Goal: Task Accomplishment & Management: Manage account settings

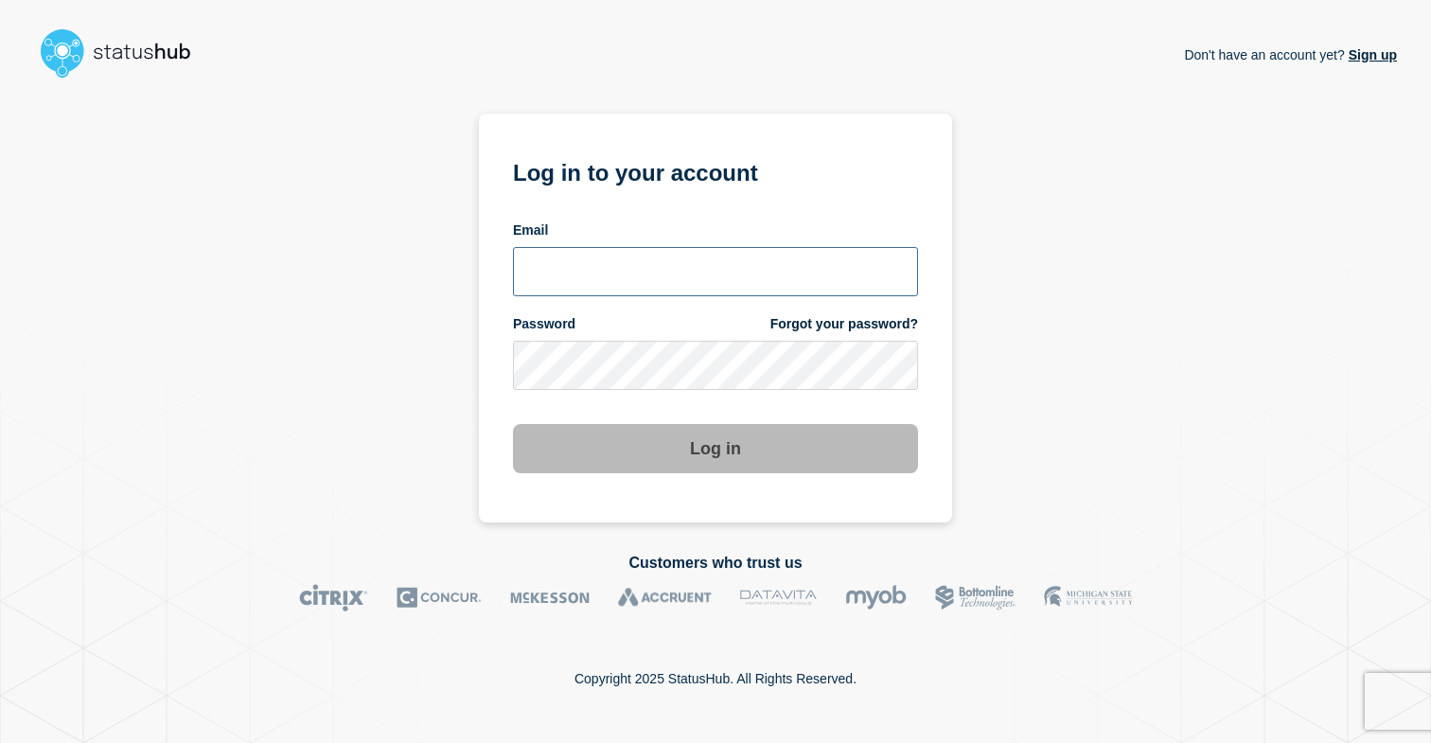
drag, startPoint x: 636, startPoint y: 275, endPoint x: 604, endPoint y: 265, distance: 33.8
click at [636, 275] on input "email input" at bounding box center [715, 271] width 405 height 49
click at [797, 274] on input "alexis.balibalos@catonetworks.co" at bounding box center [715, 271] width 405 height 49
type input "[PERSON_NAME][EMAIL_ADDRESS][DOMAIN_NAME]"
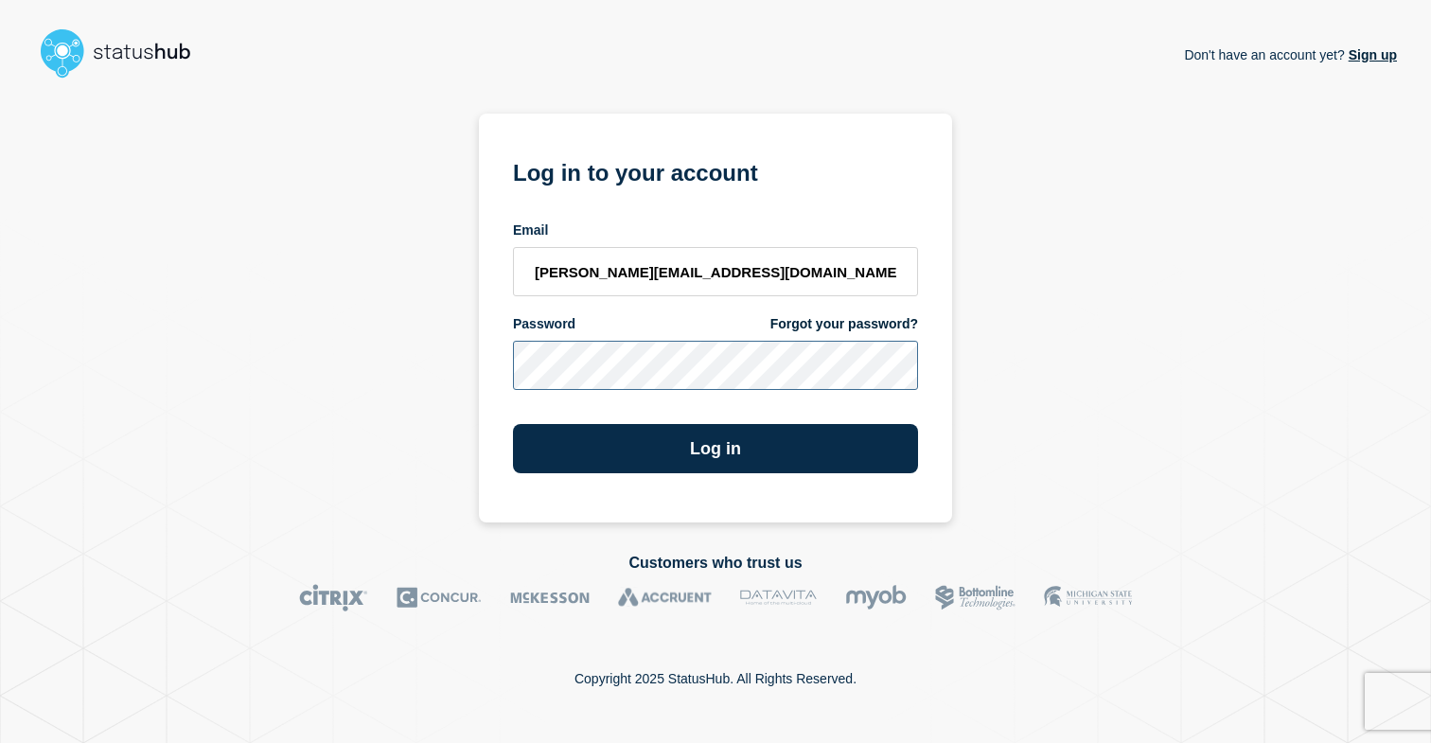
click at [513, 424] on button "Log in" at bounding box center [715, 448] width 405 height 49
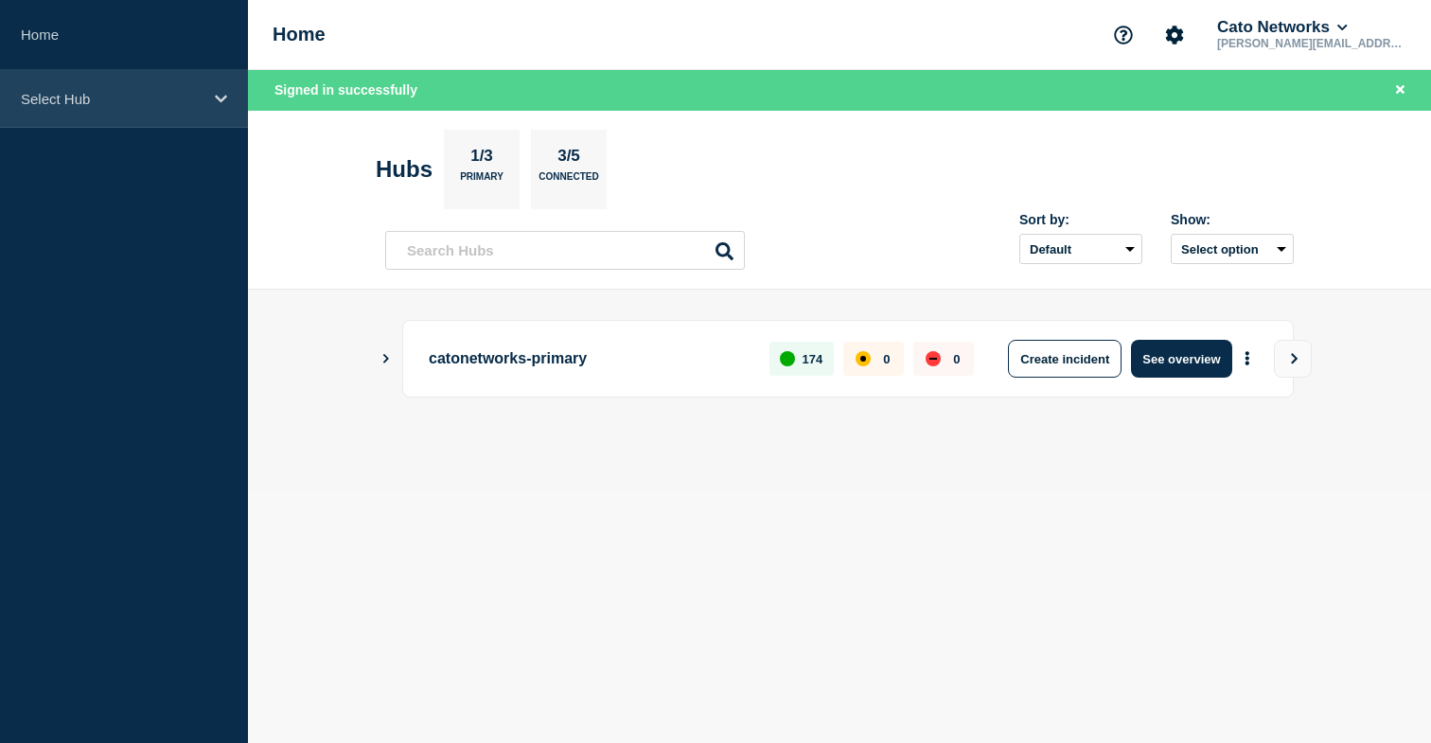
click at [220, 117] on div "Select Hub" at bounding box center [124, 99] width 248 height 58
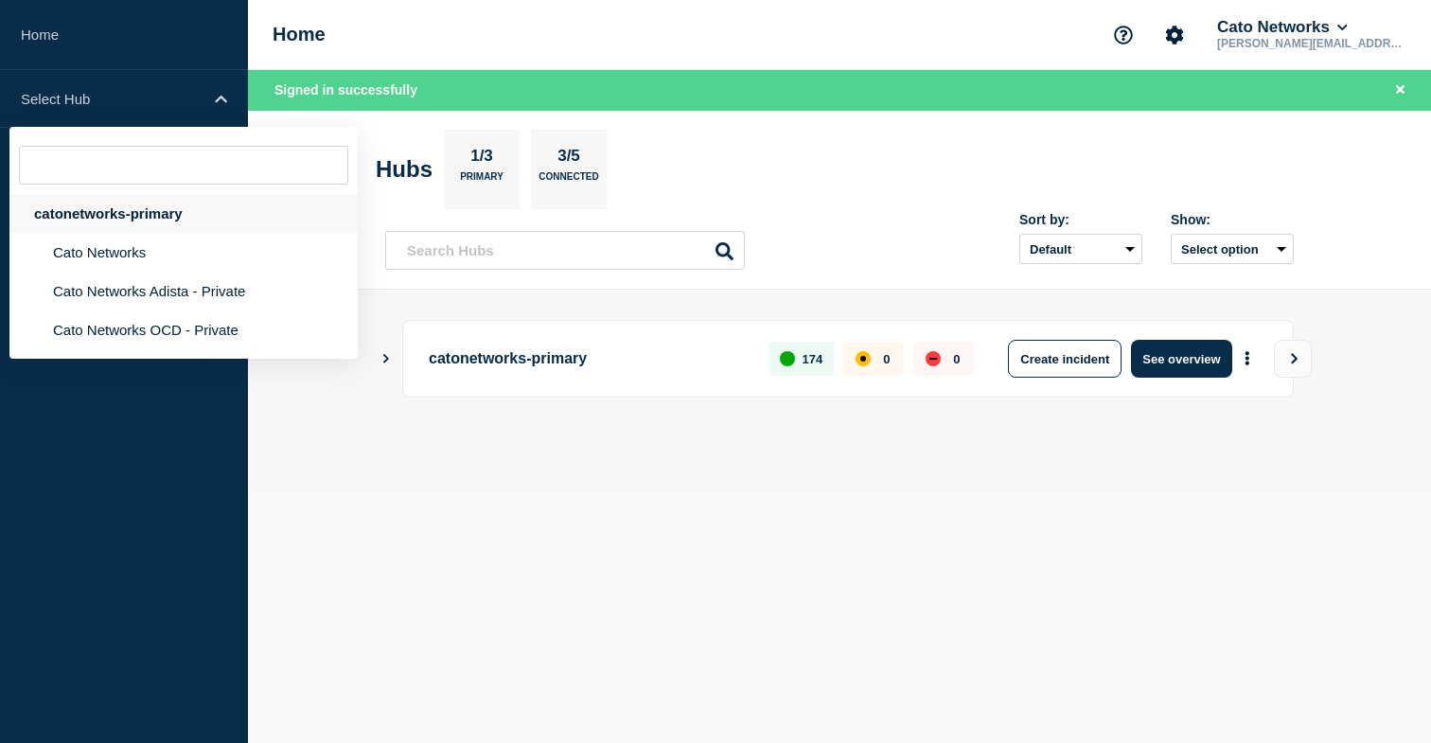
click at [147, 221] on div "catonetworks-primary" at bounding box center [183, 213] width 348 height 39
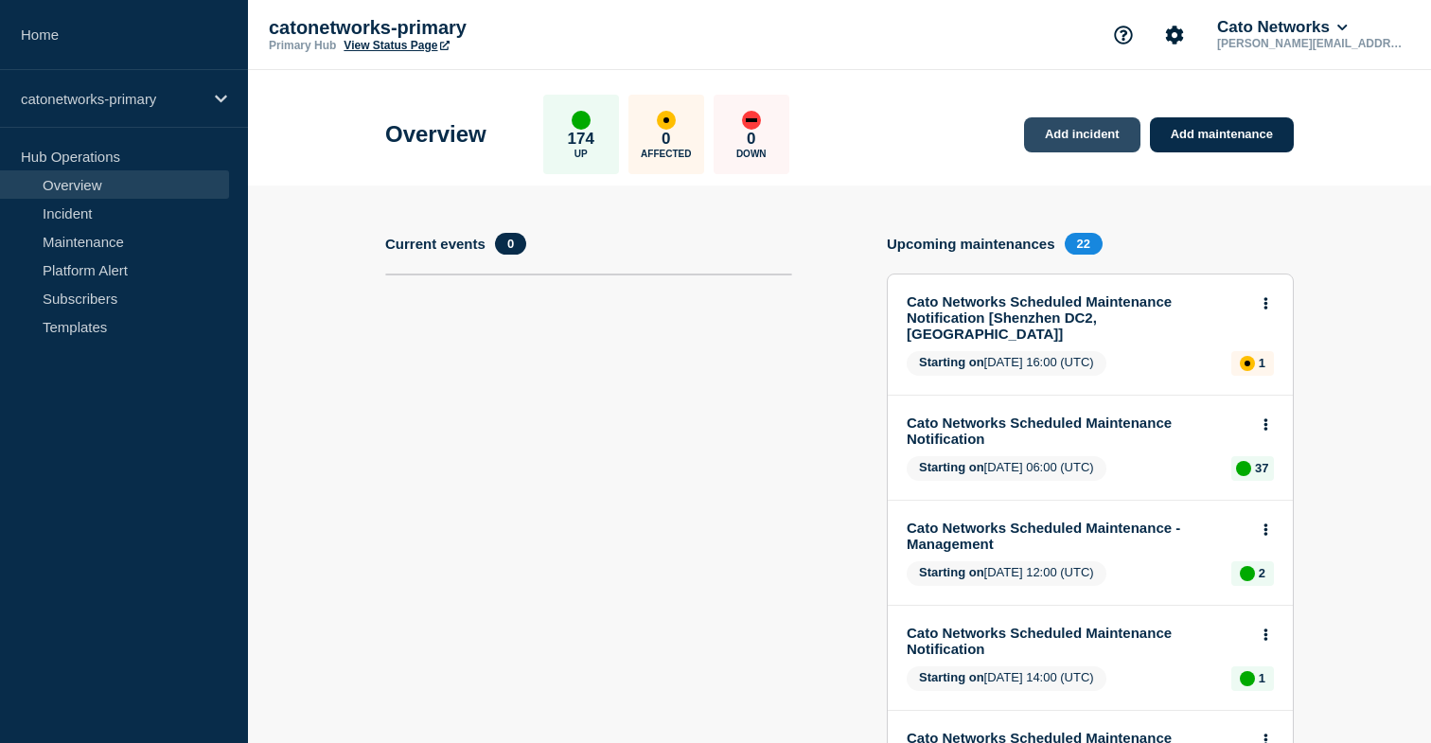
click at [1116, 132] on link "Add incident" at bounding box center [1082, 134] width 116 height 35
click at [1104, 134] on link "Add incident" at bounding box center [1082, 134] width 116 height 35
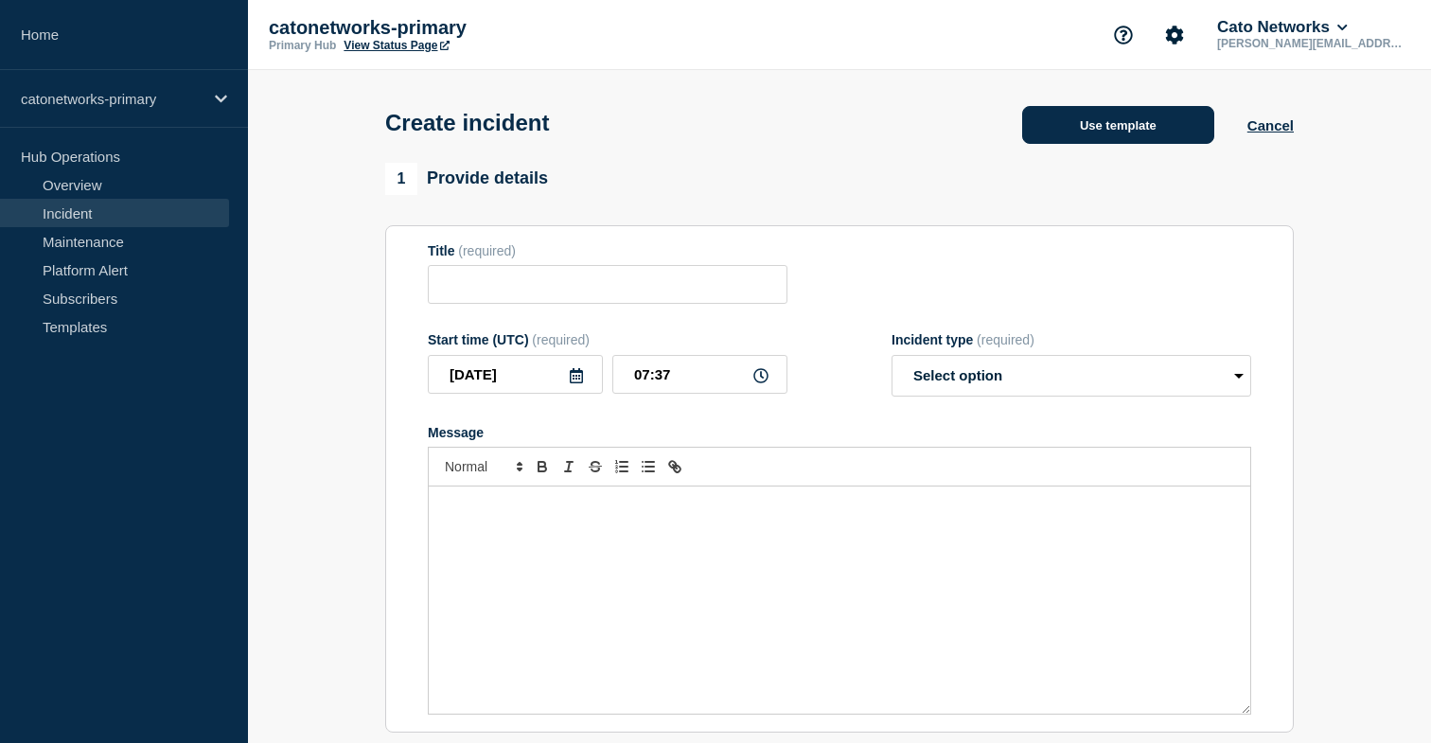
click at [1160, 138] on button "Use template" at bounding box center [1118, 125] width 192 height 38
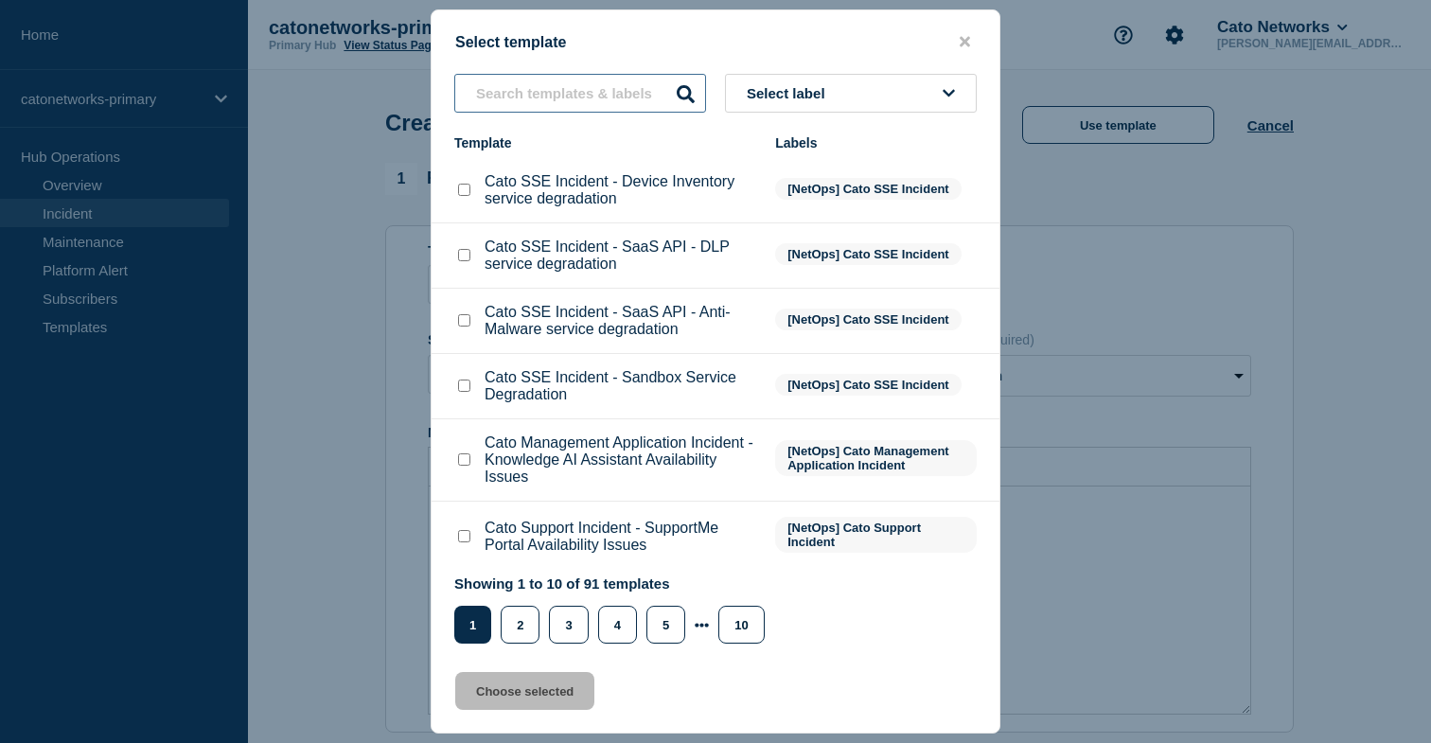
click at [623, 95] on input "text" at bounding box center [580, 93] width 252 height 39
paste input "PoP Infrastructure - Services degradation issue"
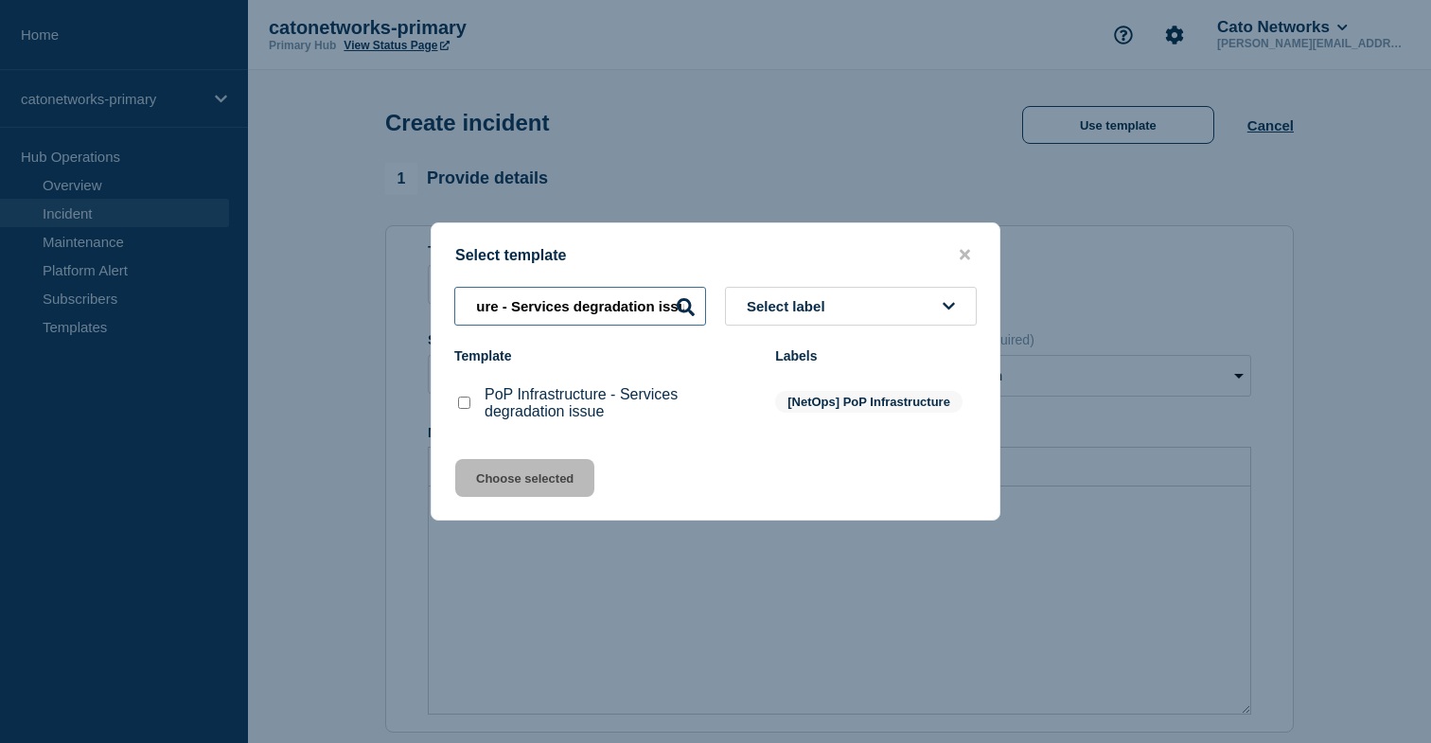
type input "PoP Infrastructure - Services degradation issue"
click at [464, 405] on input "PoP Infrastructure - Services degradation issue checkbox" at bounding box center [464, 403] width 12 height 12
checkbox input "true"
click at [529, 480] on button "Choose selected" at bounding box center [524, 478] width 139 height 38
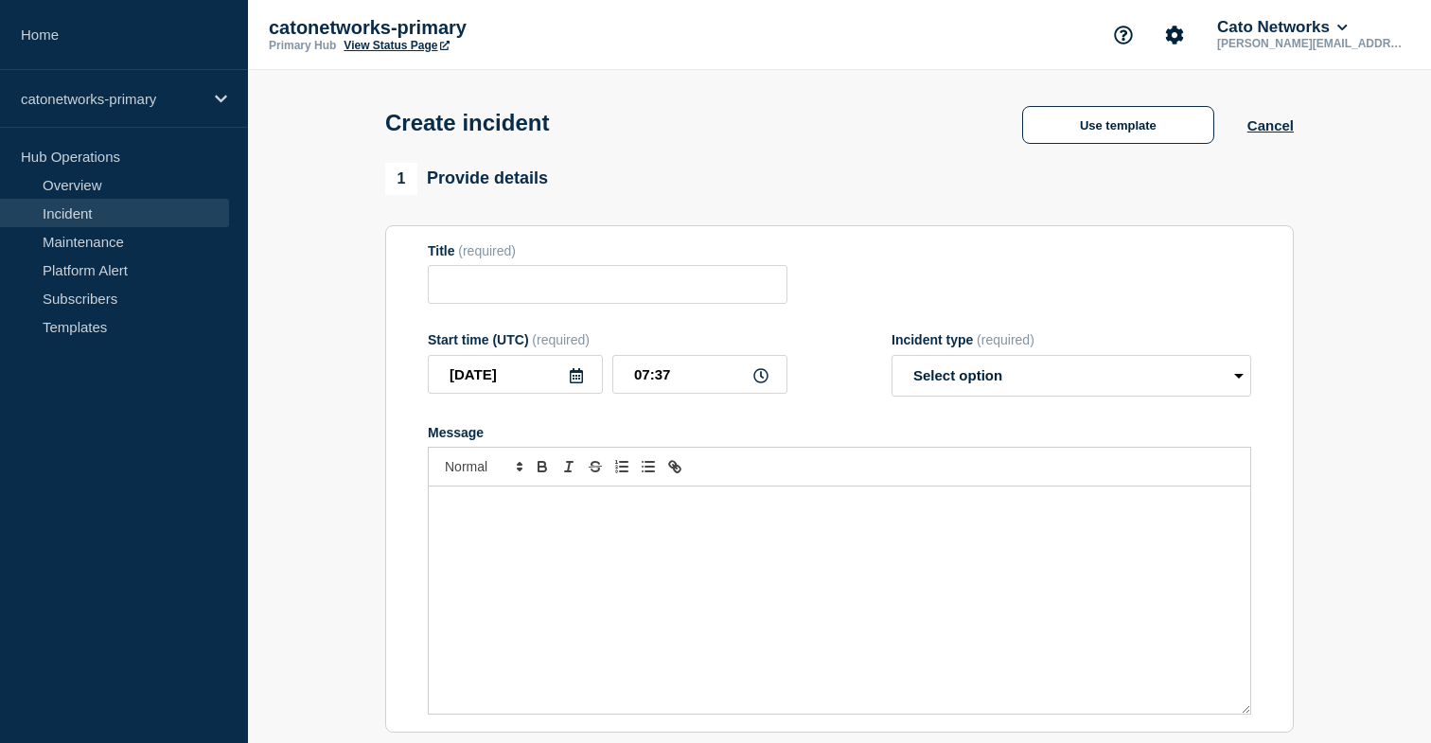
type input "PoP Infrastructure - Services degradation issue"
select select "investigating"
radio input "false"
radio input "true"
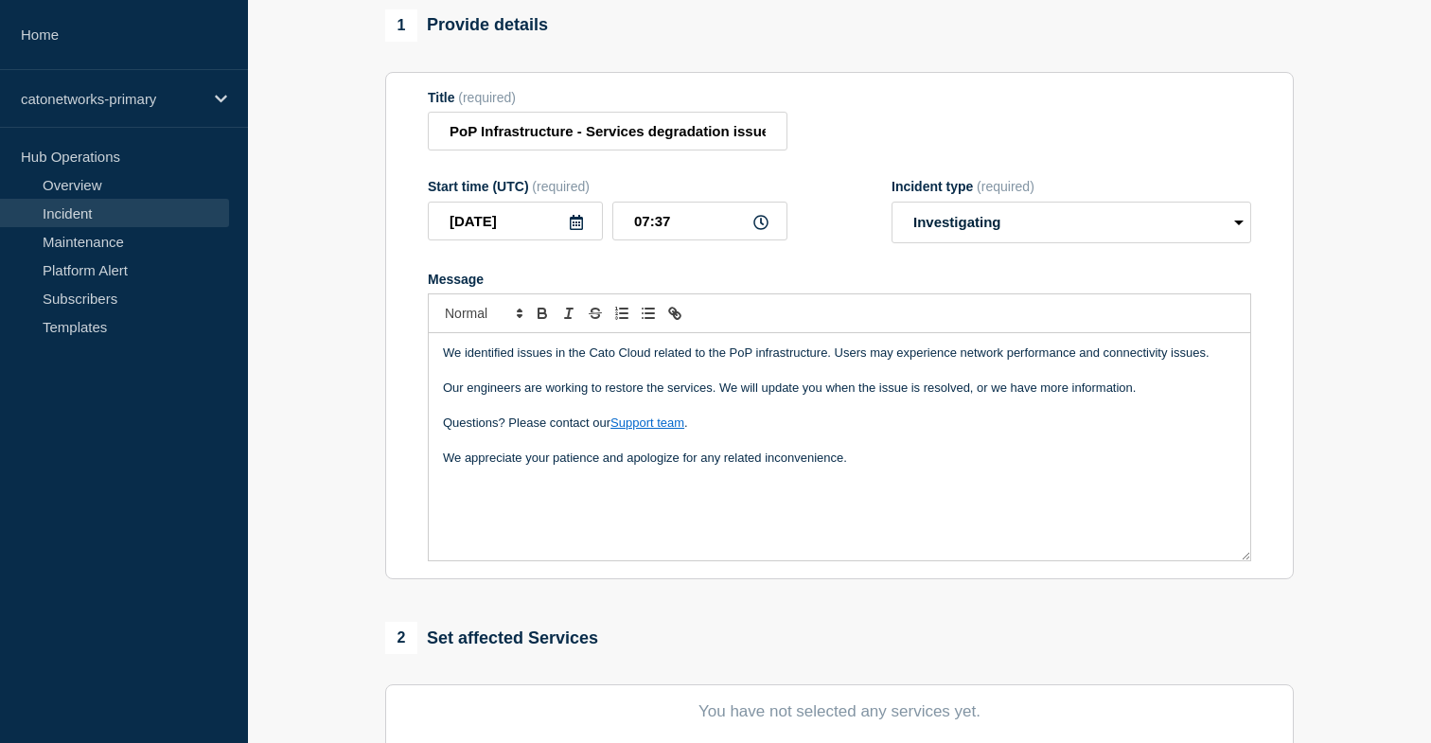
scroll to position [288, 0]
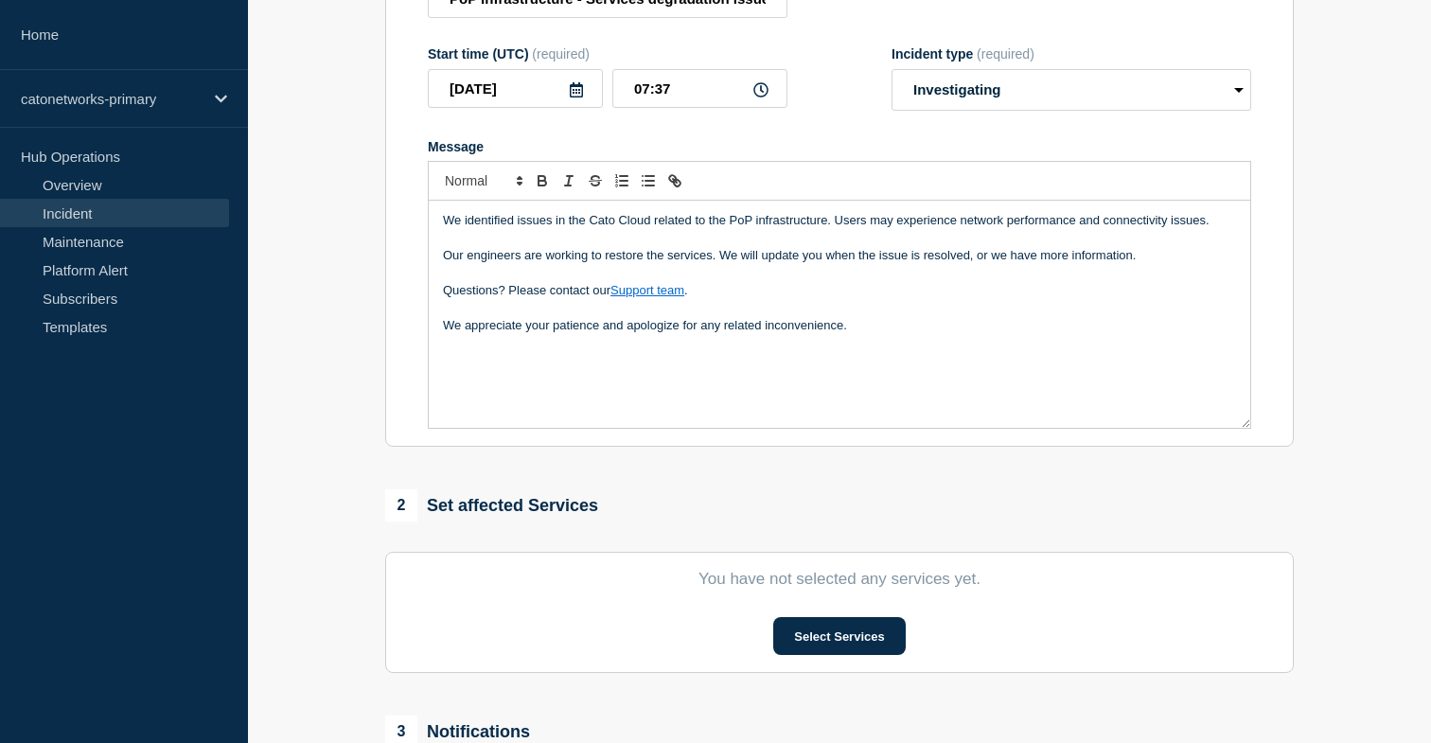
click at [918, 334] on p "We appreciate your patience and apologize for any related inconvenience." at bounding box center [839, 325] width 793 height 17
drag, startPoint x: 678, startPoint y: 110, endPoint x: 685, endPoint y: 124, distance: 16.1
click at [678, 108] on input "07:37" at bounding box center [699, 88] width 175 height 39
type input "07:15"
click at [947, 97] on select "Select option Investigating Identified Monitoring" at bounding box center [1072, 90] width 360 height 42
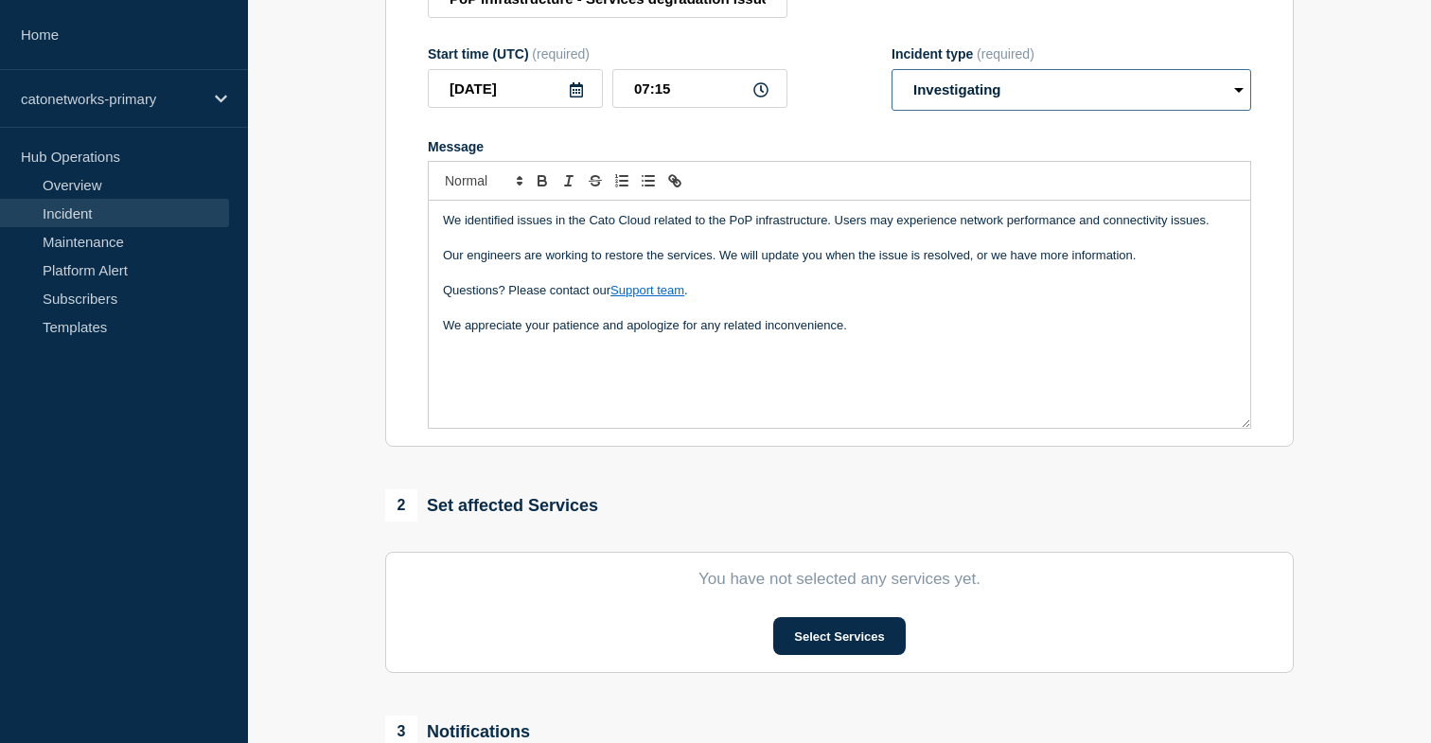
select select "identified"
click at [892, 83] on select "Select option Investigating Identified Monitoring" at bounding box center [1072, 90] width 360 height 42
click at [1304, 186] on section "1 Provide details Title (required) PoP Infrastructure - Services degradation is…" at bounding box center [839, 419] width 1183 height 1084
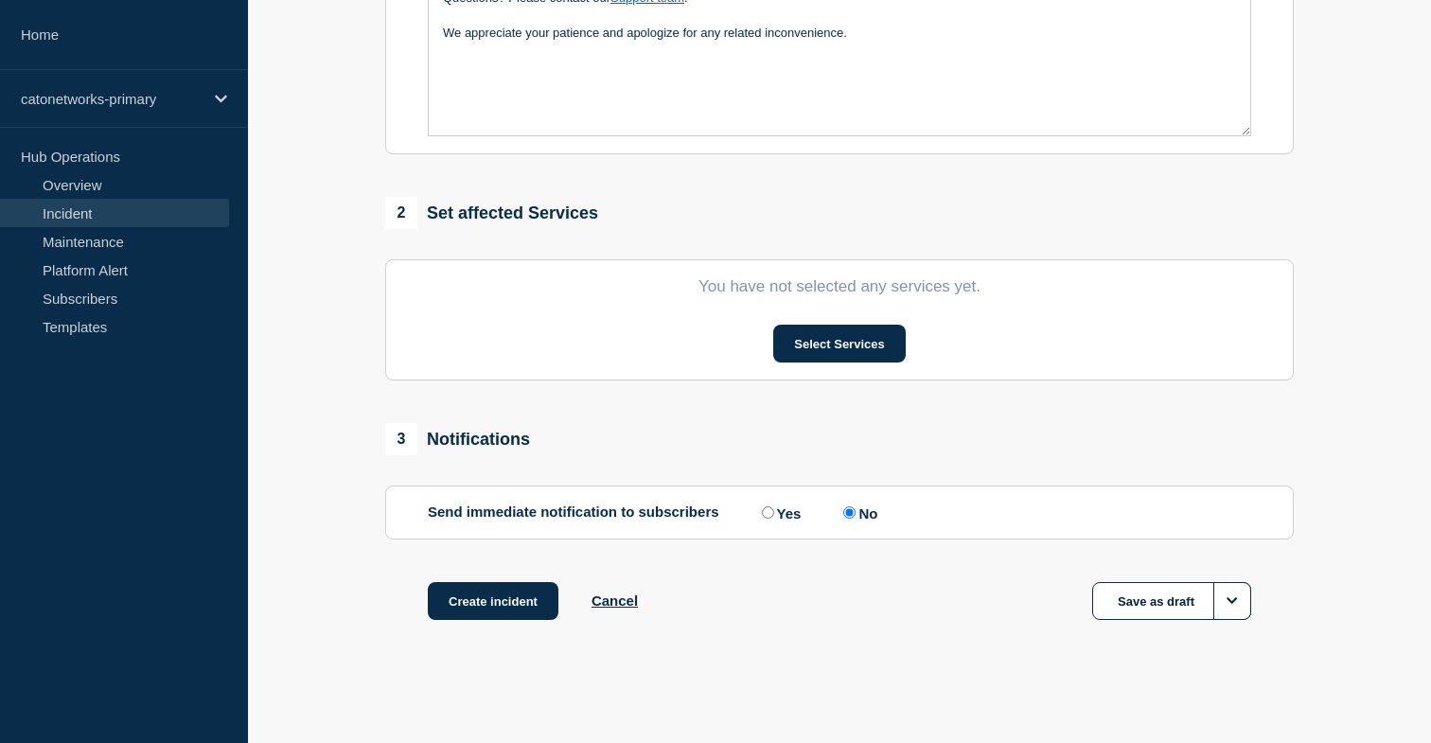
scroll to position [603, 0]
click at [855, 346] on button "Select Services" at bounding box center [839, 344] width 132 height 38
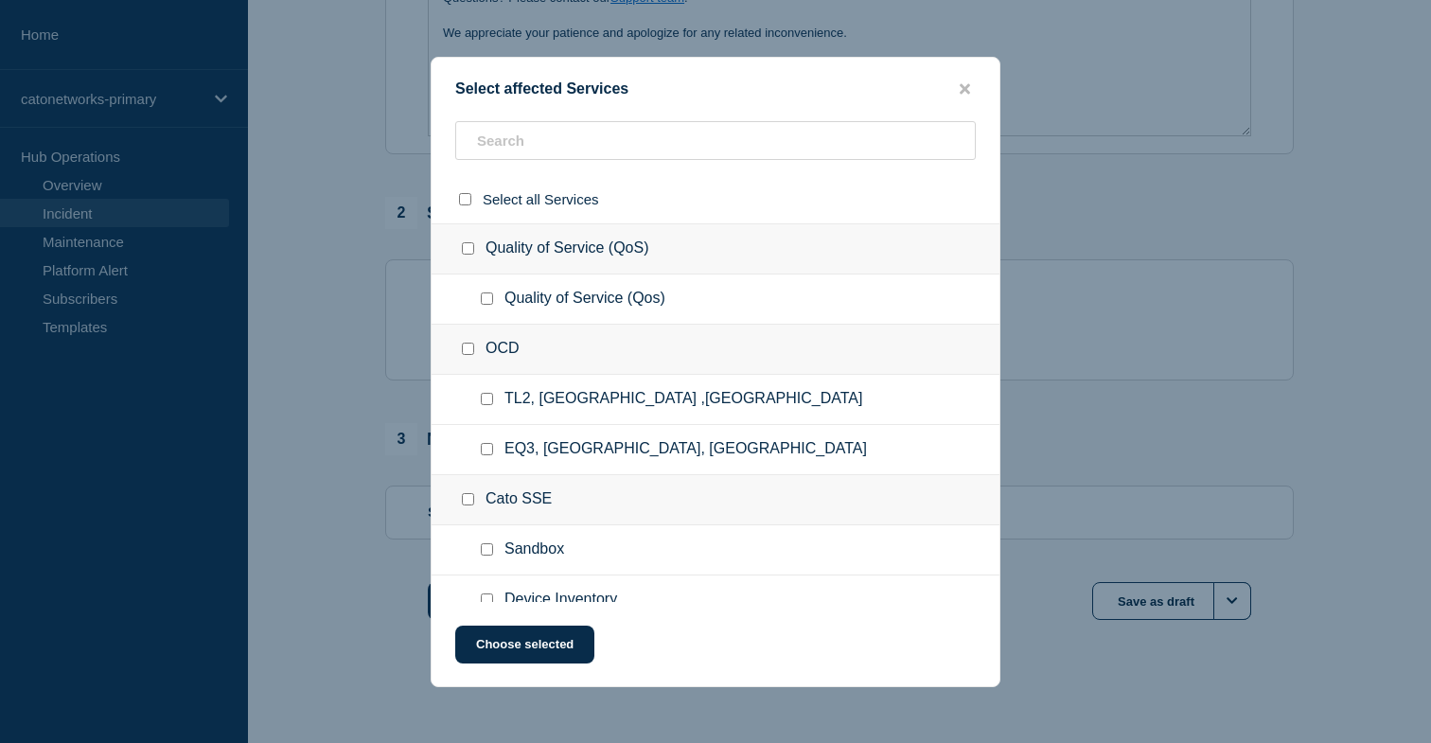
click at [795, 337] on div "OCD" at bounding box center [716, 350] width 568 height 50
click at [702, 146] on input "text" at bounding box center [715, 140] width 521 height 39
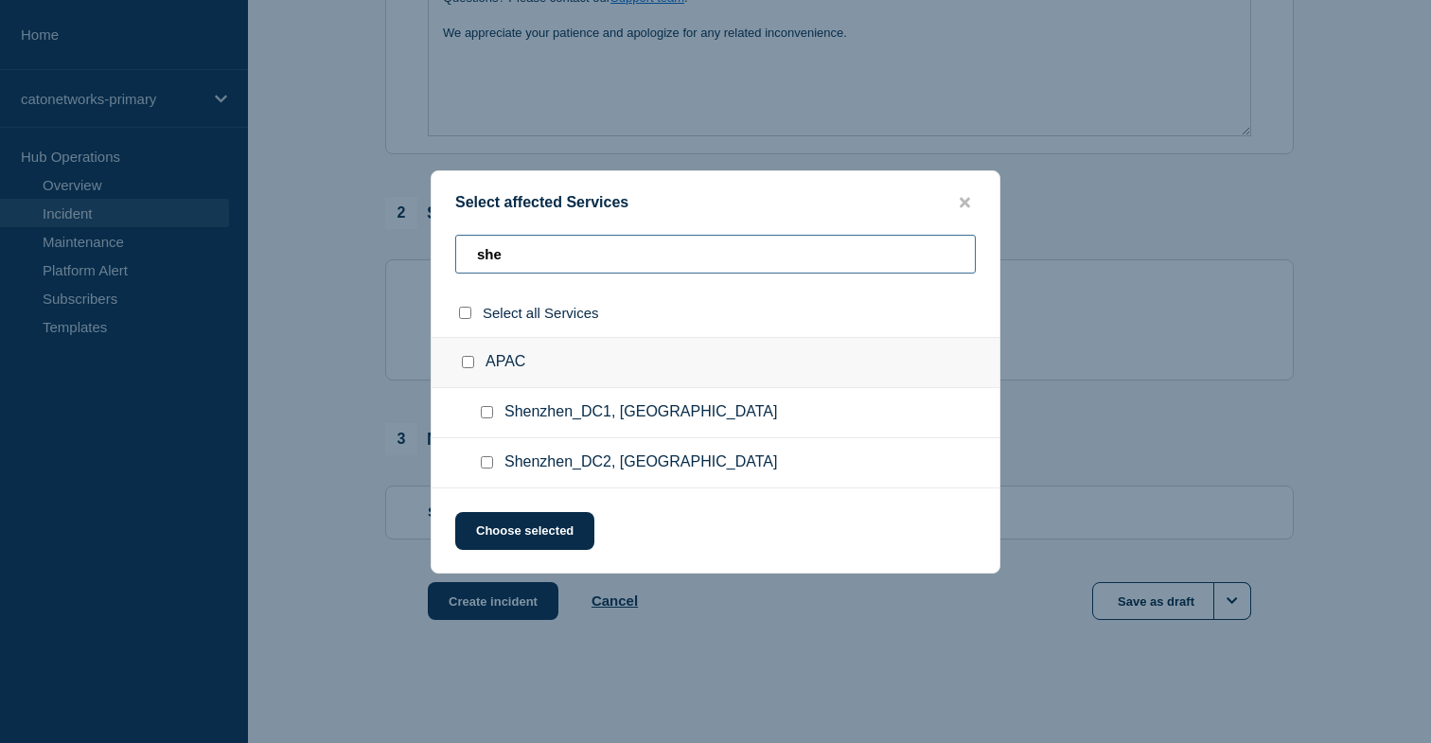
scroll to position [595, 0]
type input "she"
click at [530, 417] on span "Shenzhen_DC1, [GEOGRAPHIC_DATA]" at bounding box center [641, 412] width 273 height 19
click at [488, 415] on input "Shenzhen_DC1, China checkbox" at bounding box center [487, 412] width 12 height 12
checkbox input "true"
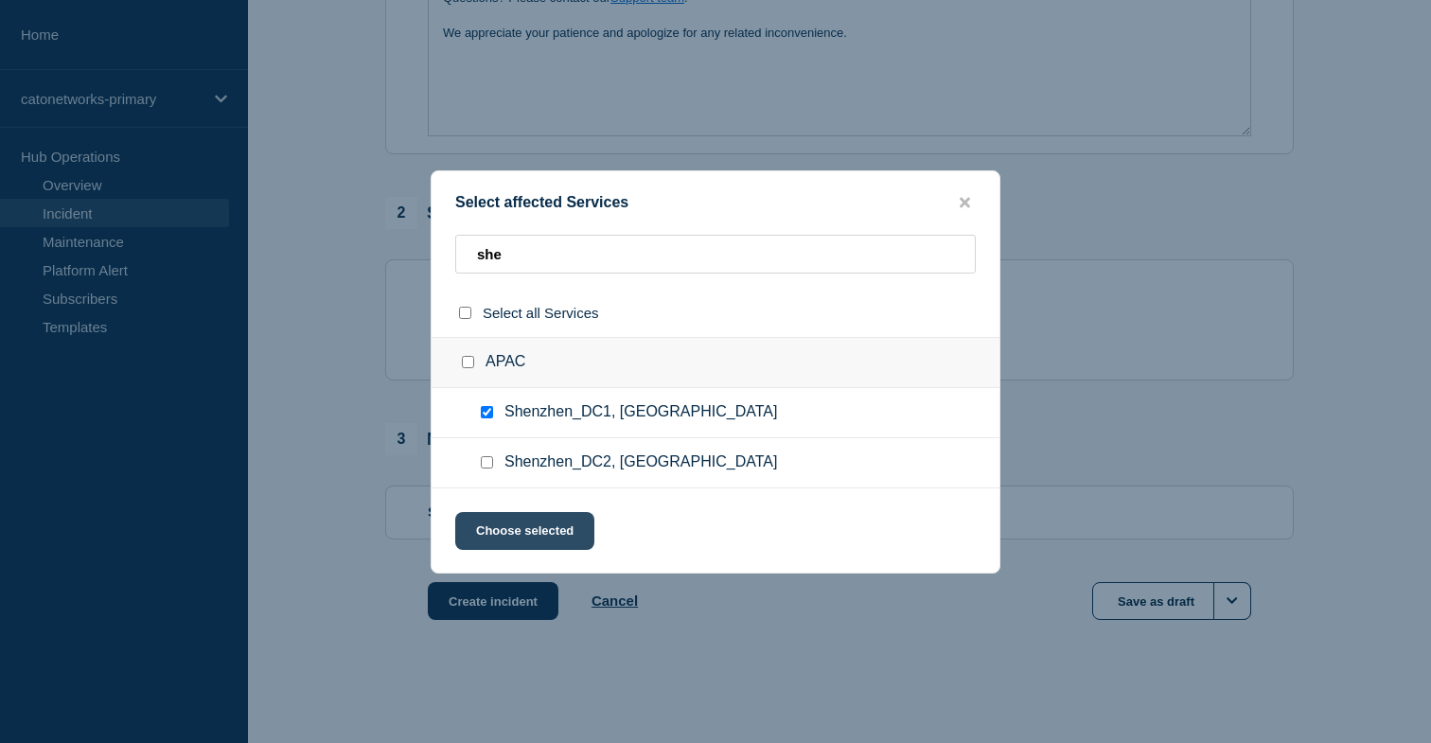
click at [540, 530] on button "Choose selected" at bounding box center [524, 531] width 139 height 38
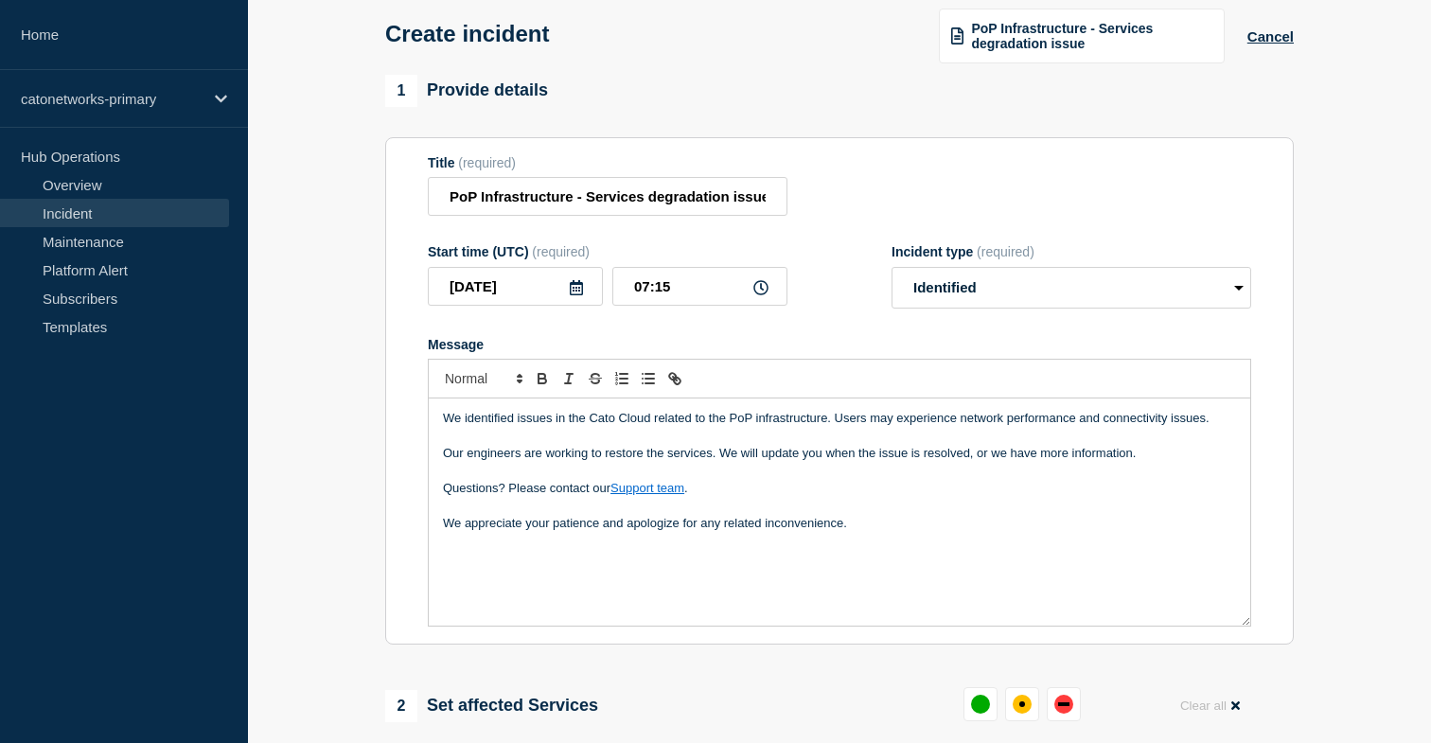
scroll to position [0, 0]
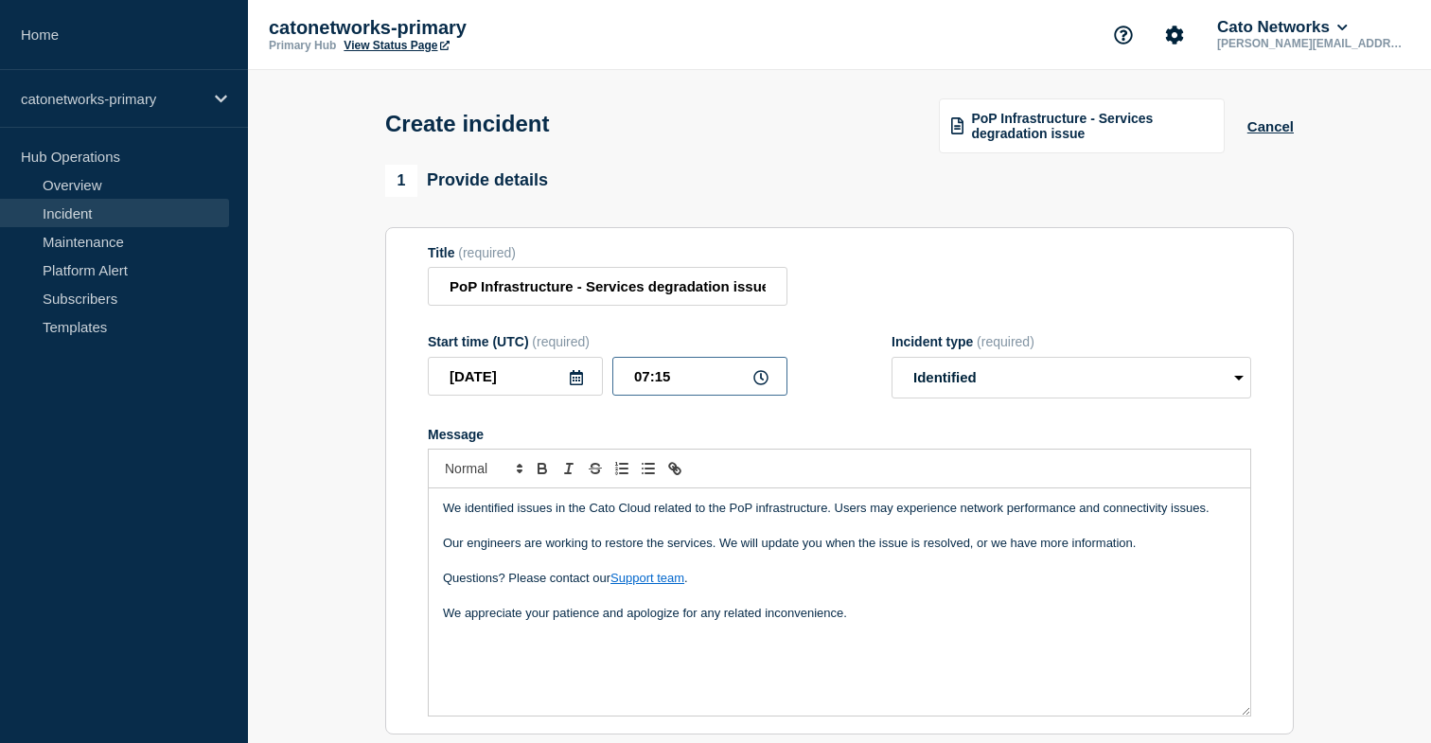
click at [709, 395] on input "07:15" at bounding box center [699, 376] width 175 height 39
type input "07:16"
click at [353, 442] on section "1 Provide details Title (required) PoP Infrastructure - Services degradation is…" at bounding box center [839, 756] width 1183 height 1183
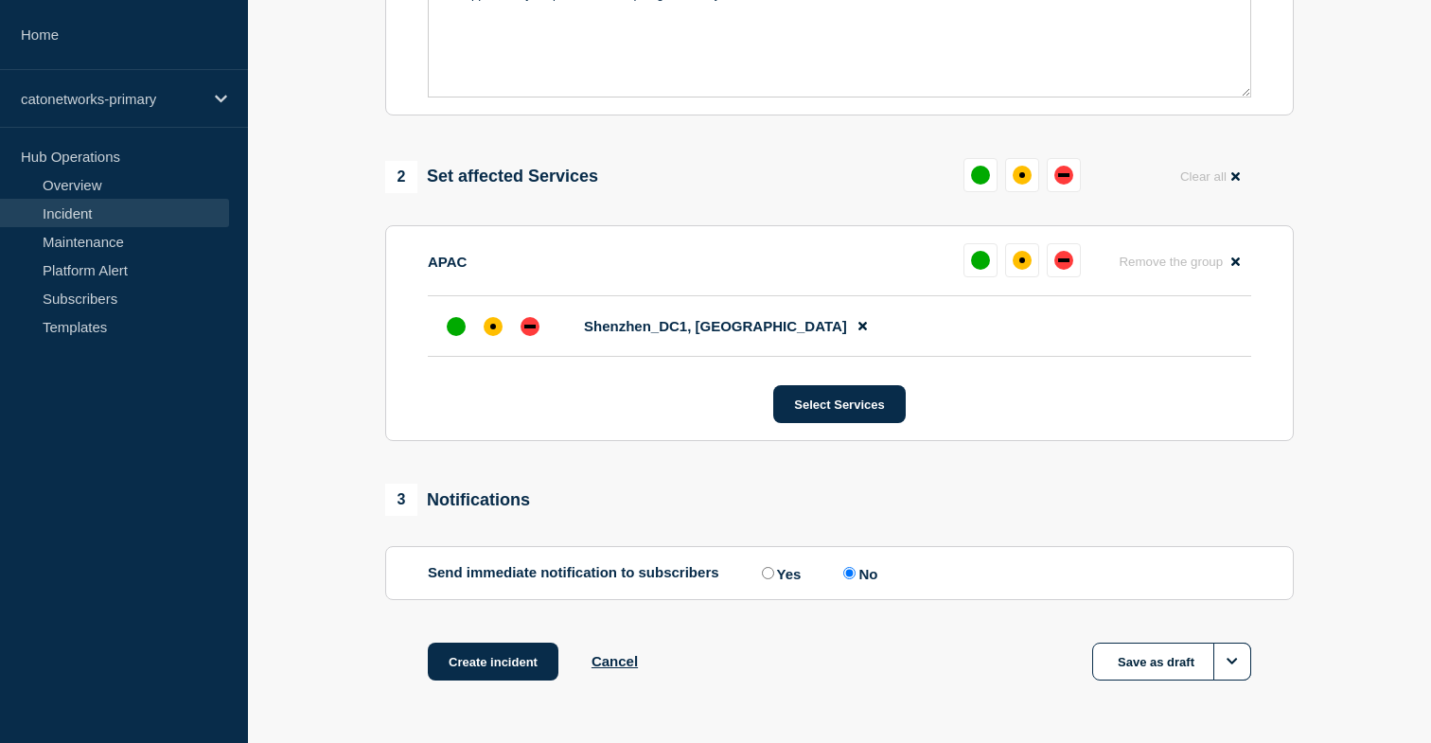
scroll to position [710, 0]
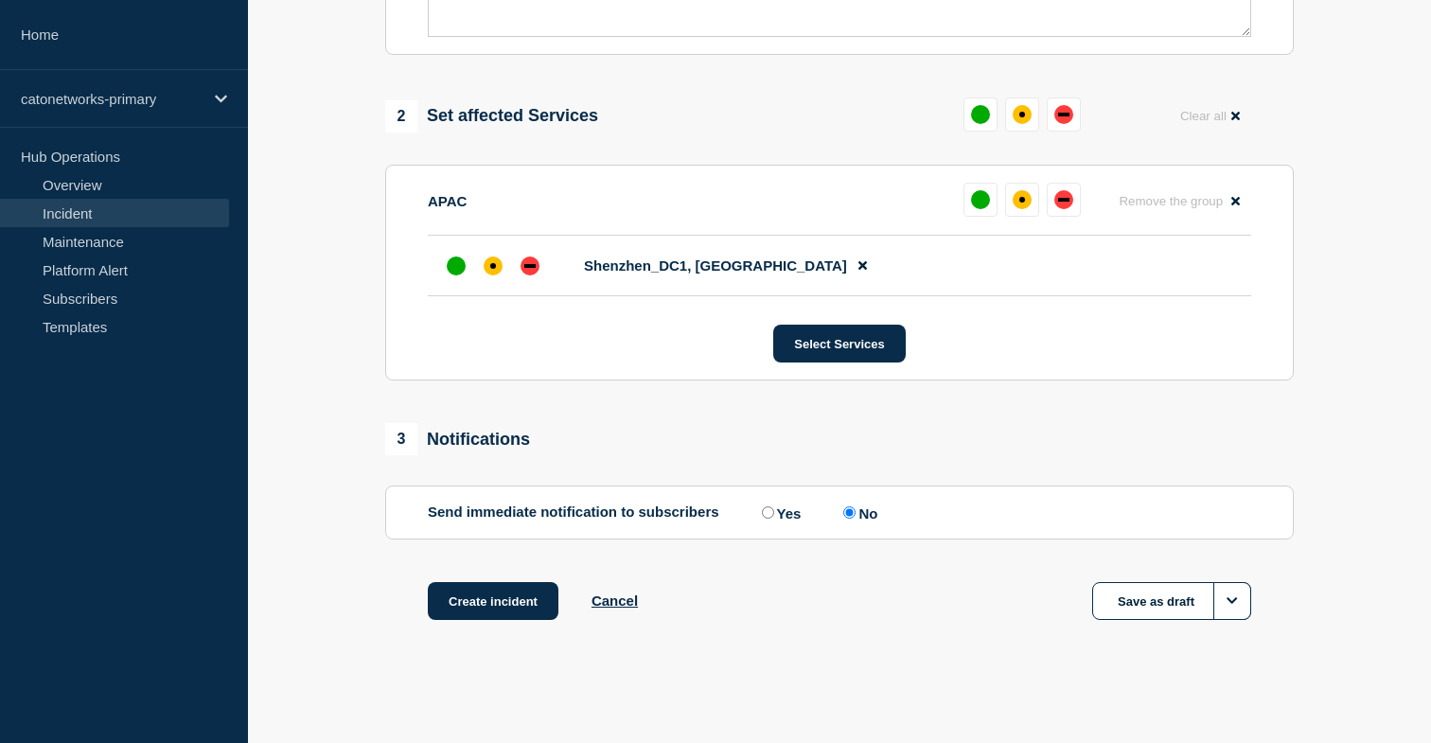
click at [762, 516] on input "Yes" at bounding box center [768, 512] width 12 height 12
radio input "true"
radio input "false"
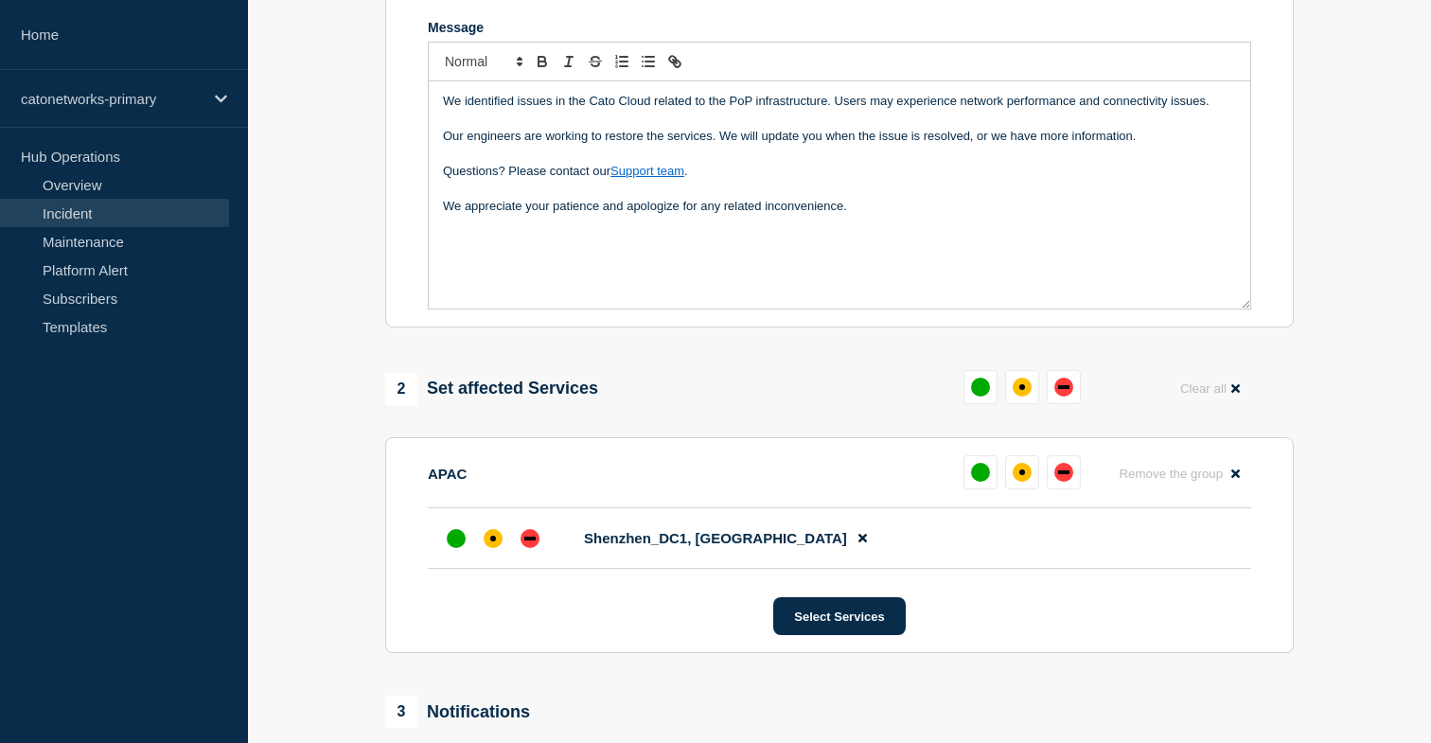
scroll to position [400, 0]
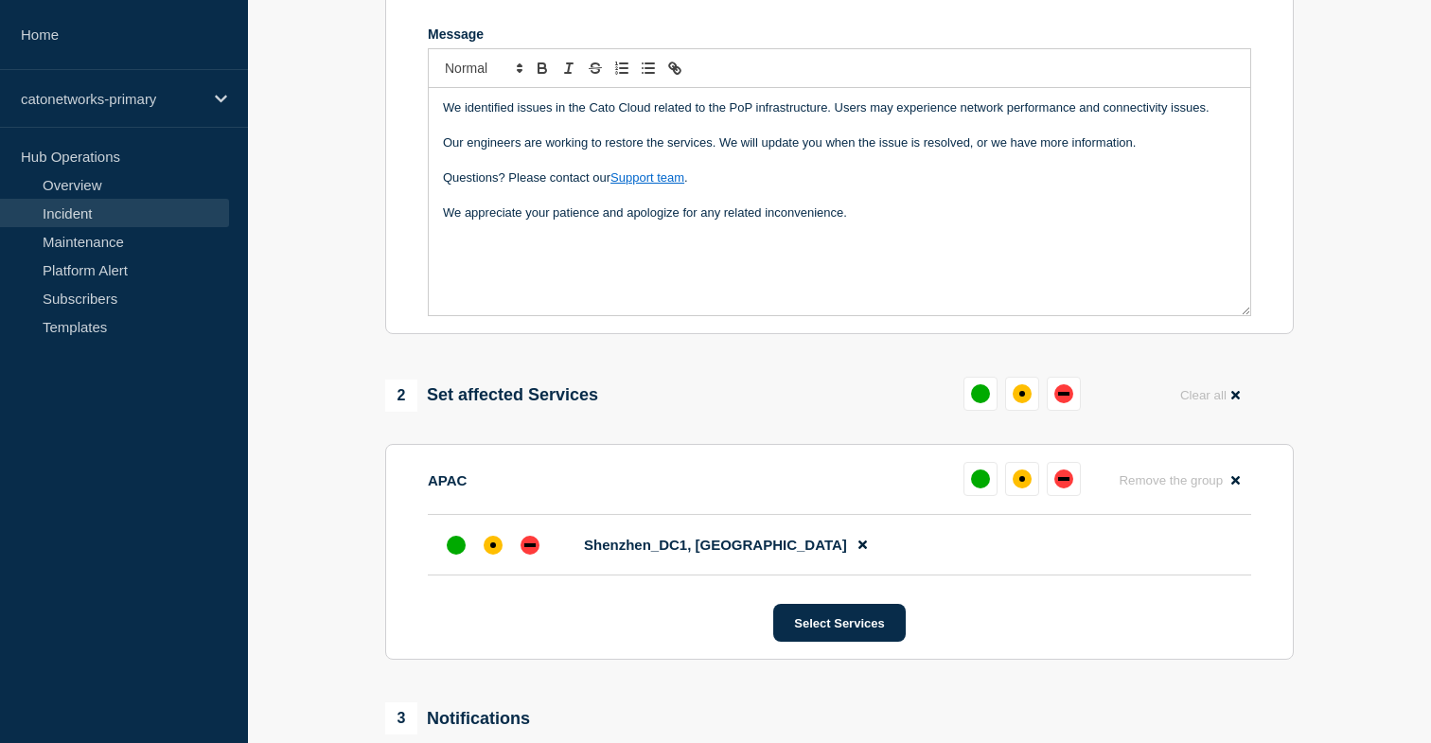
click at [608, 281] on div "We identified issues in the Cato Cloud related to the PoP infrastructure. Users…" at bounding box center [840, 201] width 822 height 227
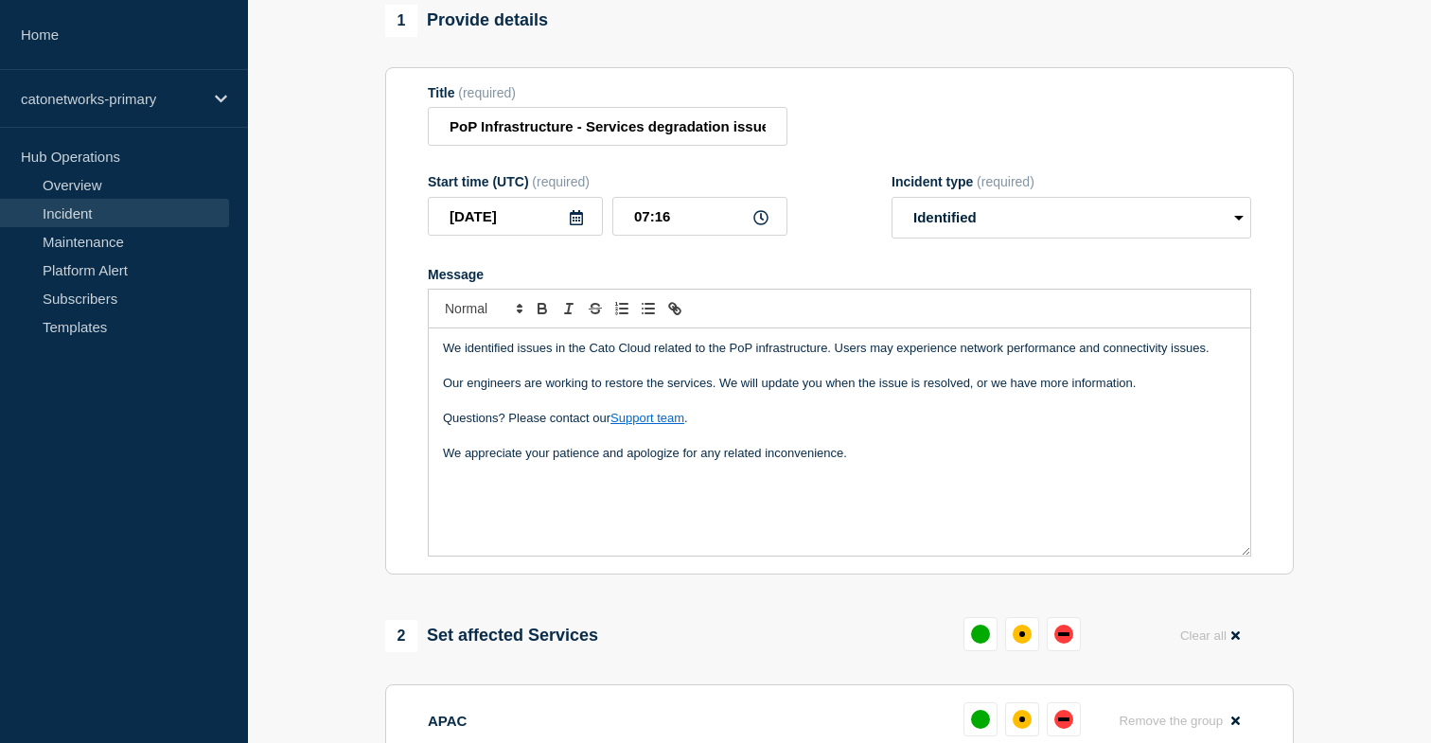
scroll to position [140, 0]
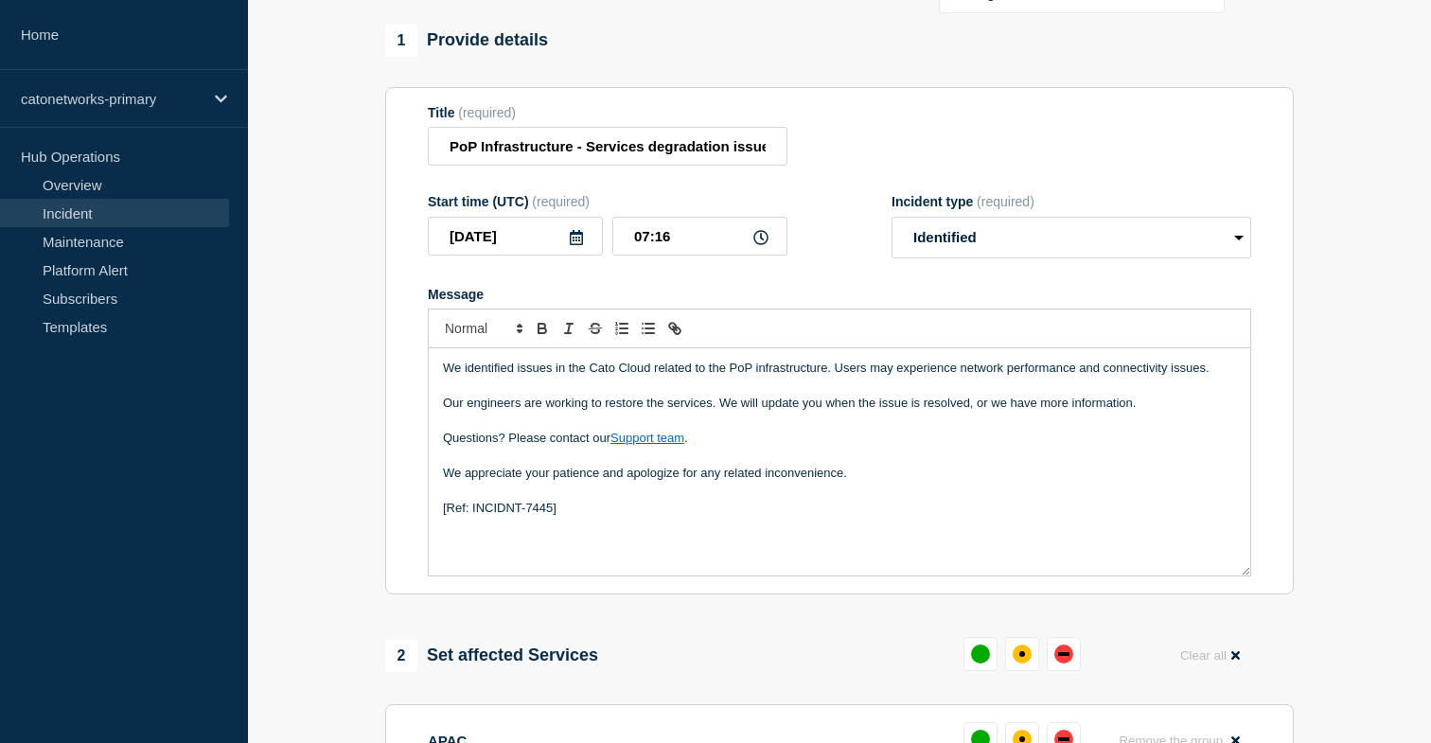
click at [846, 447] on p "Questions? Please contact our Support team ." at bounding box center [839, 438] width 793 height 17
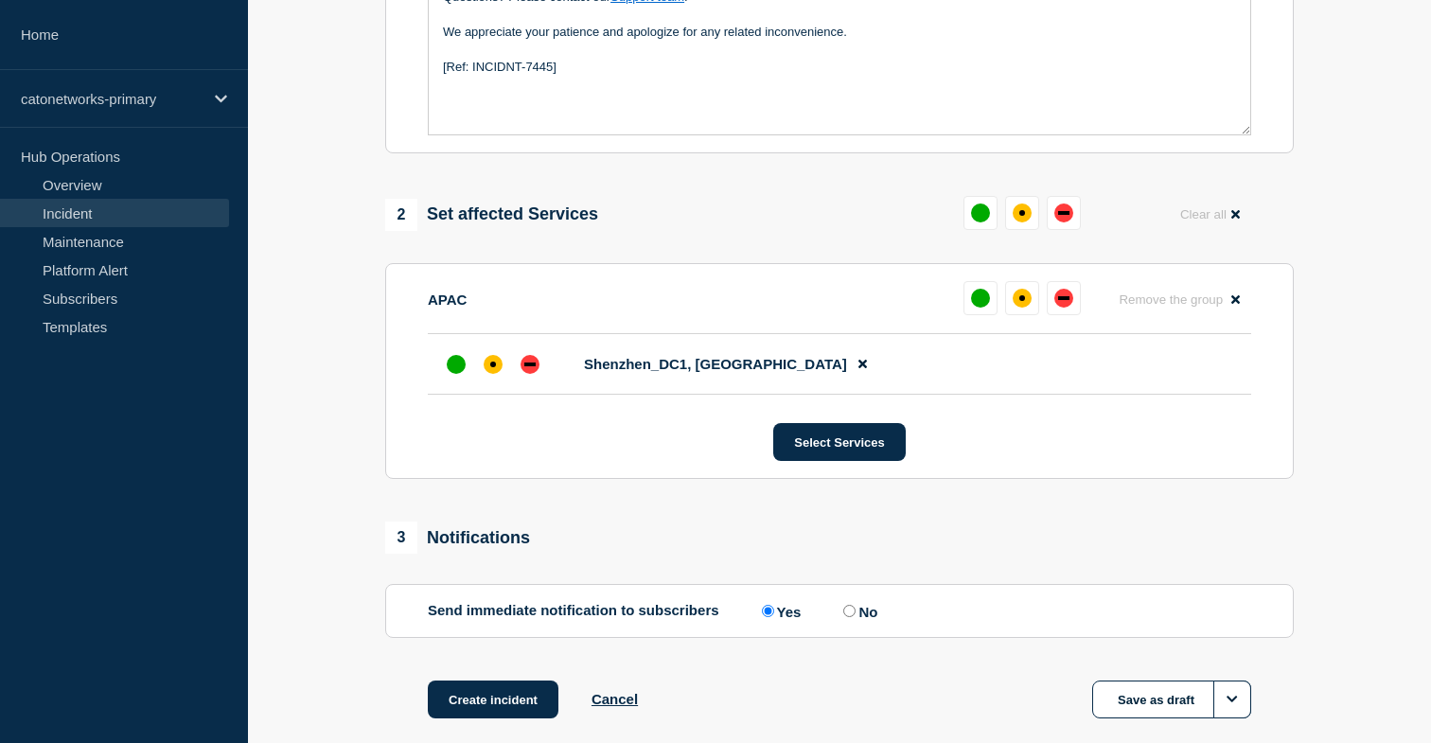
scroll to position [710, 0]
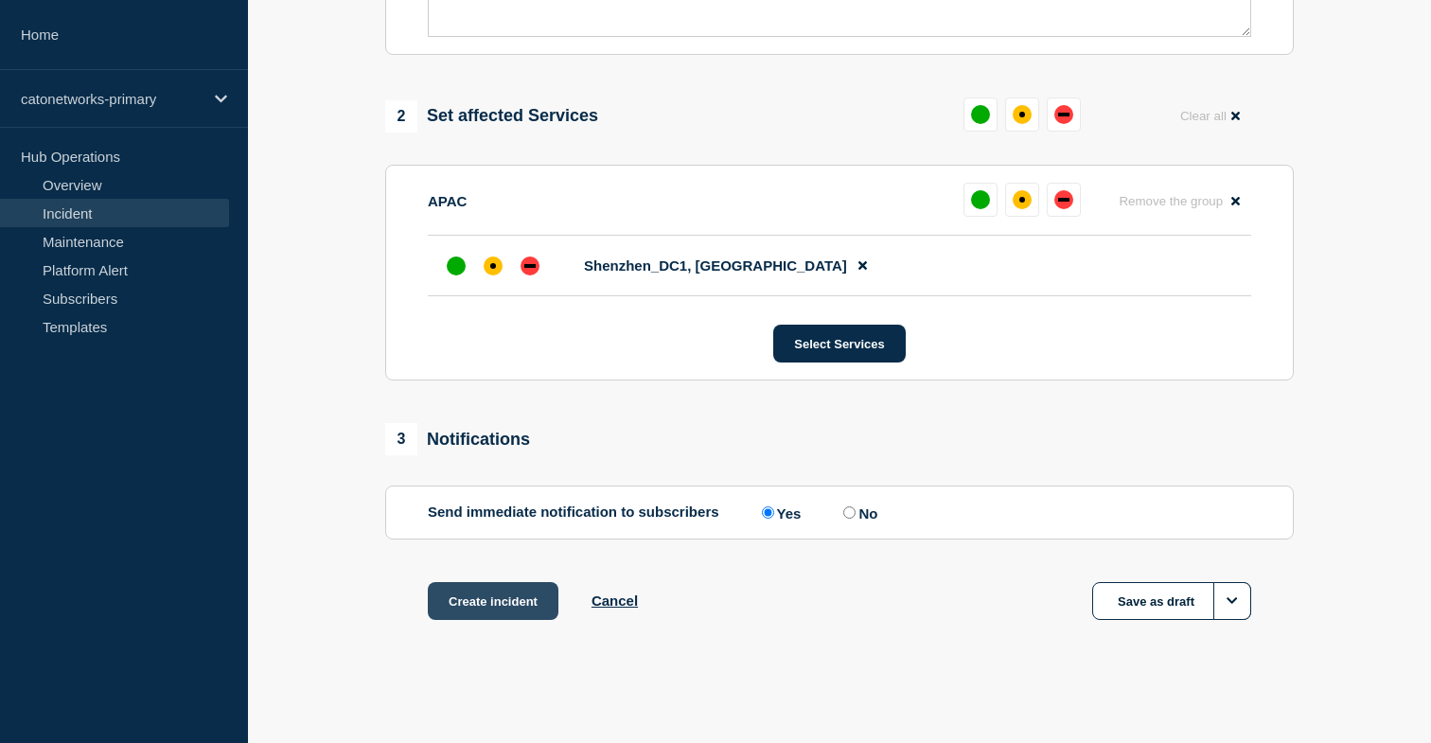
click at [511, 596] on button "Create incident" at bounding box center [493, 601] width 131 height 38
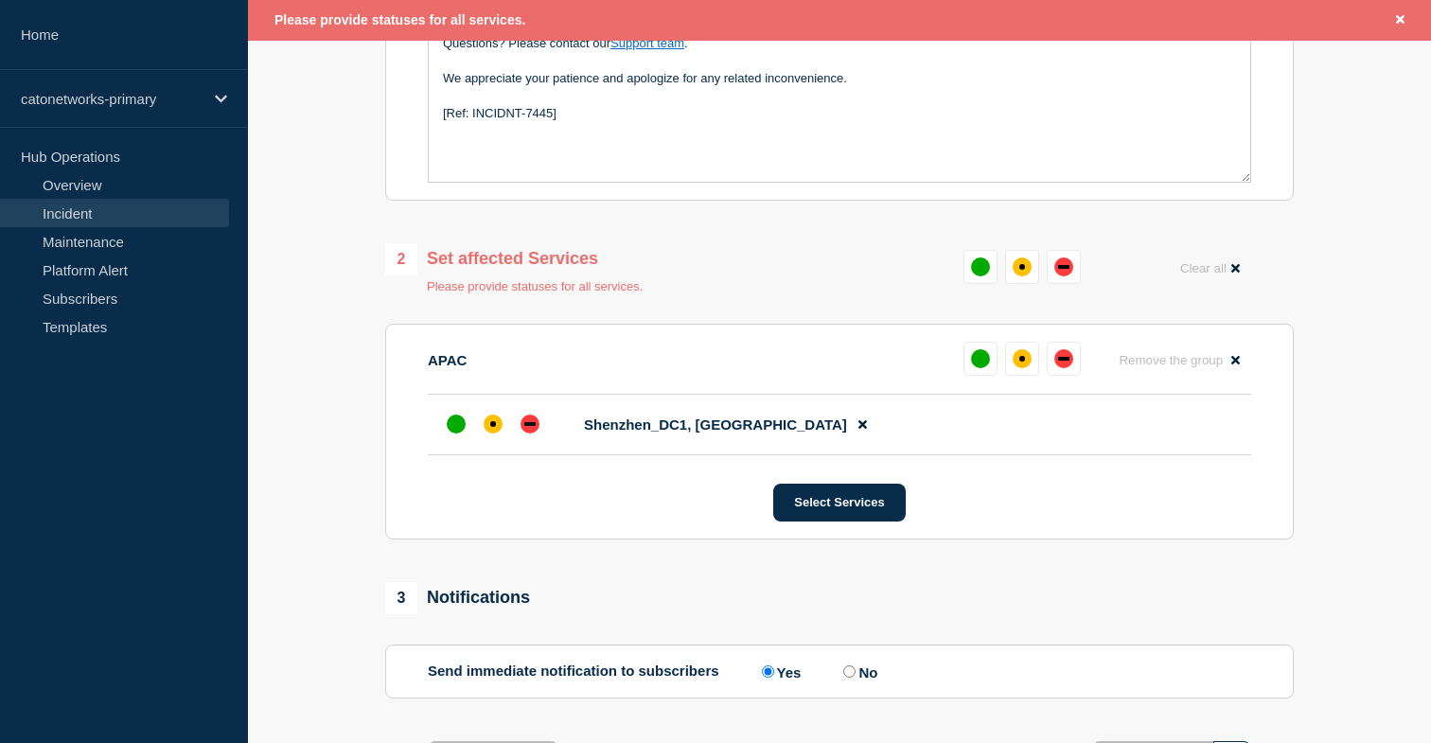
scroll to position [487, 0]
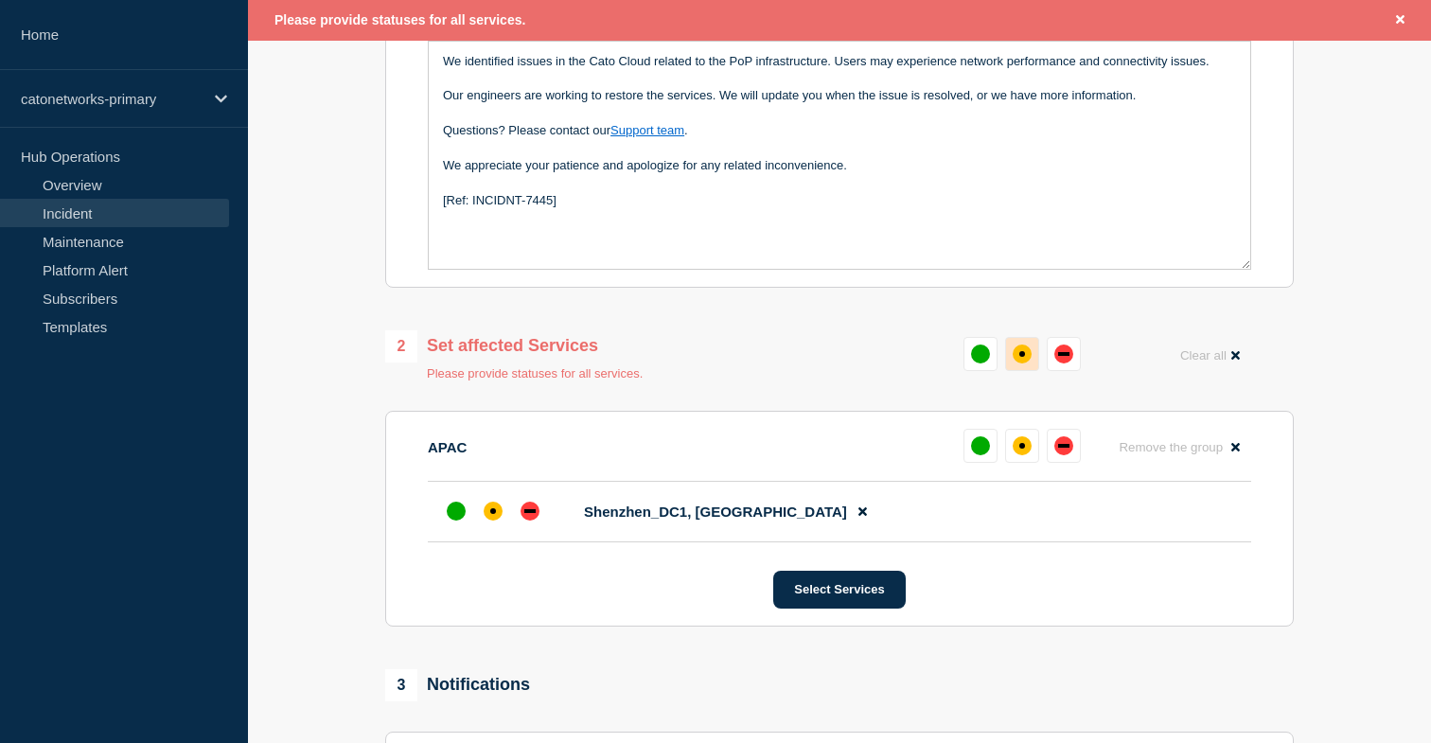
click at [1025, 363] on div "affected" at bounding box center [1022, 354] width 19 height 19
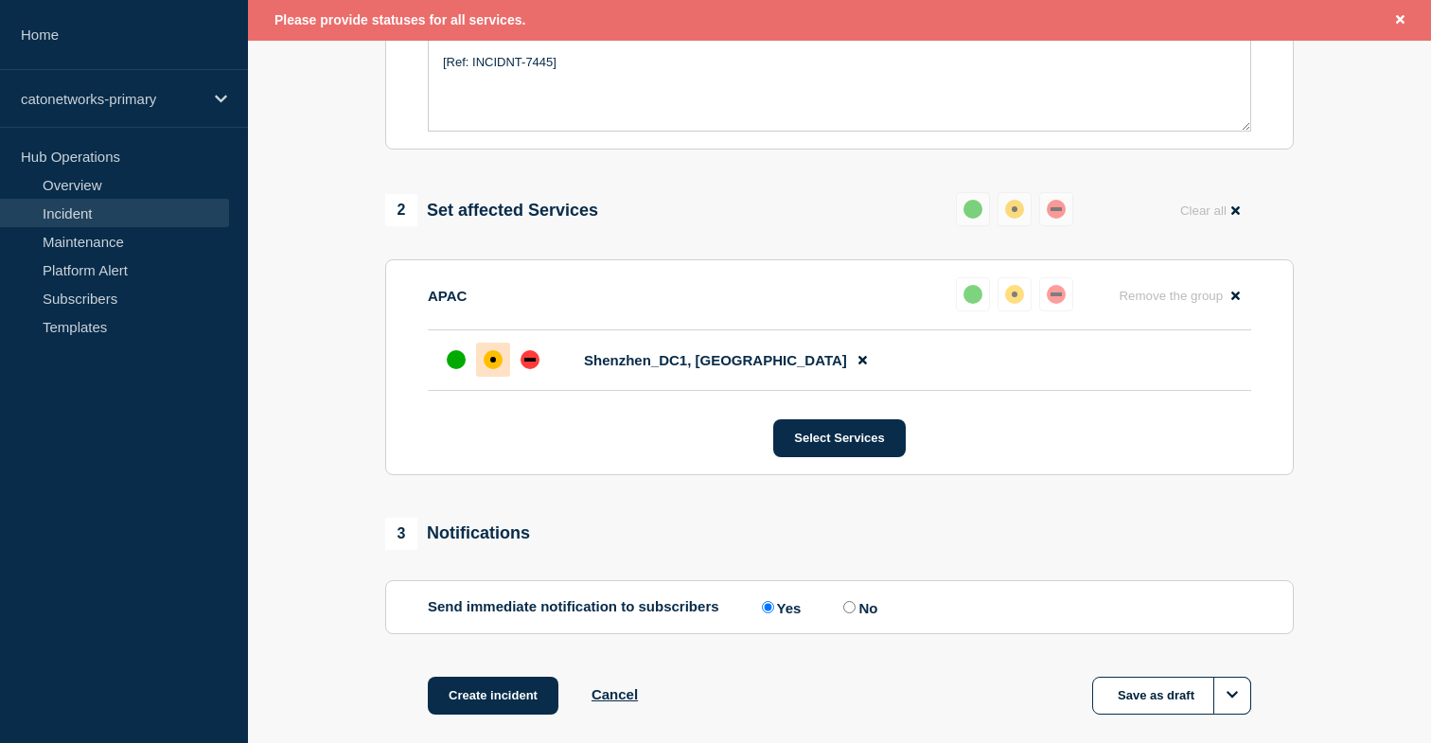
scroll to position [750, 0]
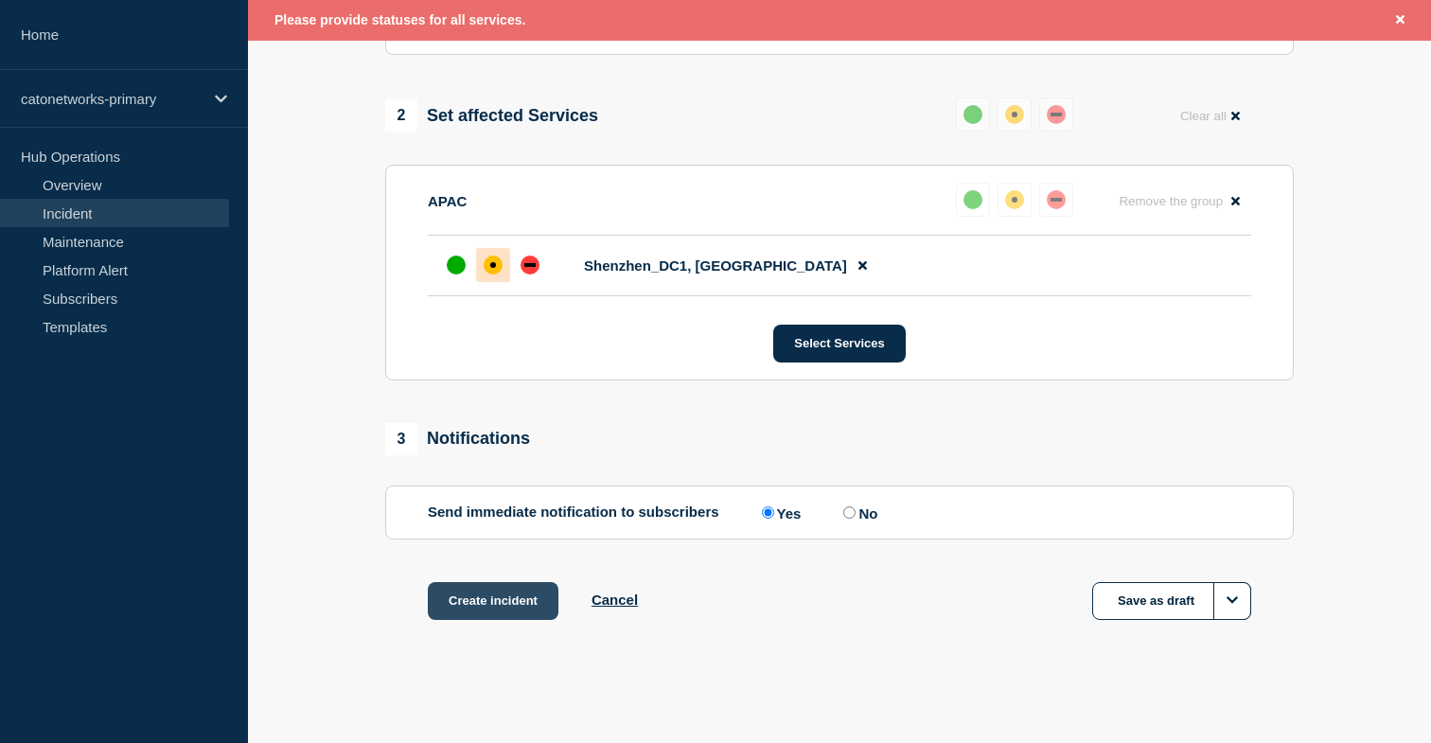
click at [515, 609] on button "Create incident" at bounding box center [493, 601] width 131 height 38
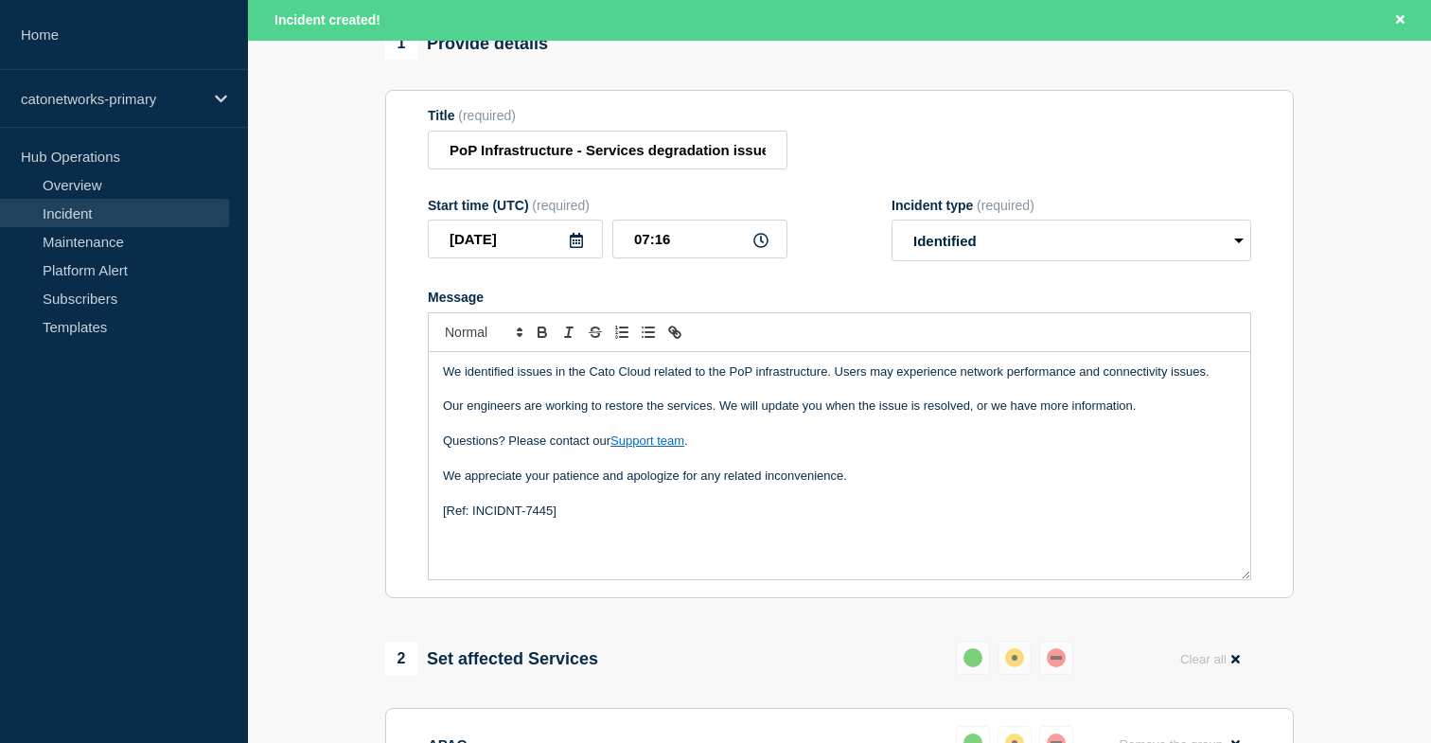
scroll to position [175, 0]
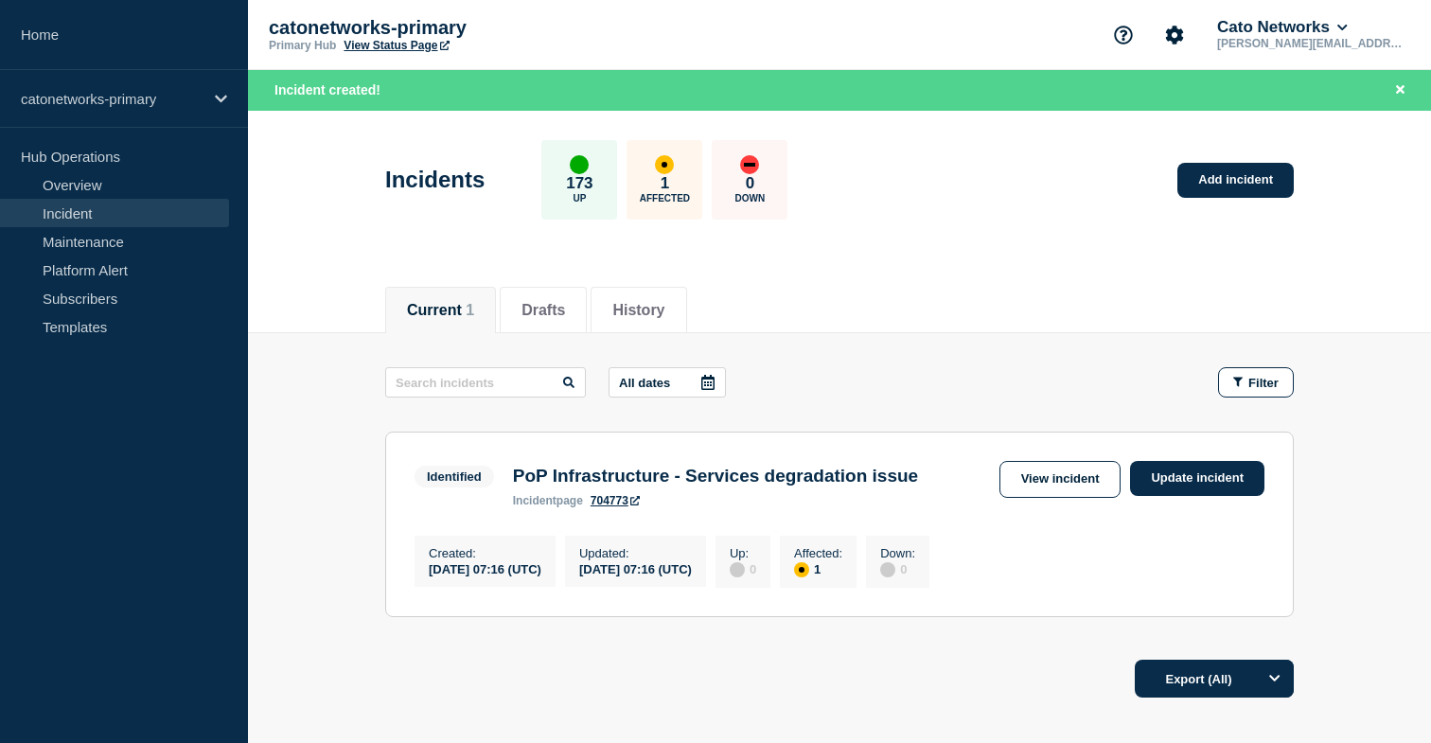
click at [615, 504] on link "704773" at bounding box center [615, 500] width 49 height 13
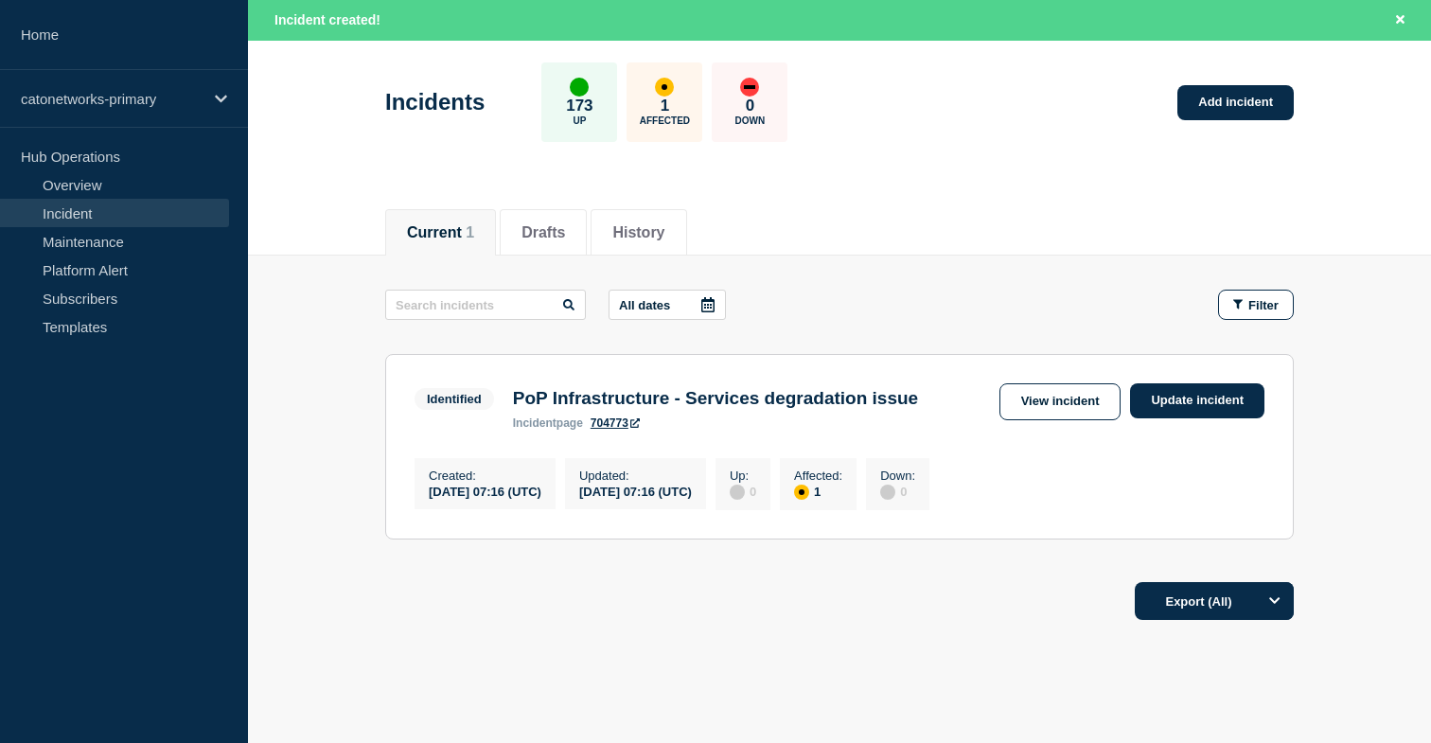
scroll to position [101, 0]
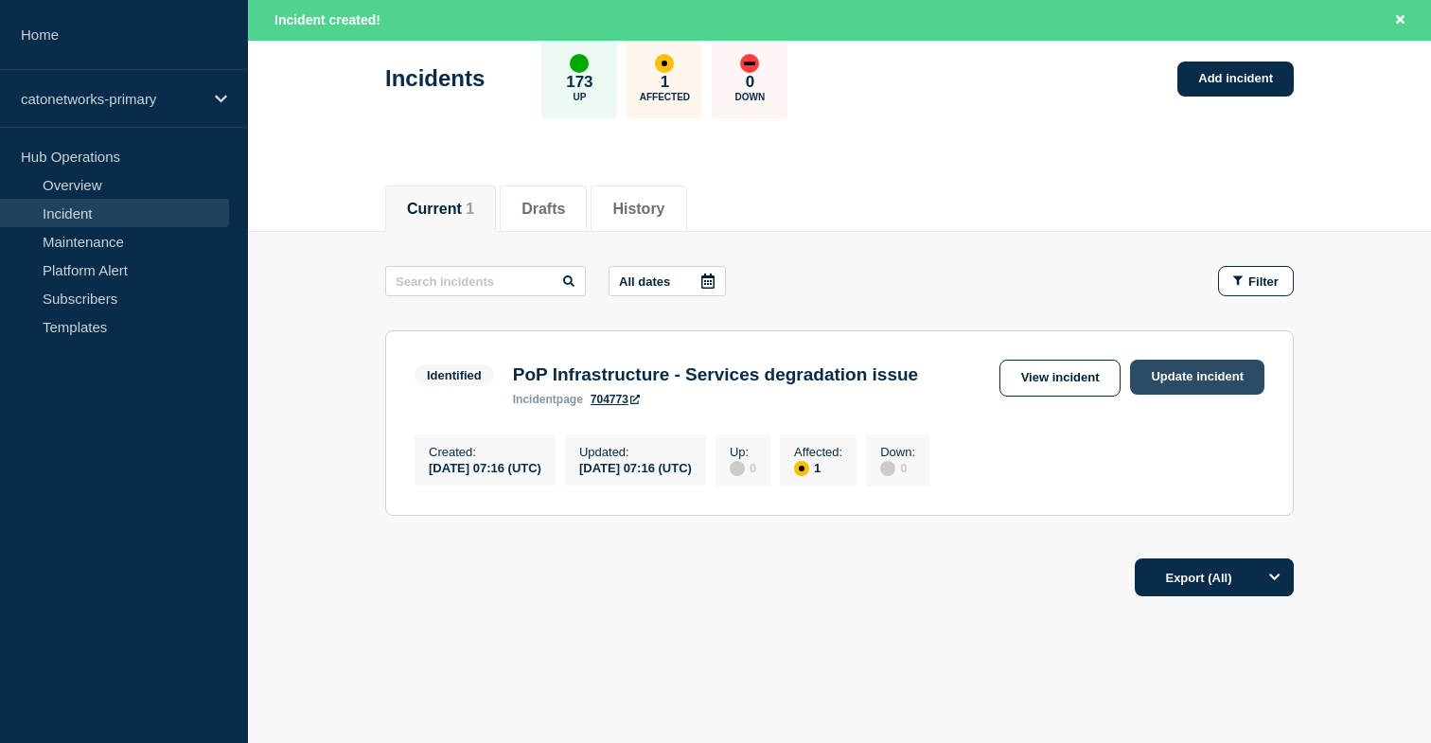
click at [1163, 380] on link "Update incident" at bounding box center [1197, 377] width 134 height 35
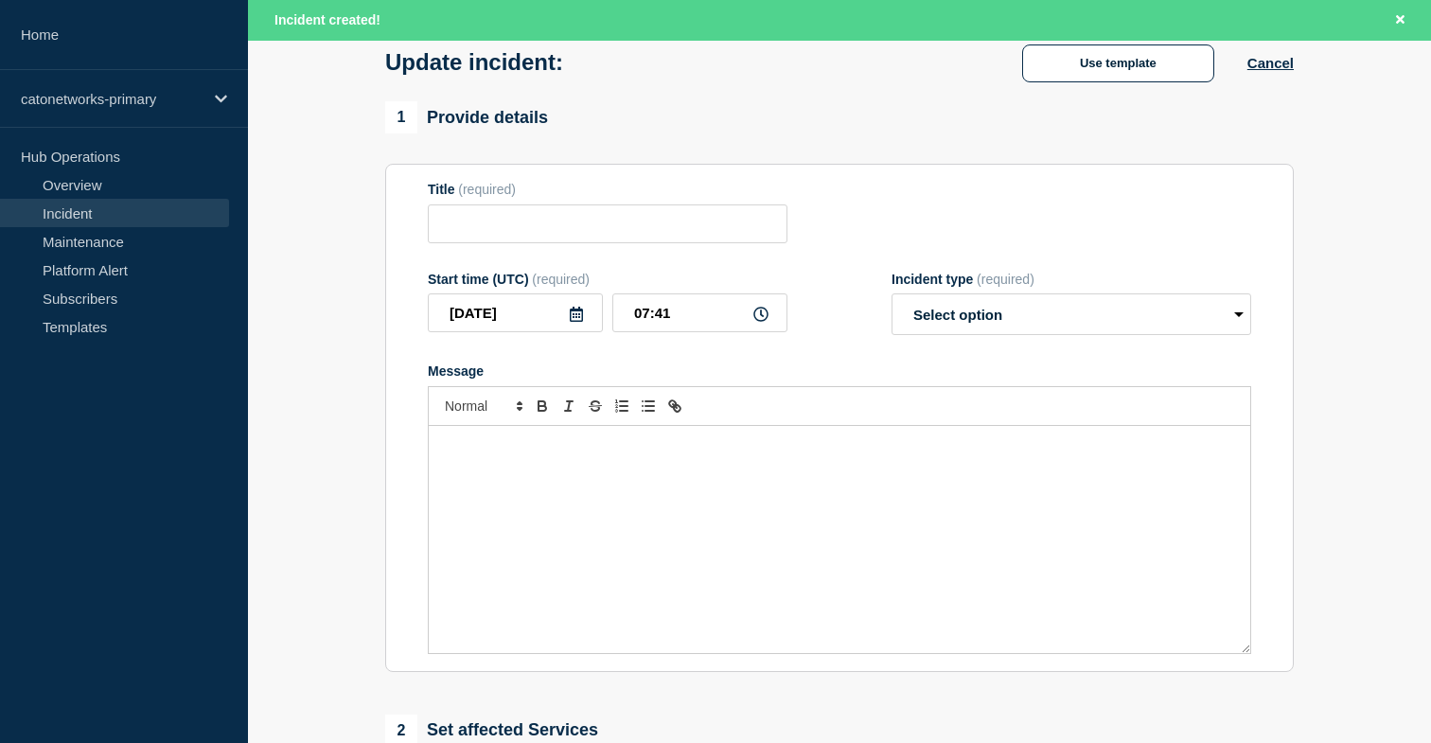
type input "PoP Infrastructure - Services degradation issue"
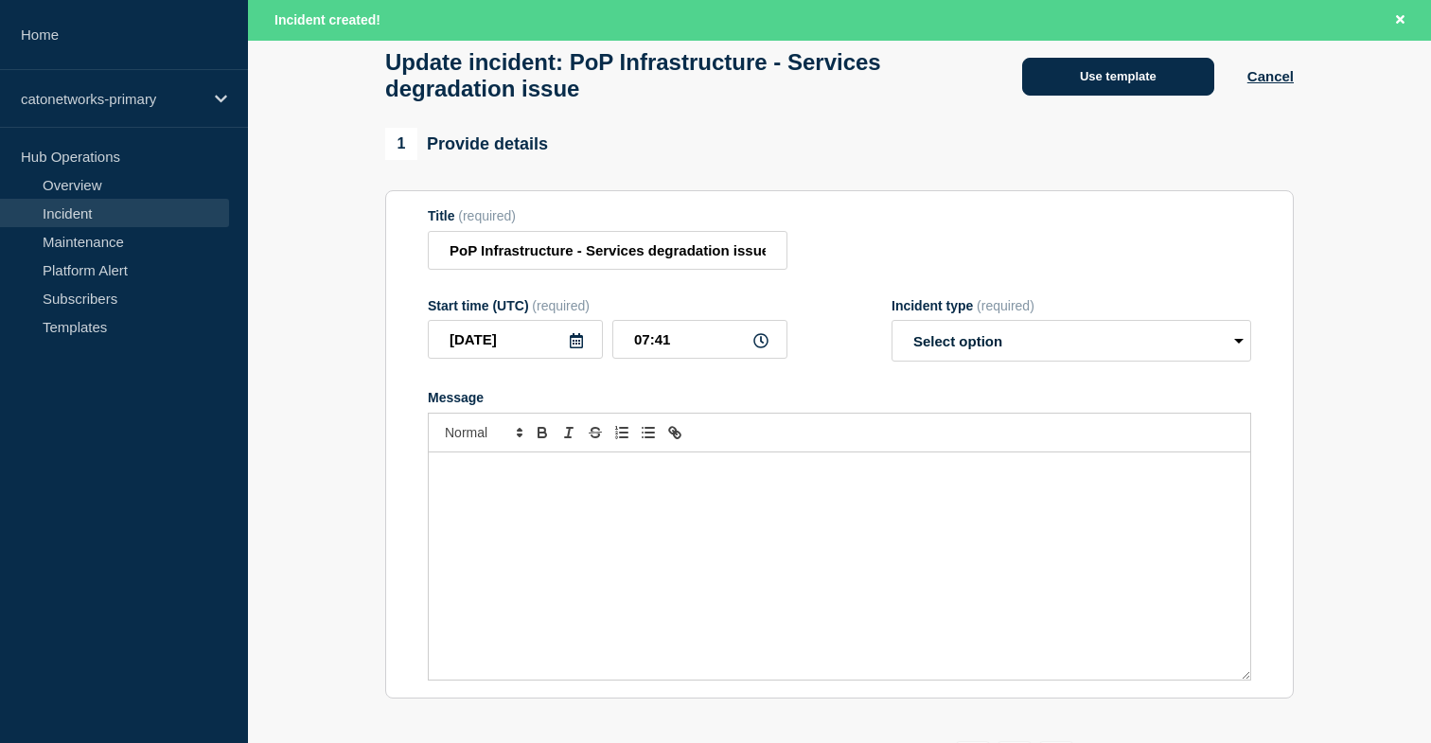
click at [1058, 87] on button "Use template" at bounding box center [1118, 77] width 192 height 38
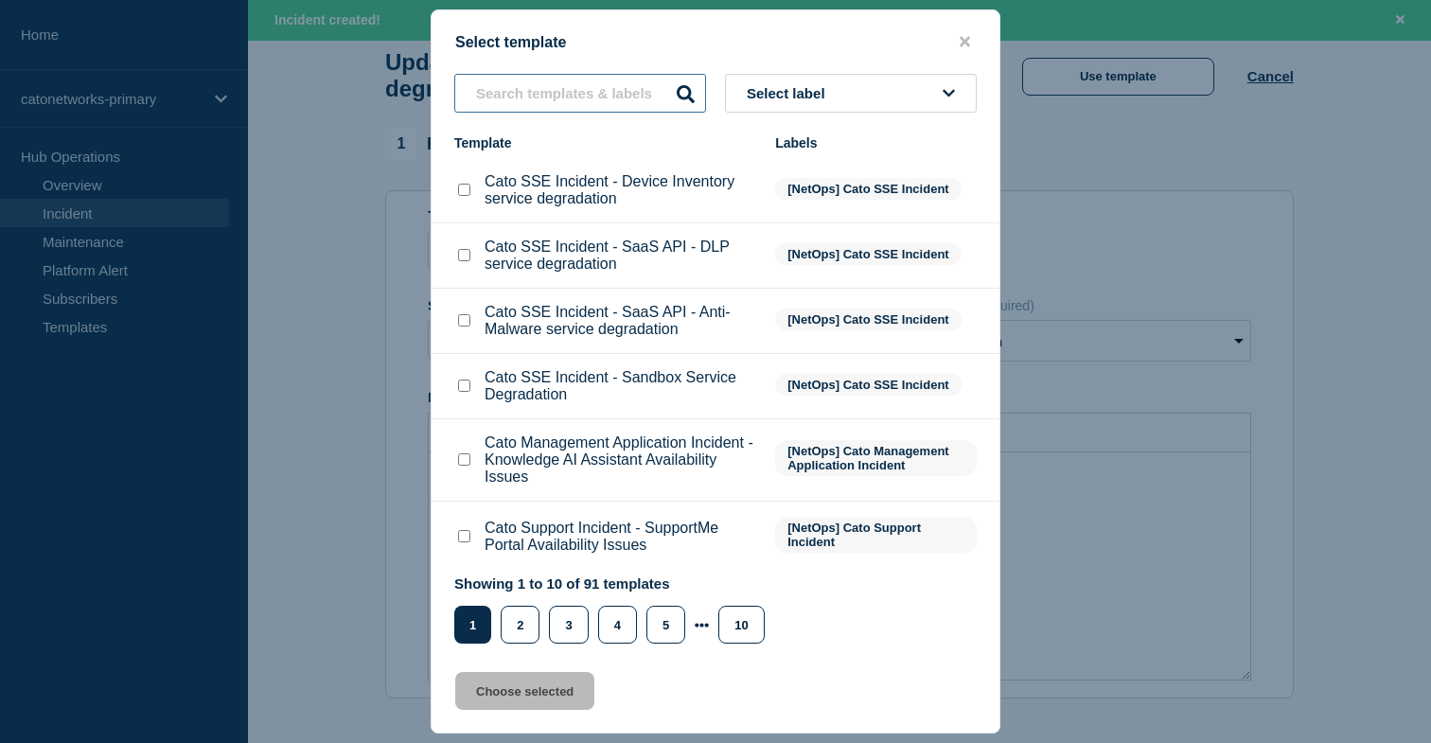
click at [622, 94] on input "text" at bounding box center [580, 93] width 252 height 39
type input "resolved"
click at [632, 139] on div "Template" at bounding box center [605, 142] width 302 height 15
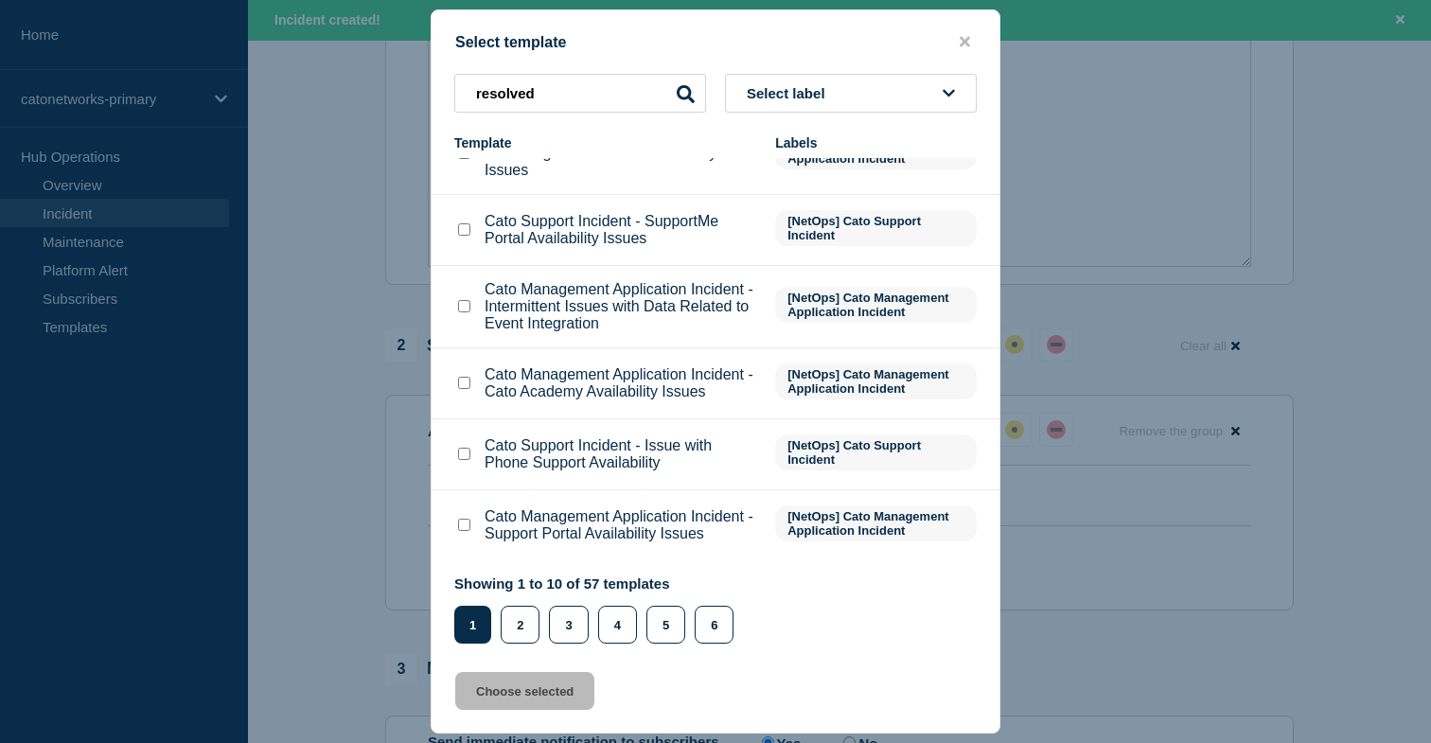
scroll to position [892, 0]
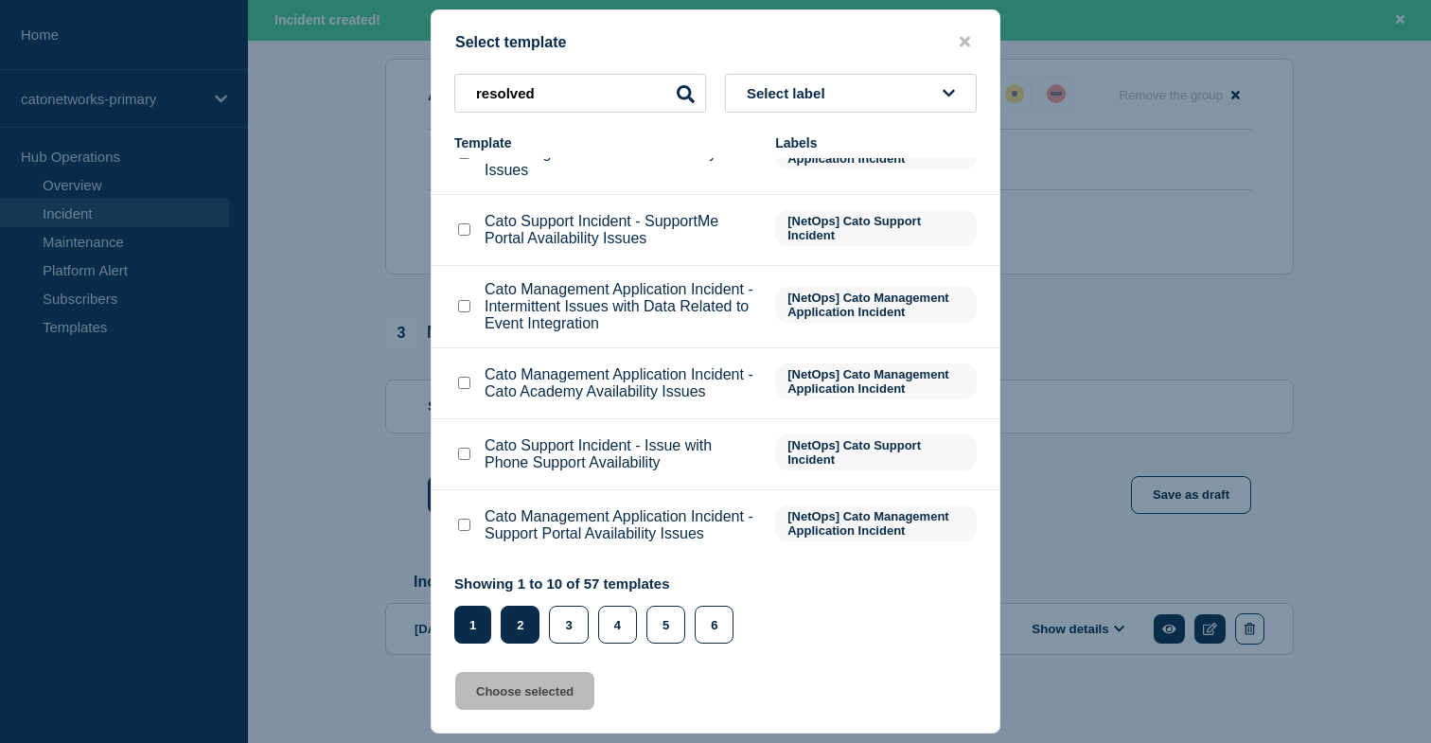
click at [528, 629] on button "2" at bounding box center [520, 625] width 39 height 38
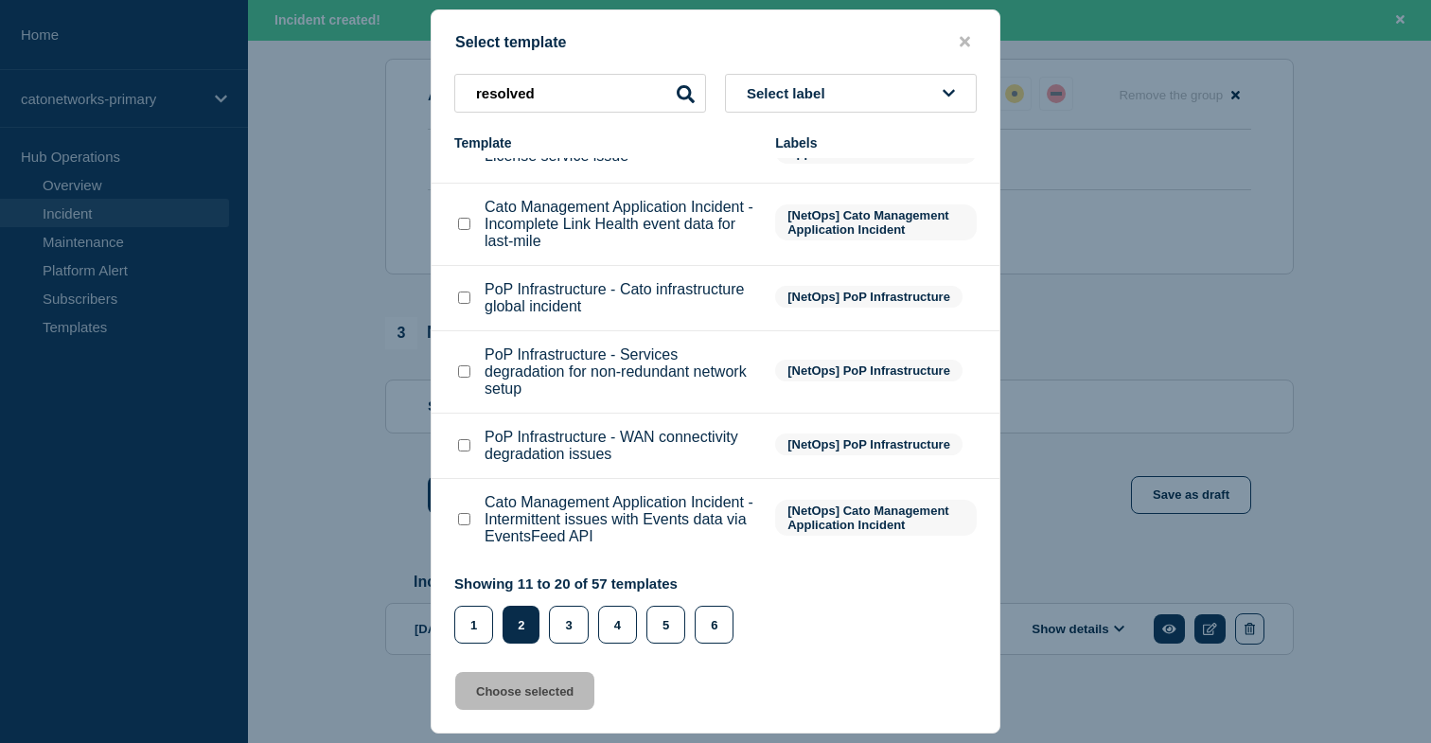
click at [683, 90] on icon at bounding box center [686, 94] width 18 height 18
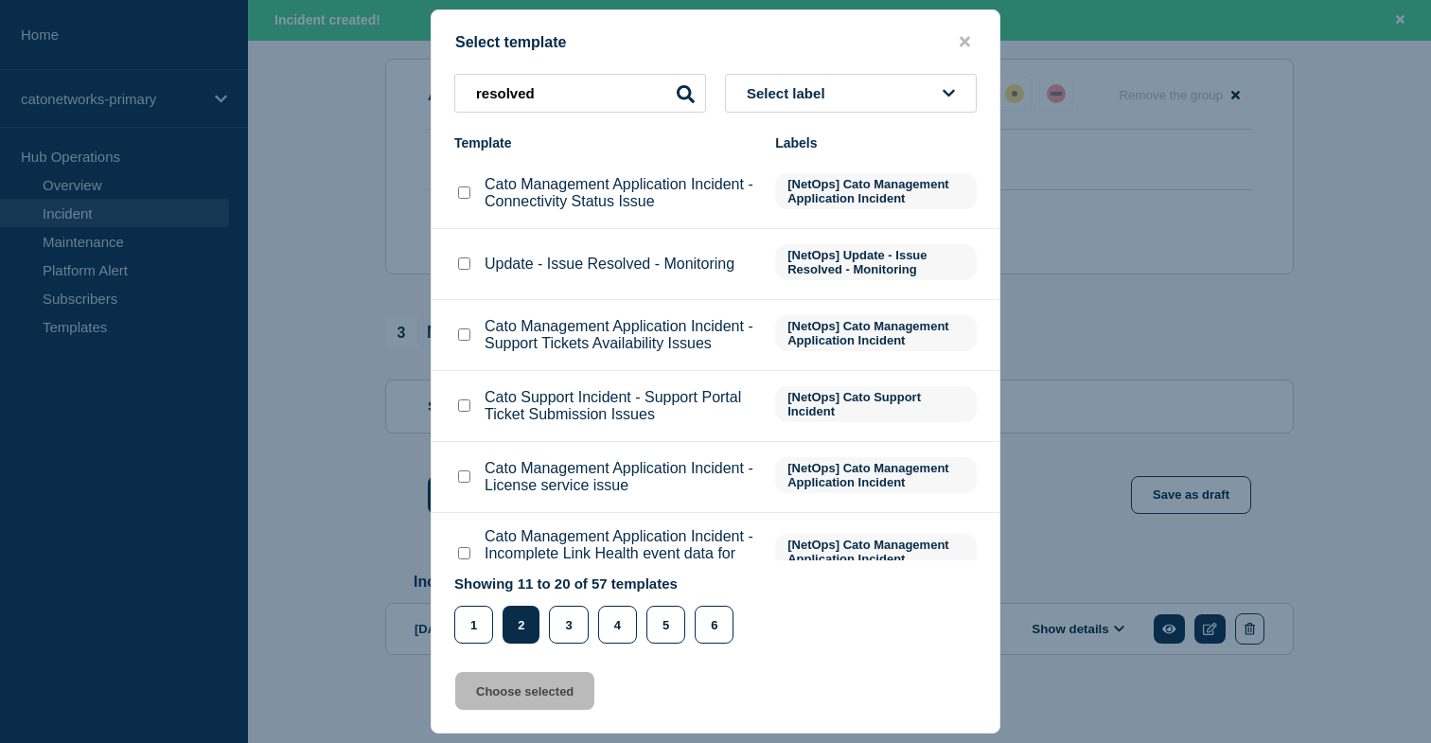
scroll to position [834, 0]
click at [463, 270] on input "Update - Issue Resolved - Monitoring checkbox" at bounding box center [464, 263] width 12 height 12
checkbox input "true"
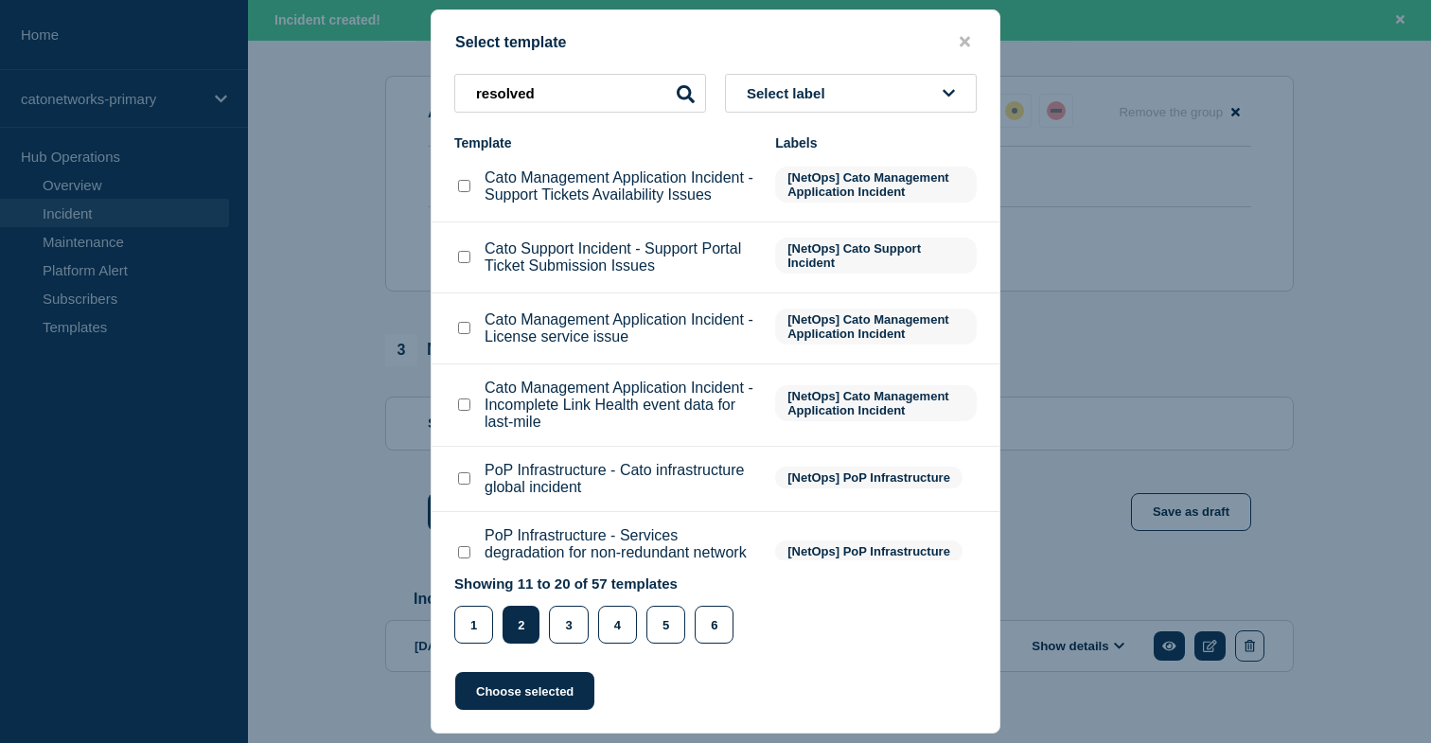
scroll to position [158, 0]
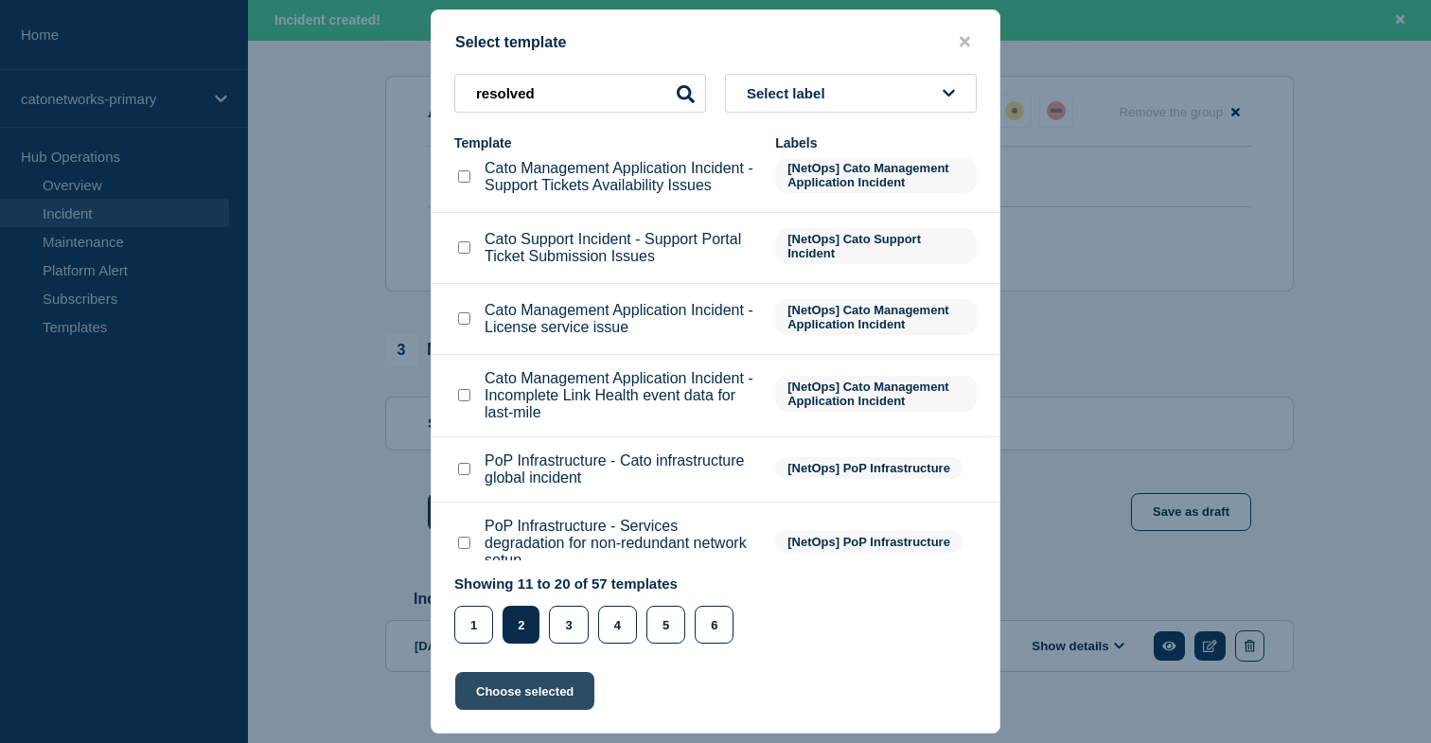
click at [552, 694] on button "Choose selected" at bounding box center [524, 691] width 139 height 38
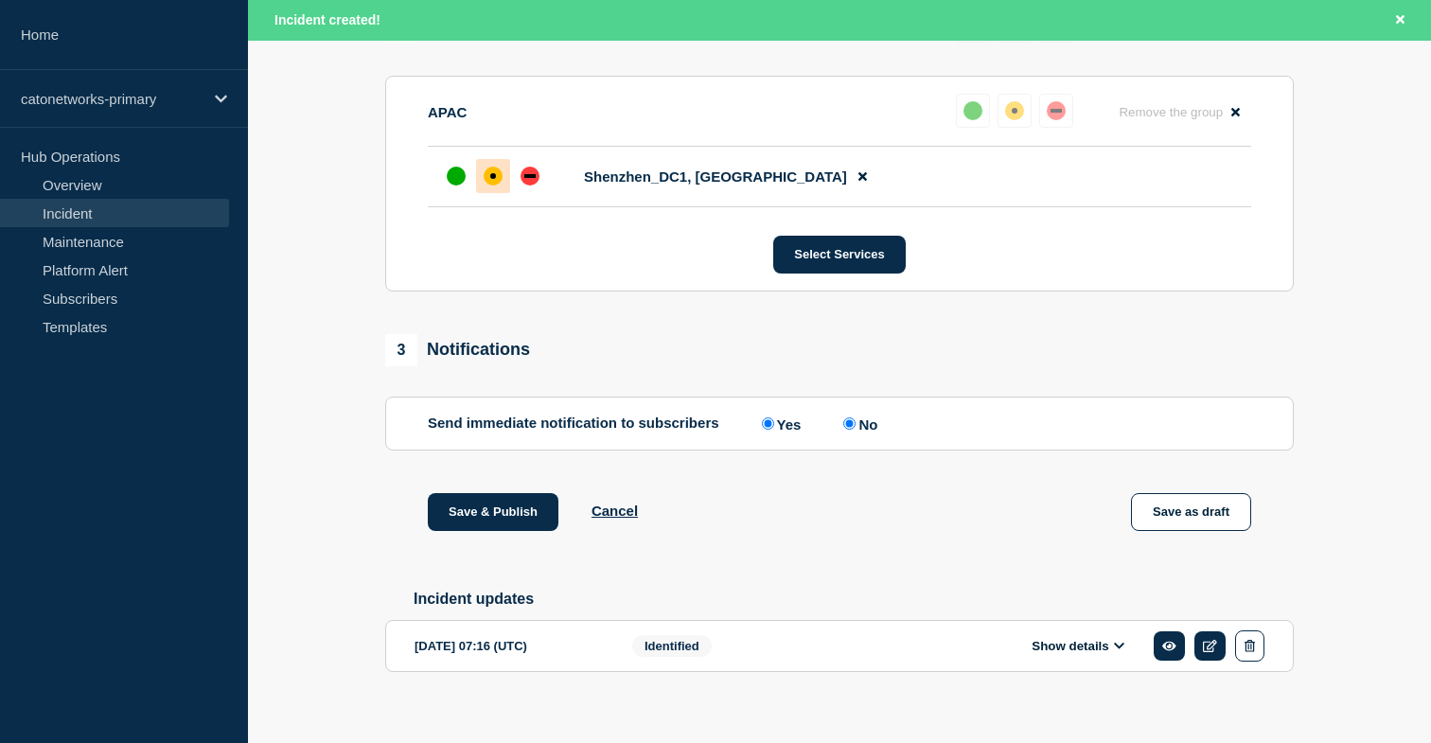
select select "monitoring"
radio input "false"
radio input "true"
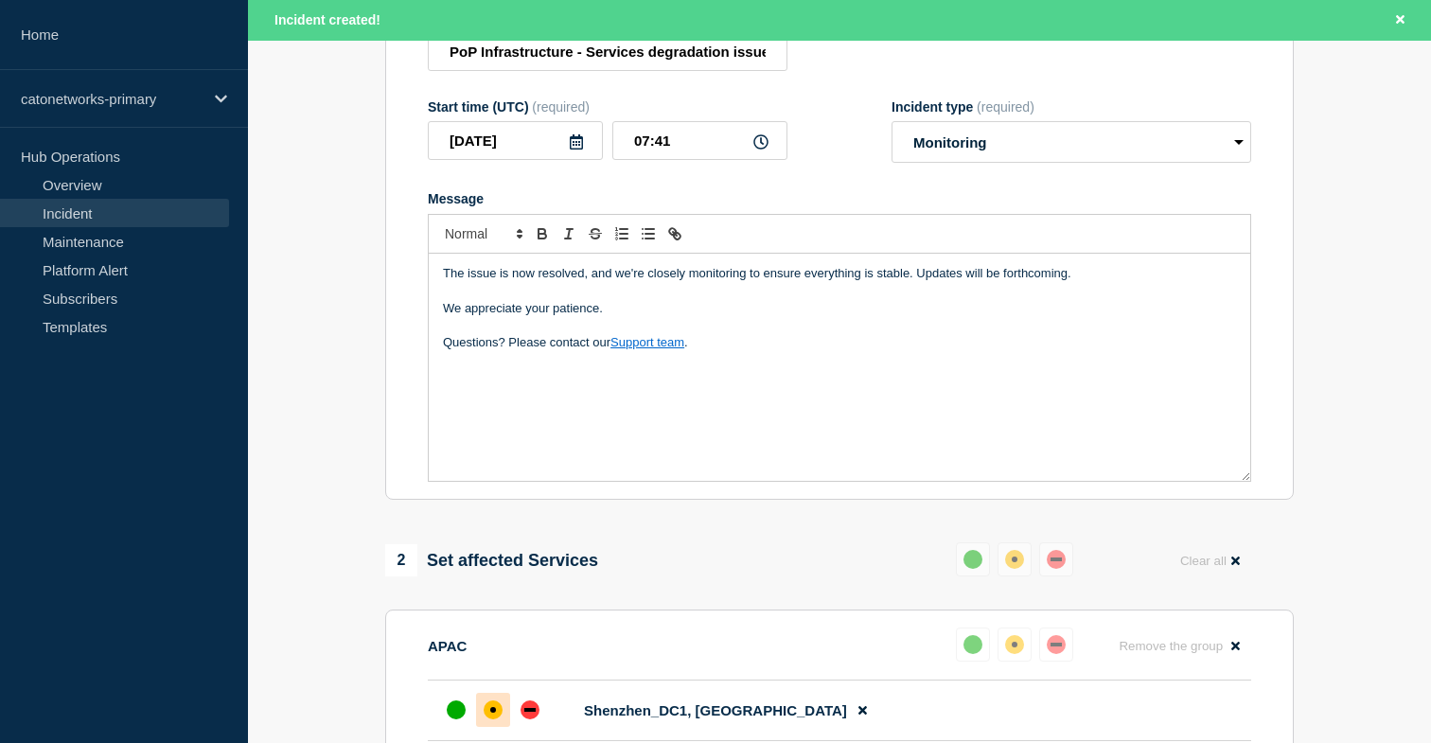
scroll to position [343, 0]
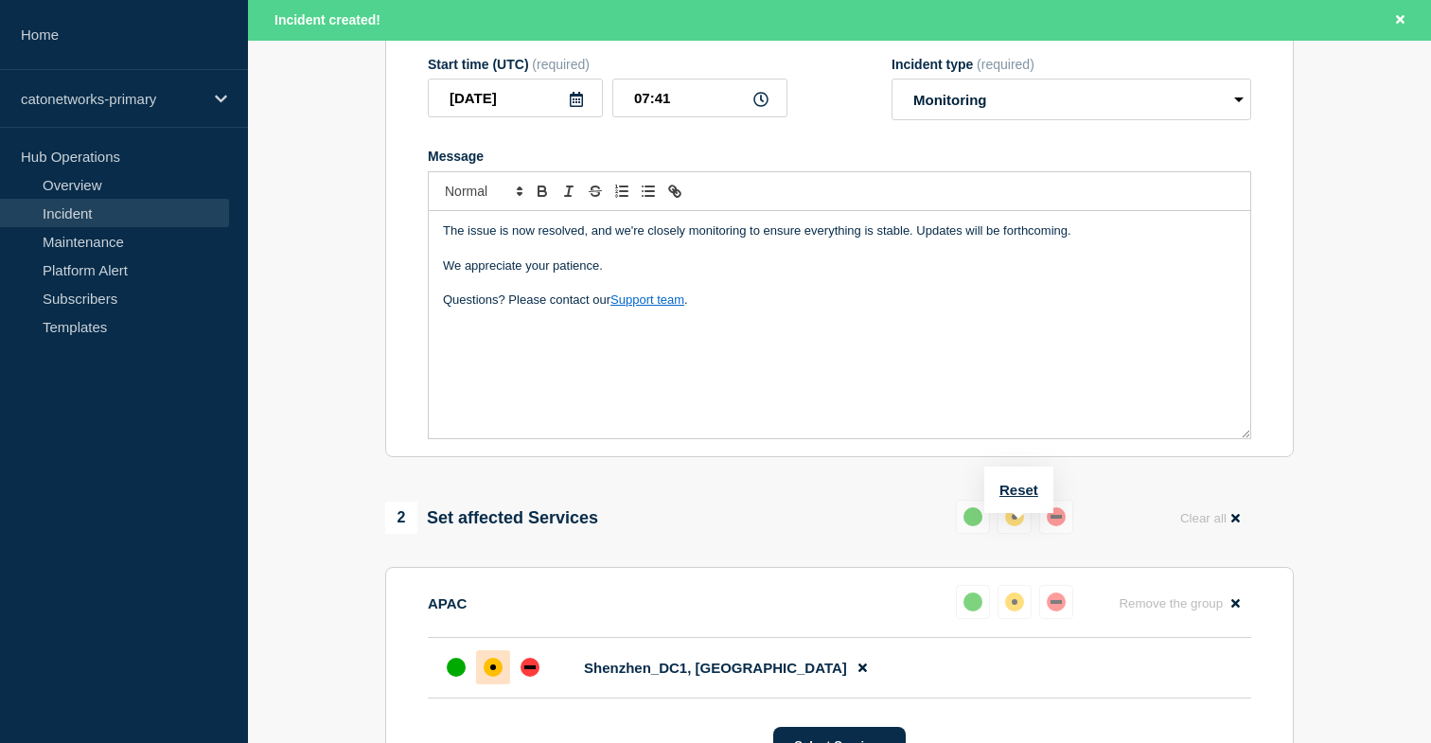
click at [969, 526] on div "up" at bounding box center [973, 516] width 19 height 19
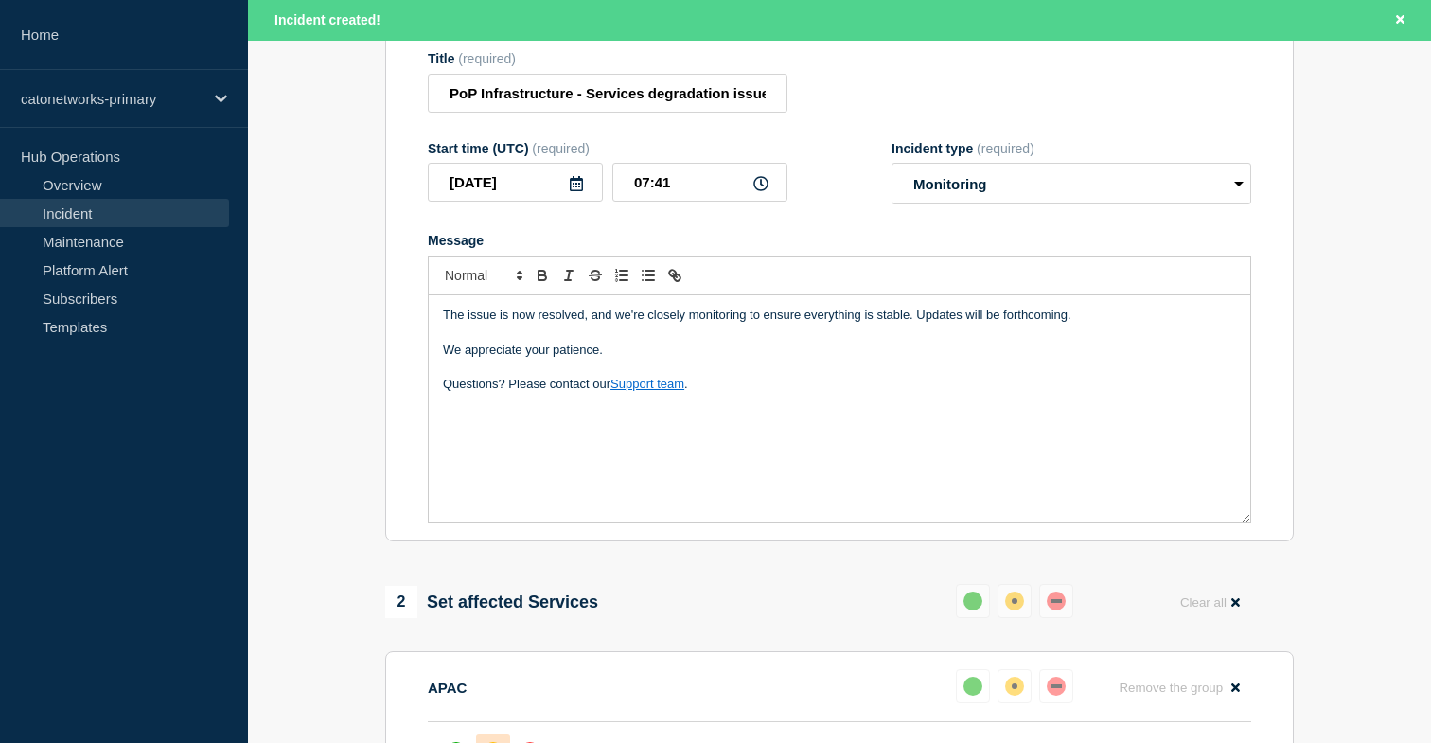
scroll to position [257, 0]
click at [785, 395] on p "Questions? Please contact our Support team ." at bounding box center [839, 386] width 793 height 17
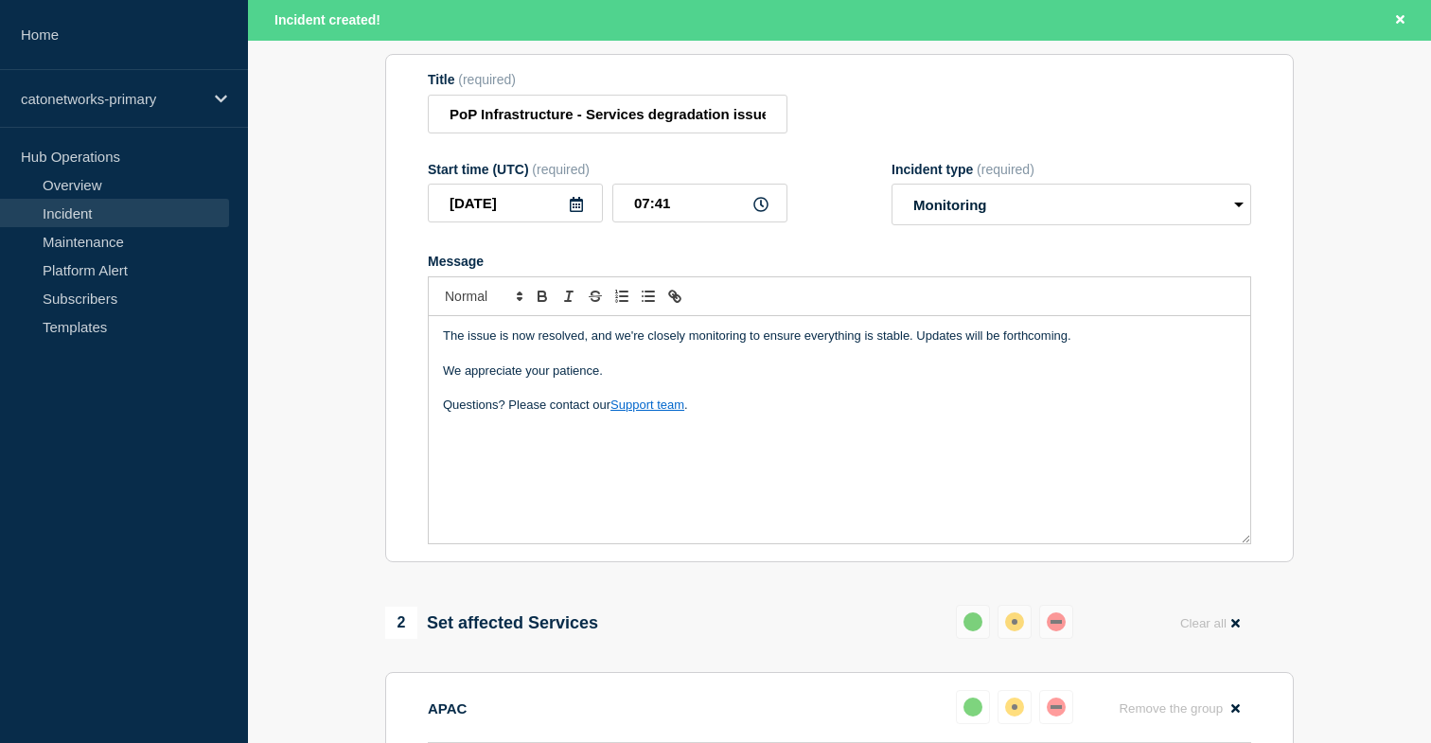
scroll to position [237, 0]
click at [469, 477] on div "The issue is now resolved, and we're closely monitoring to ensure everything is…" at bounding box center [840, 430] width 822 height 227
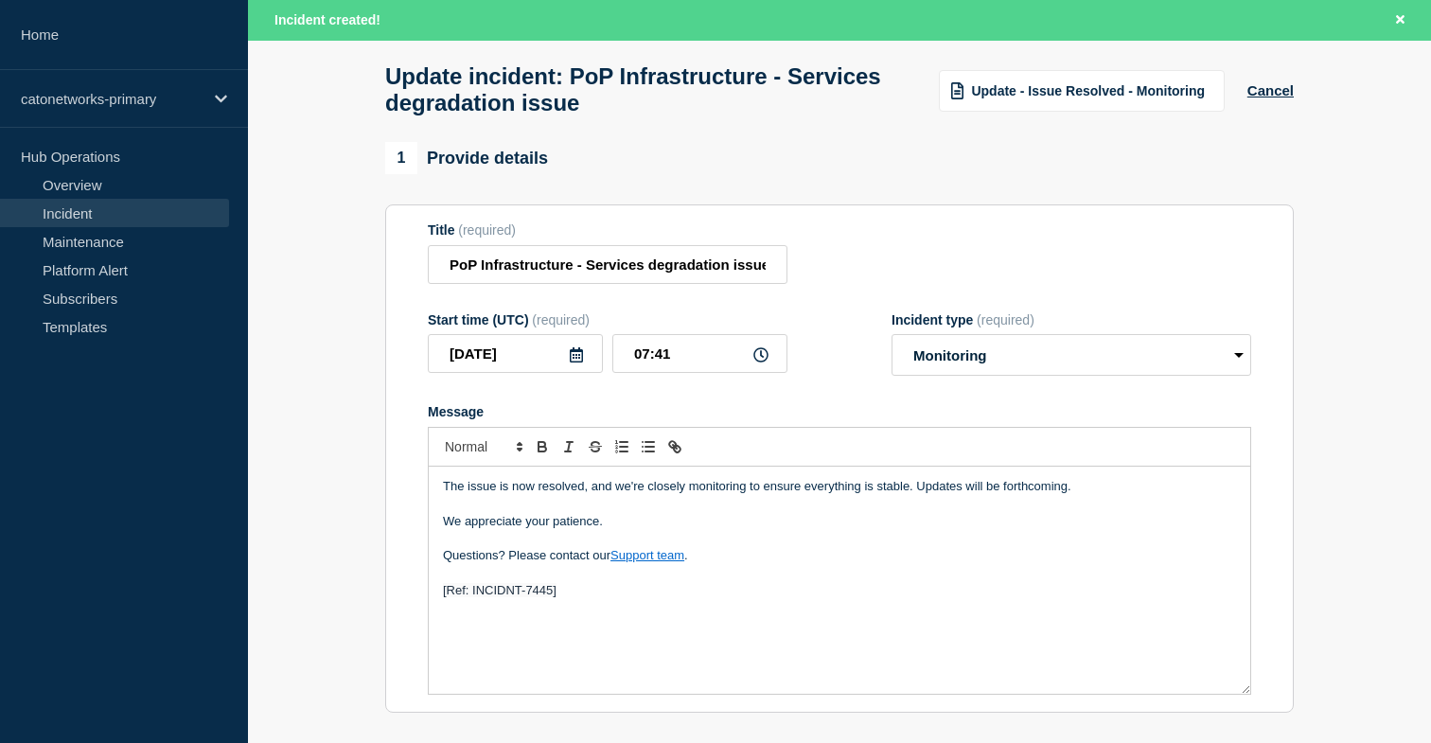
scroll to position [86, 0]
click at [683, 374] on input "07:41" at bounding box center [699, 354] width 175 height 39
type input "07:25"
drag, startPoint x: 357, startPoint y: 484, endPoint x: 363, endPoint y: 493, distance: 11.0
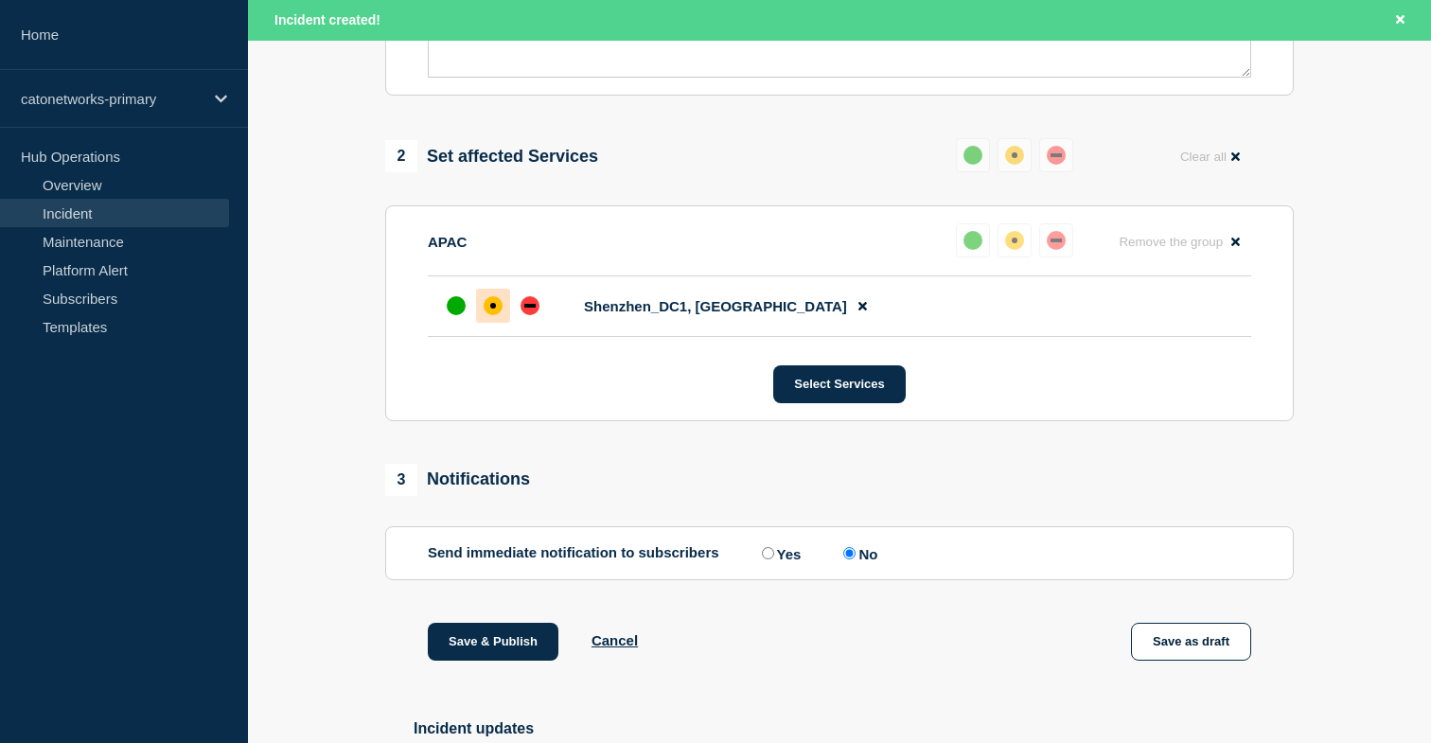
scroll to position [788, 0]
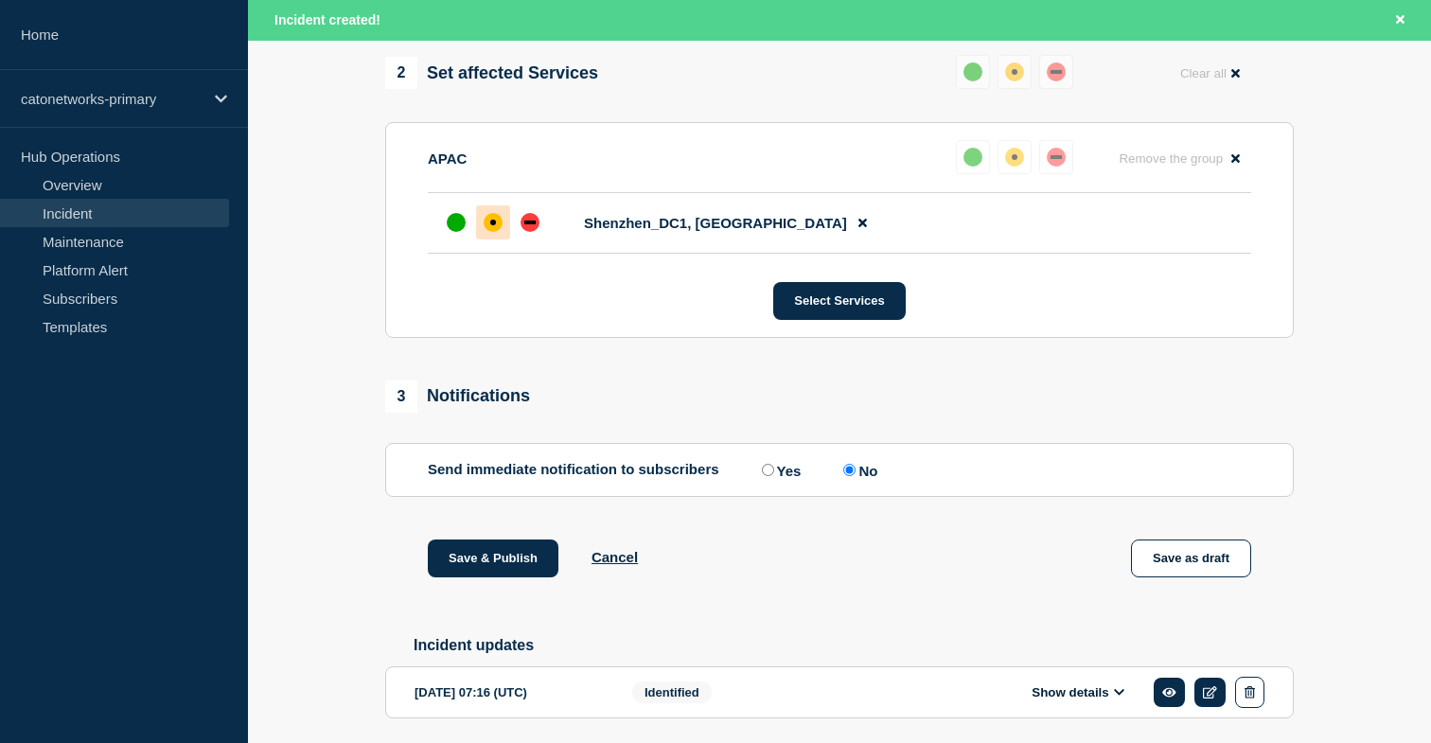
drag, startPoint x: 765, startPoint y: 504, endPoint x: 752, endPoint y: 502, distance: 13.4
click at [765, 476] on input "Yes" at bounding box center [768, 470] width 12 height 12
radio input "true"
radio input "false"
click at [359, 425] on section "1 Provide details Title (required) PoP Infrastructure - Services degradation is…" at bounding box center [839, 110] width 1183 height 1337
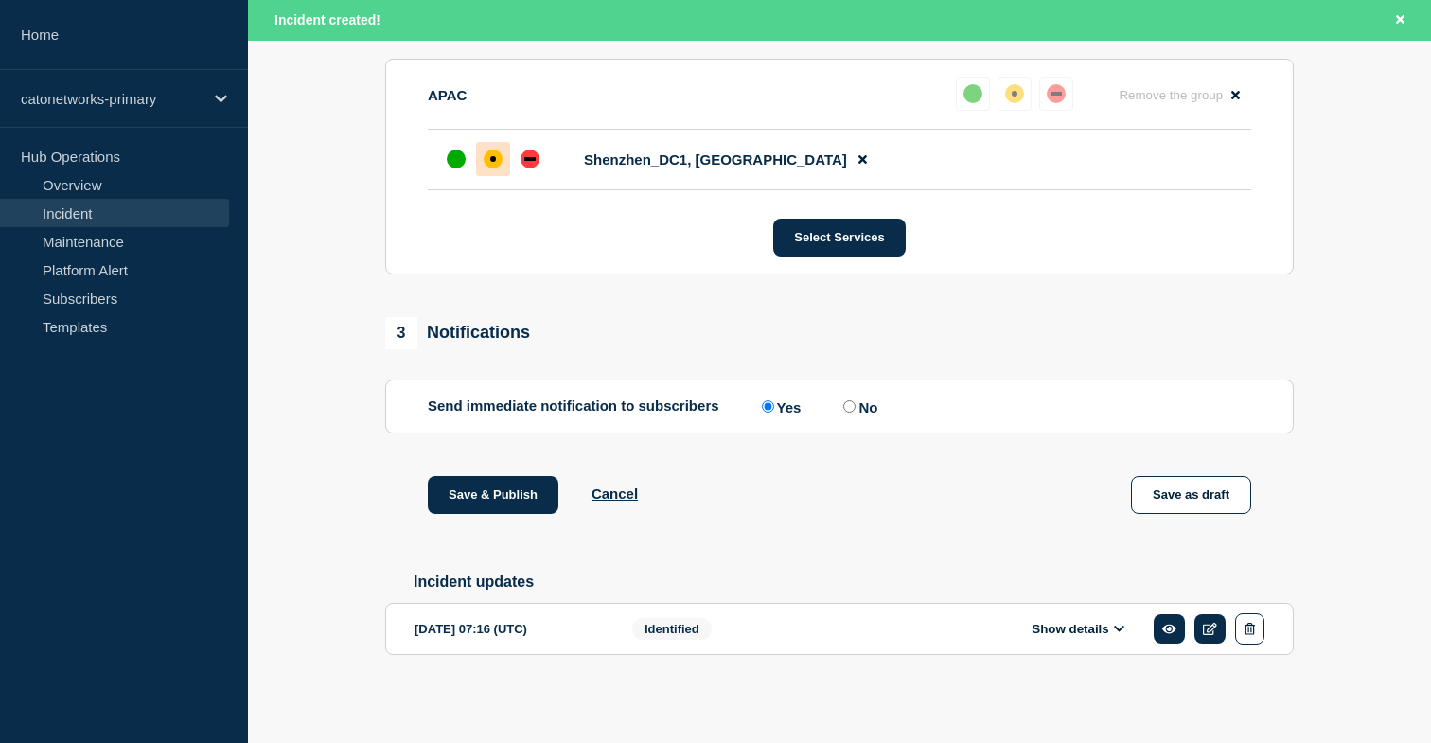
scroll to position [892, 0]
click at [528, 493] on button "Save & Publish" at bounding box center [493, 495] width 131 height 38
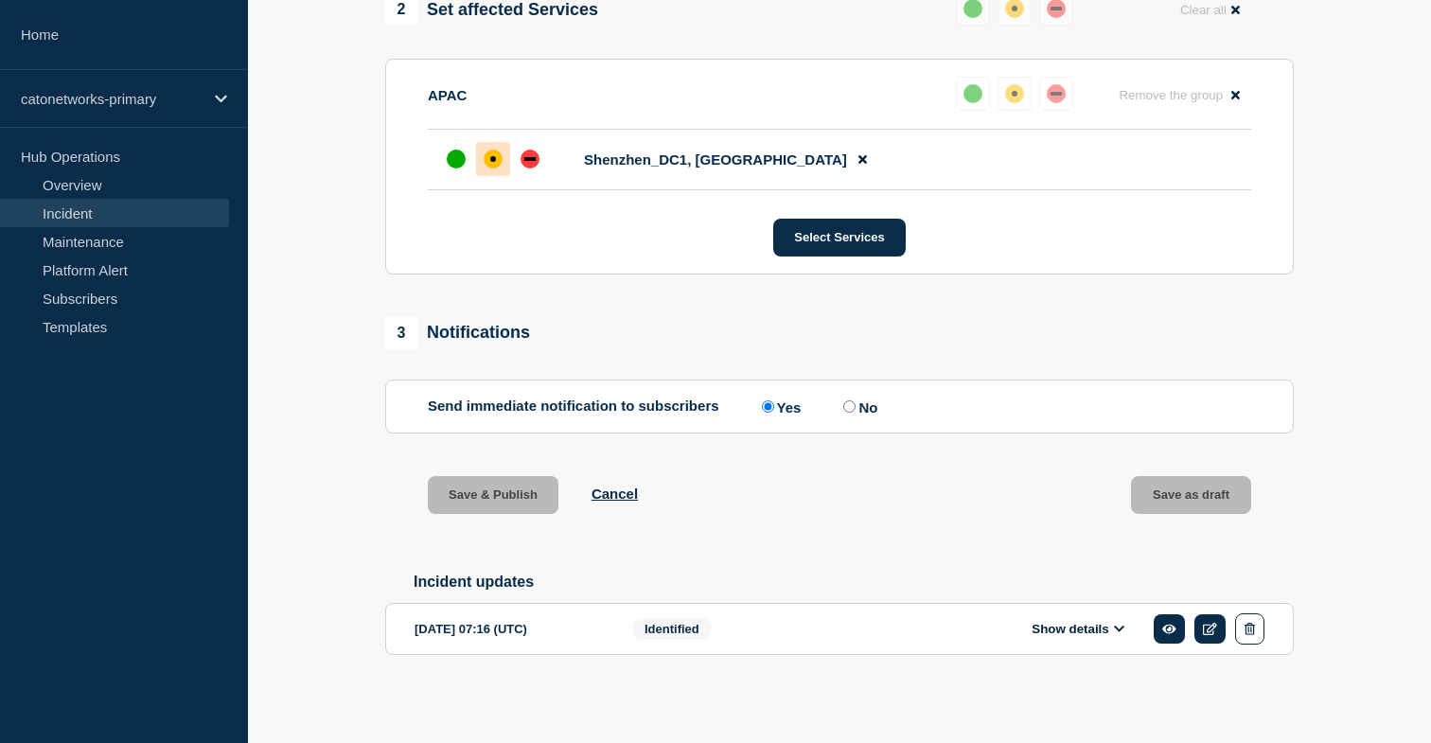
scroll to position [851, 0]
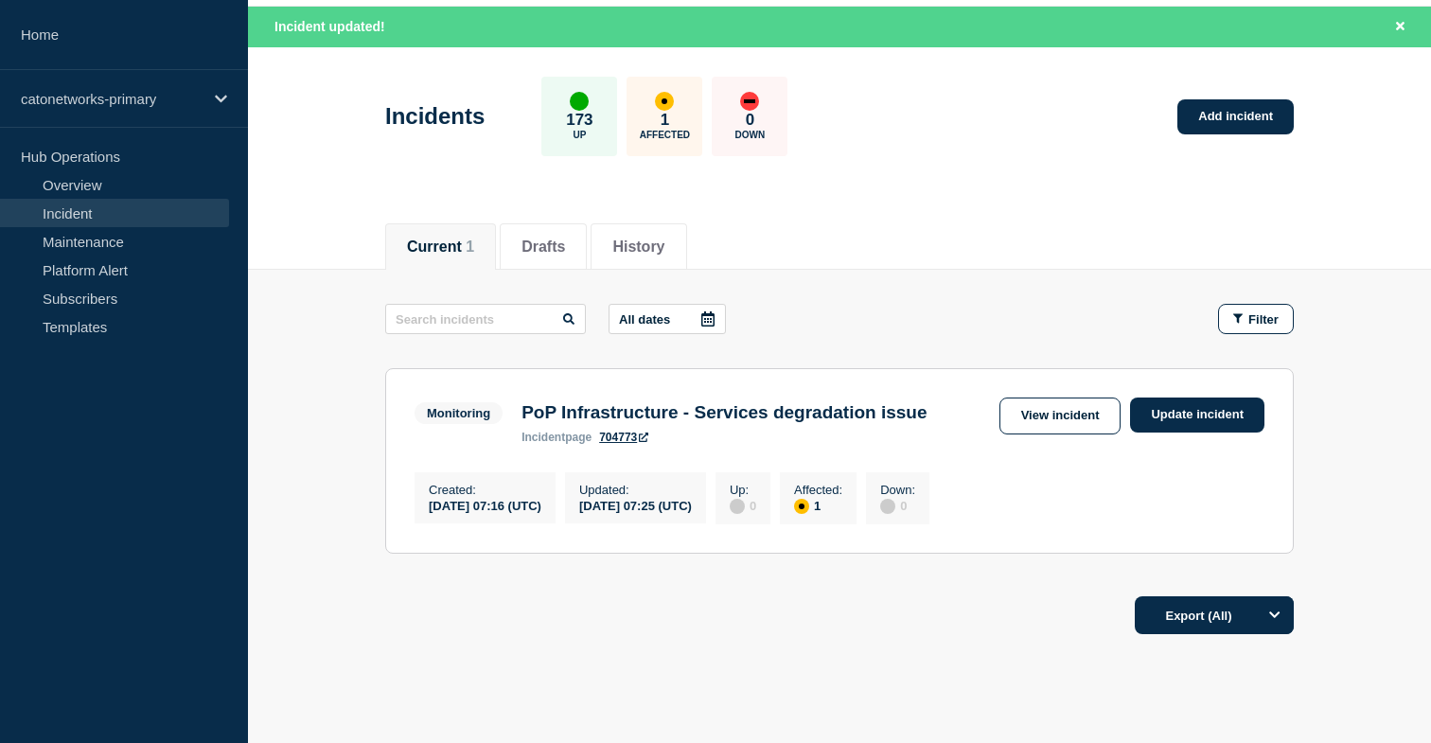
scroll to position [61, 0]
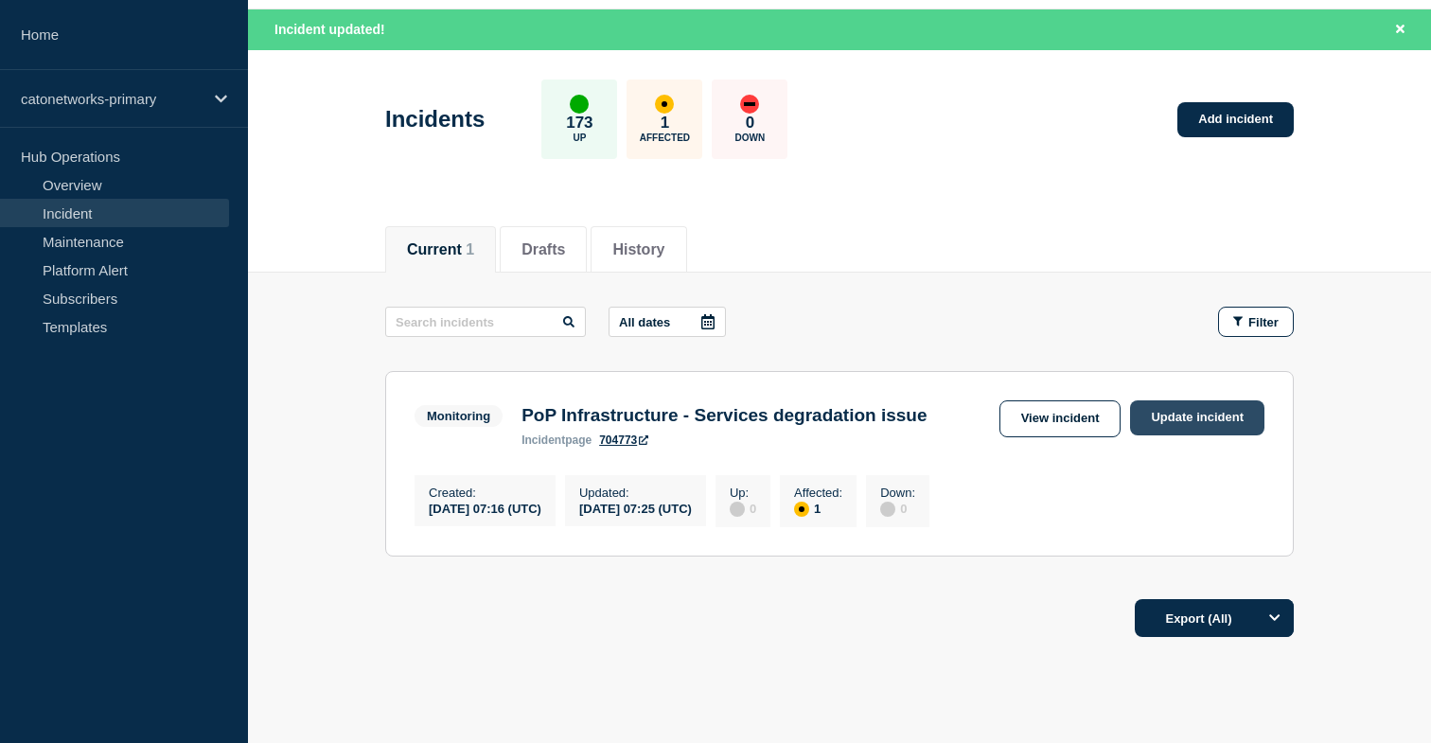
click at [1197, 413] on link "Update incident" at bounding box center [1197, 417] width 134 height 35
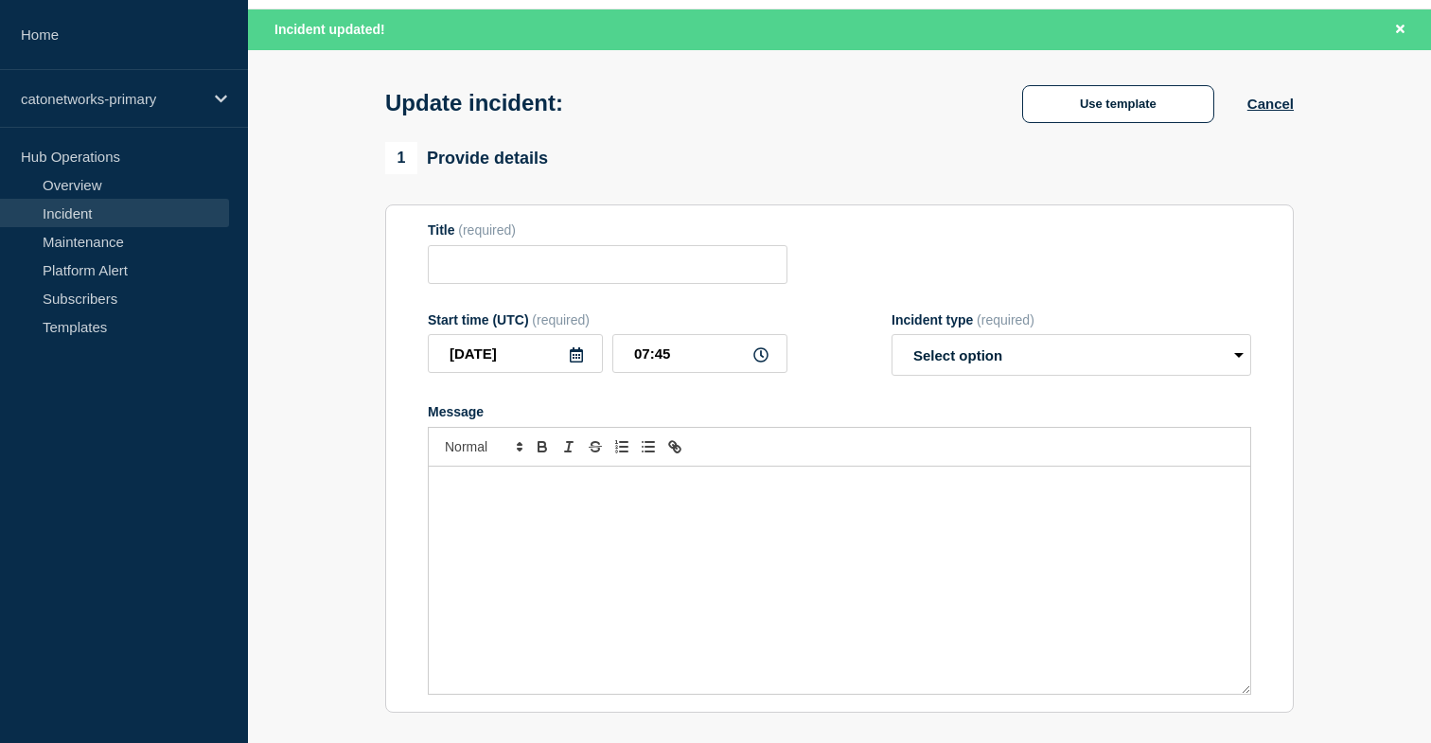
type input "PoP Infrastructure - Services degradation issue"
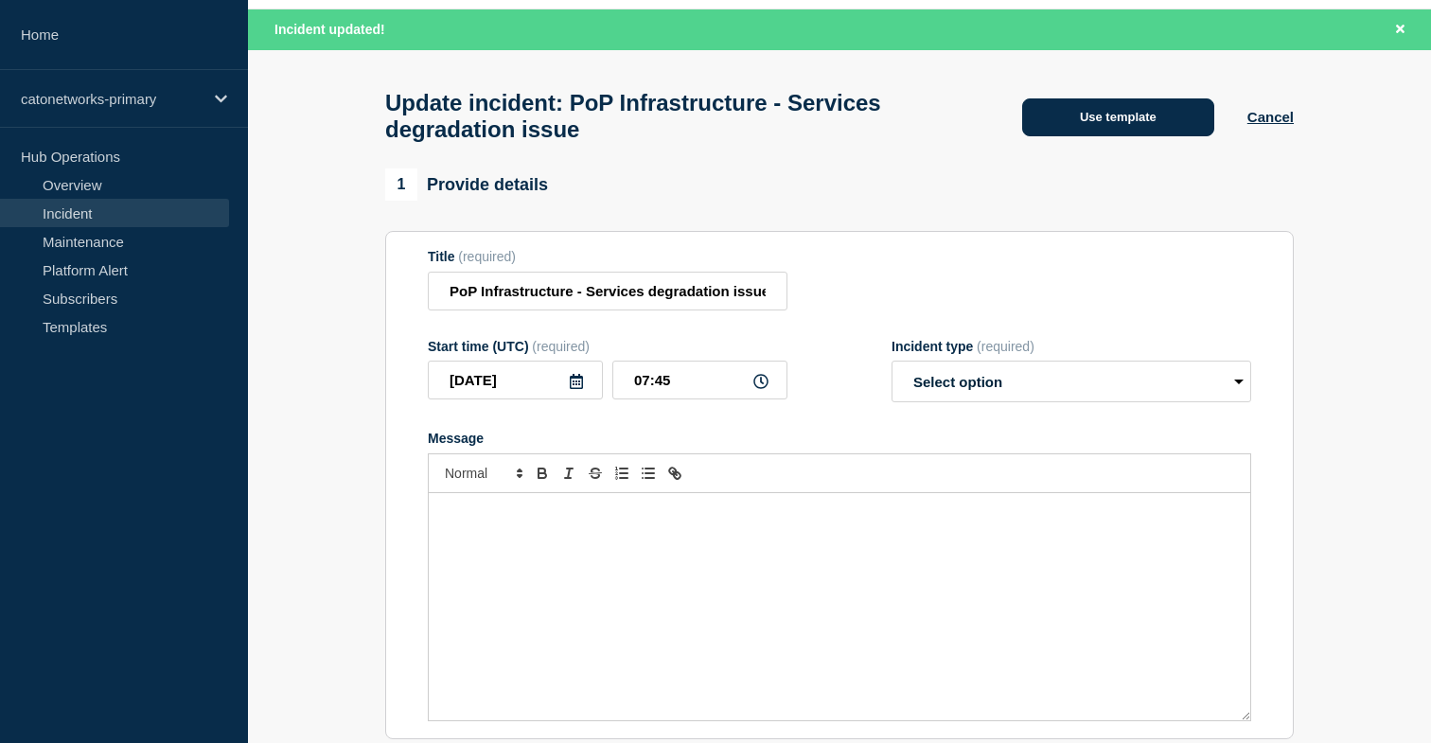
click at [1066, 128] on button "Use template" at bounding box center [1118, 117] width 192 height 38
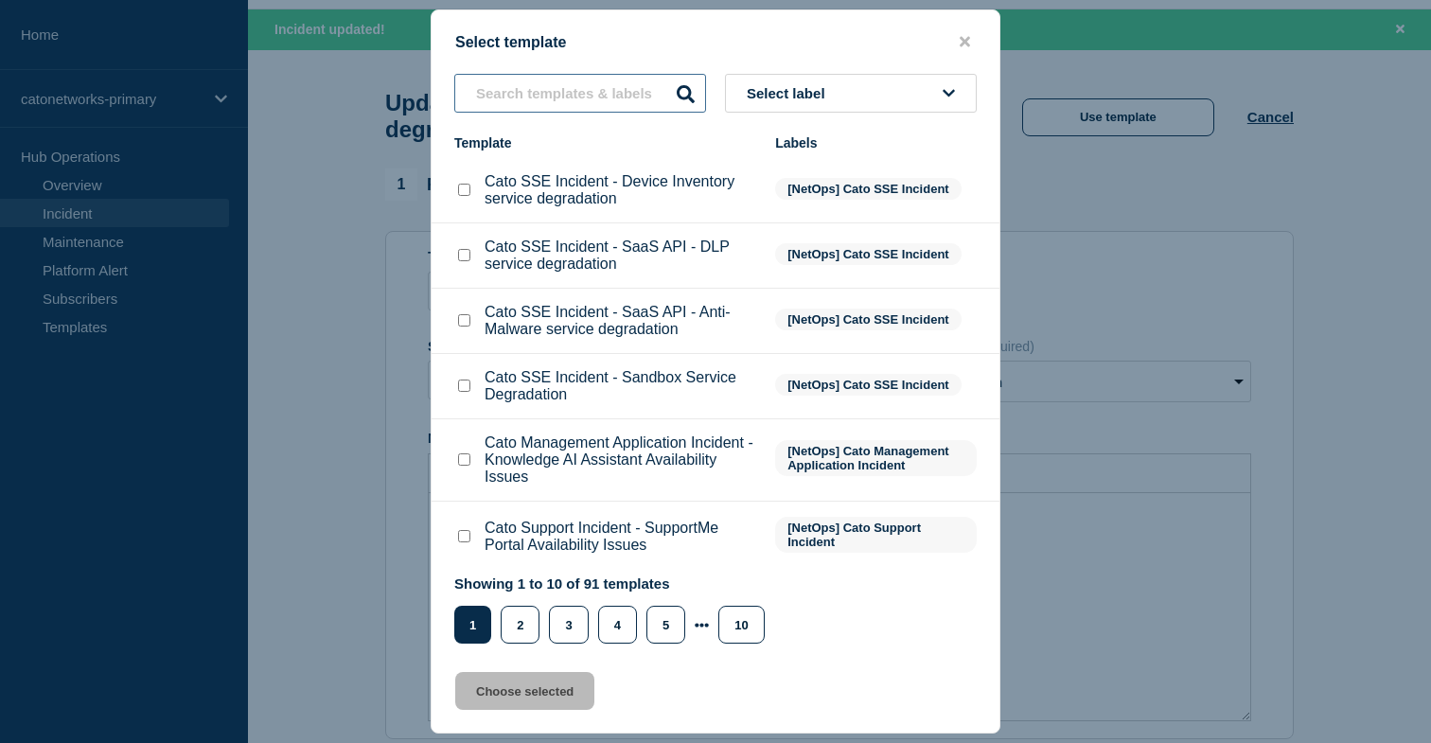
click at [527, 100] on input "text" at bounding box center [580, 93] width 252 height 39
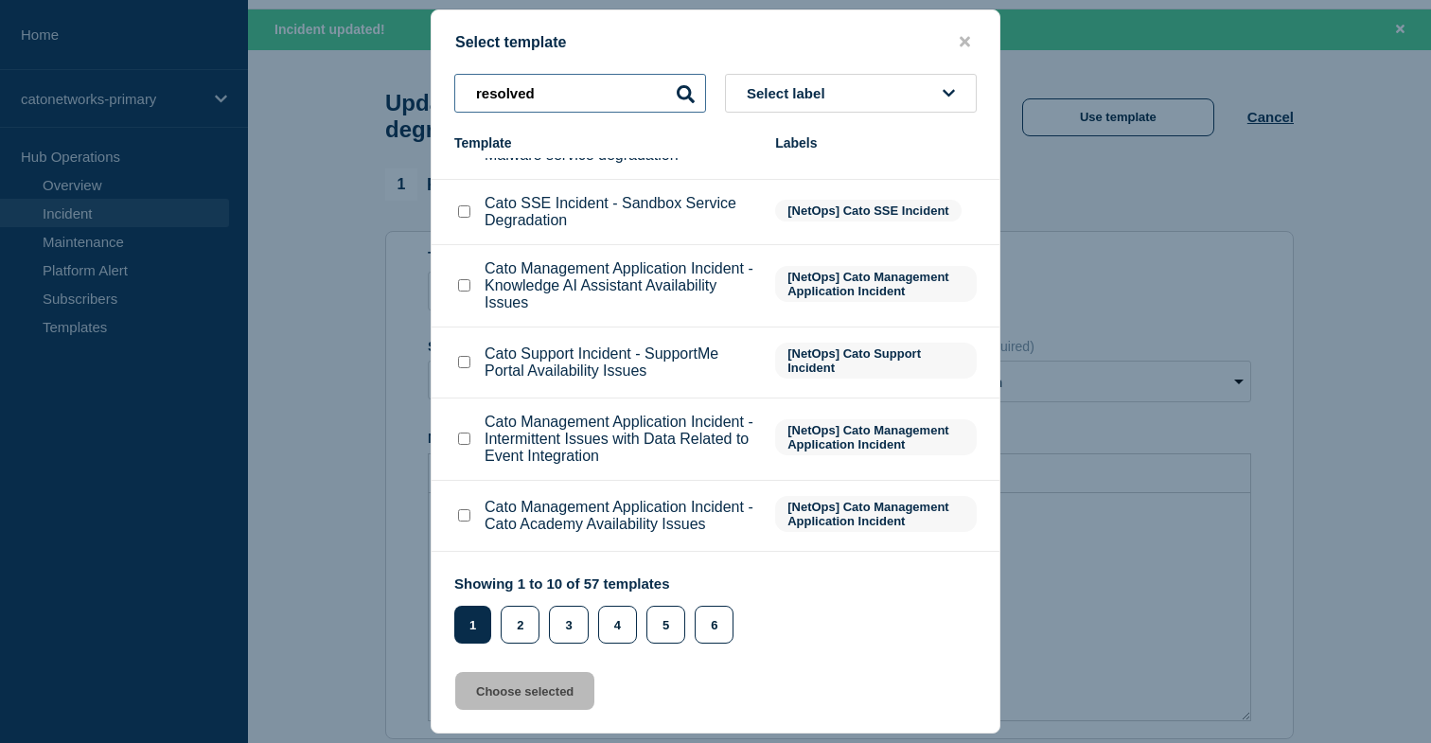
scroll to position [382, 0]
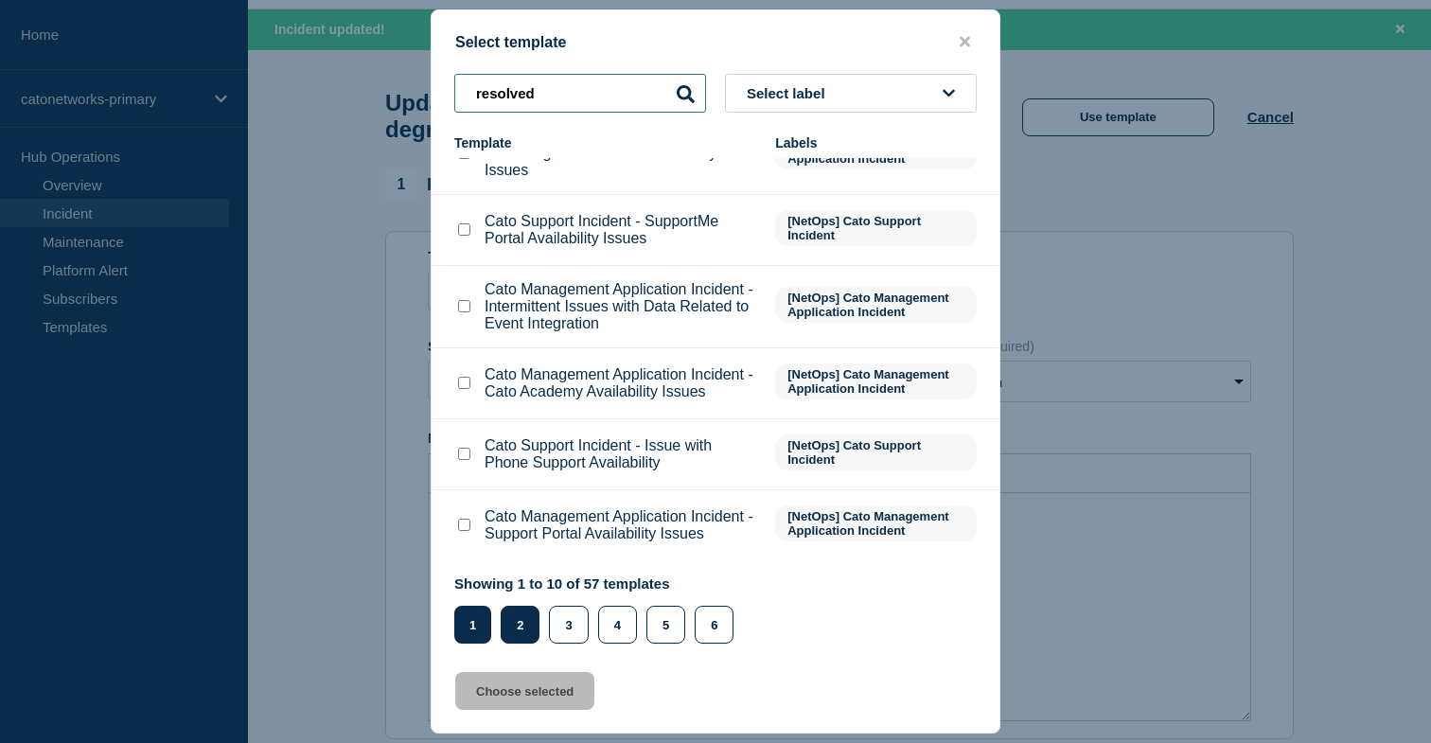
type input "resolved"
click at [522, 626] on button "2" at bounding box center [520, 625] width 39 height 38
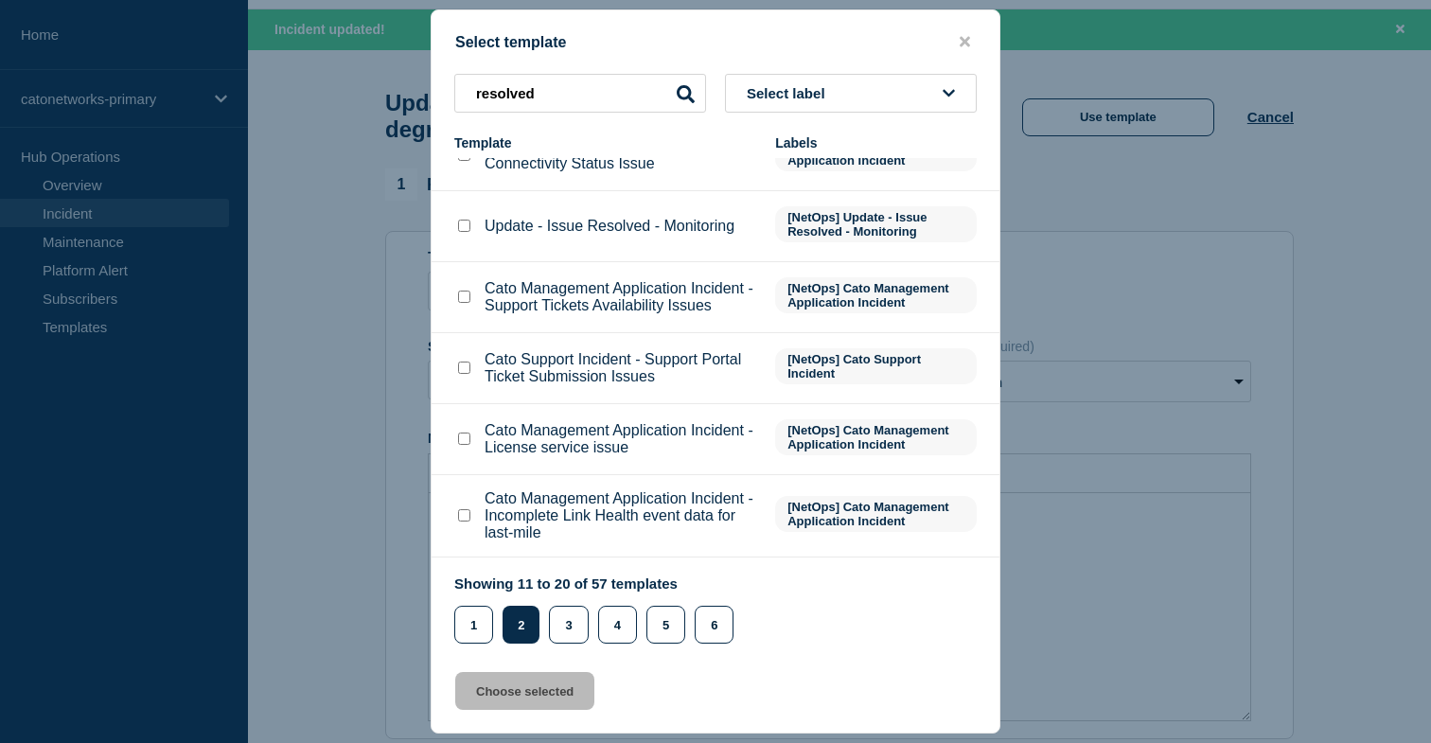
scroll to position [0, 0]
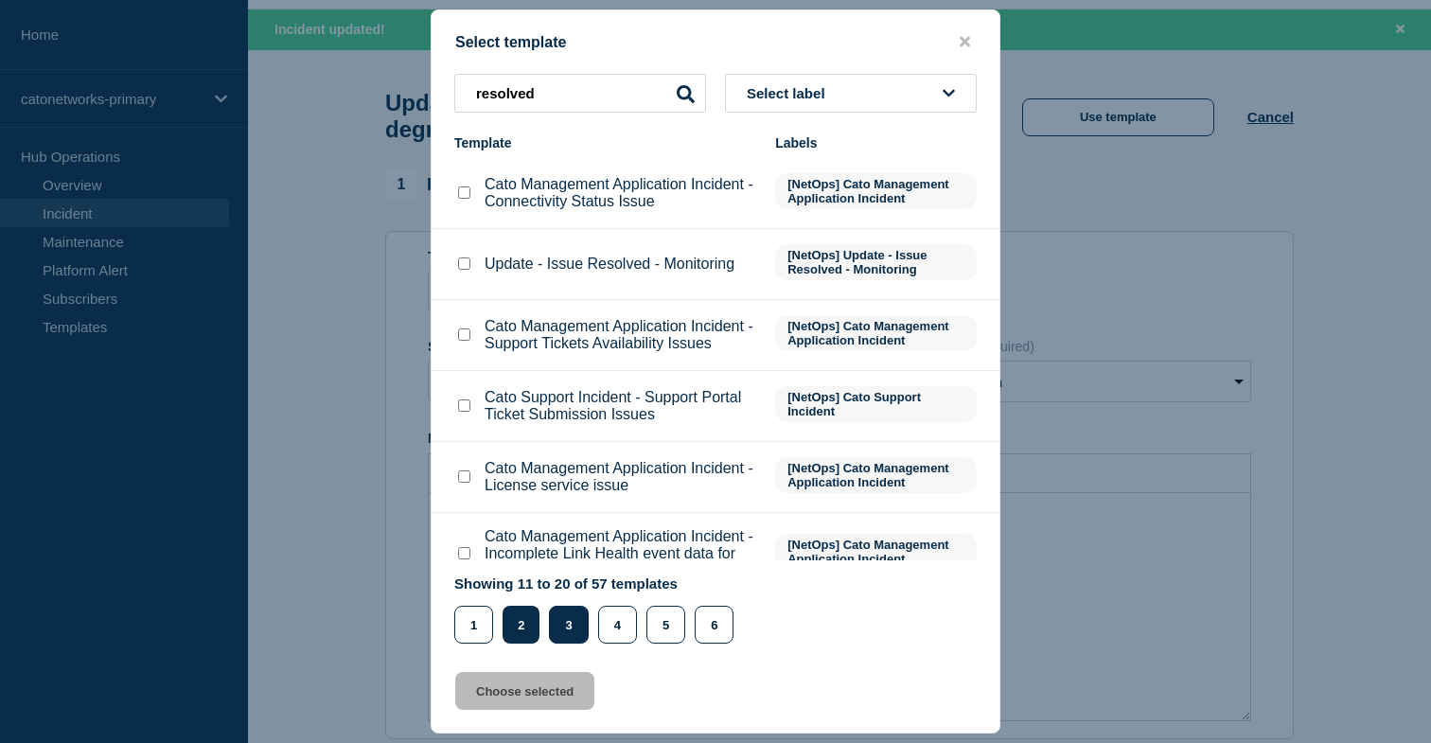
click at [578, 632] on button "3" at bounding box center [568, 625] width 39 height 38
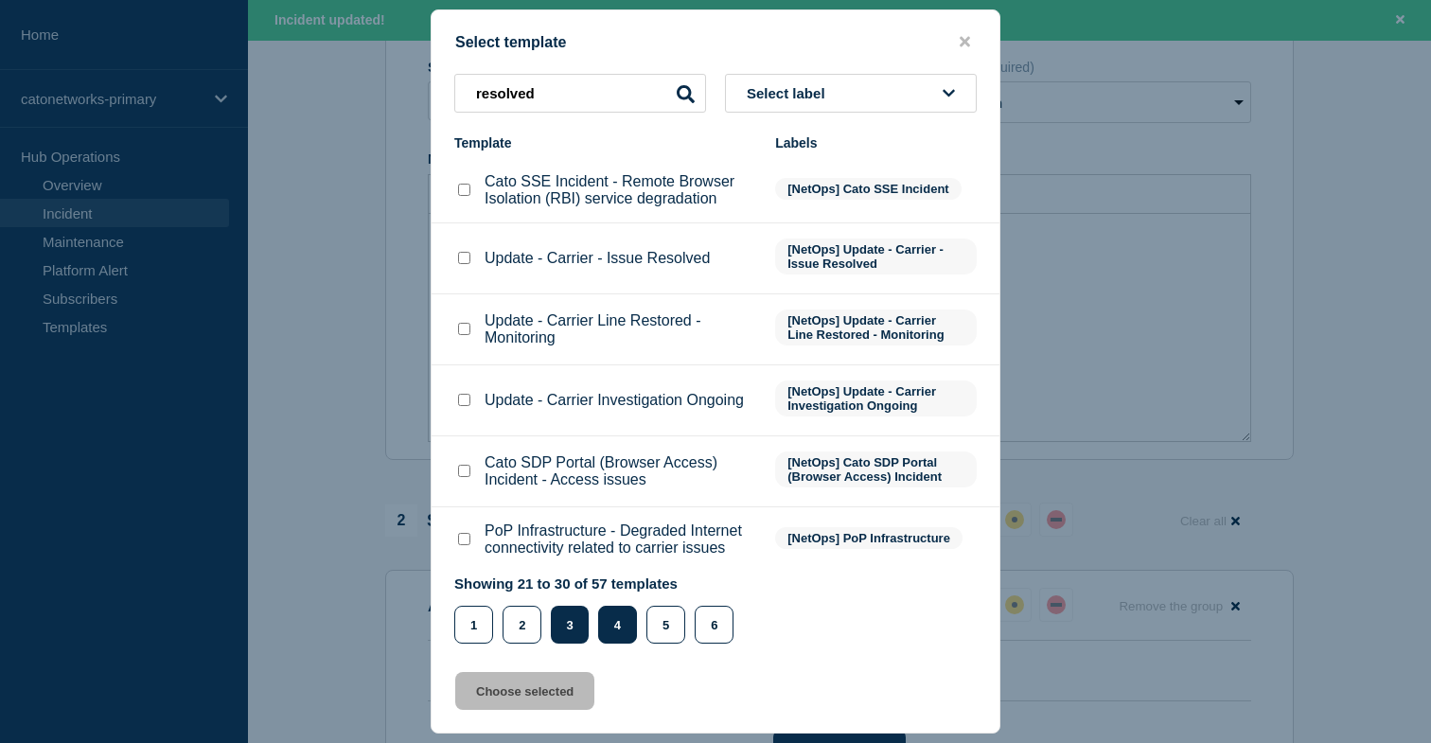
click at [630, 626] on button "4" at bounding box center [617, 625] width 39 height 38
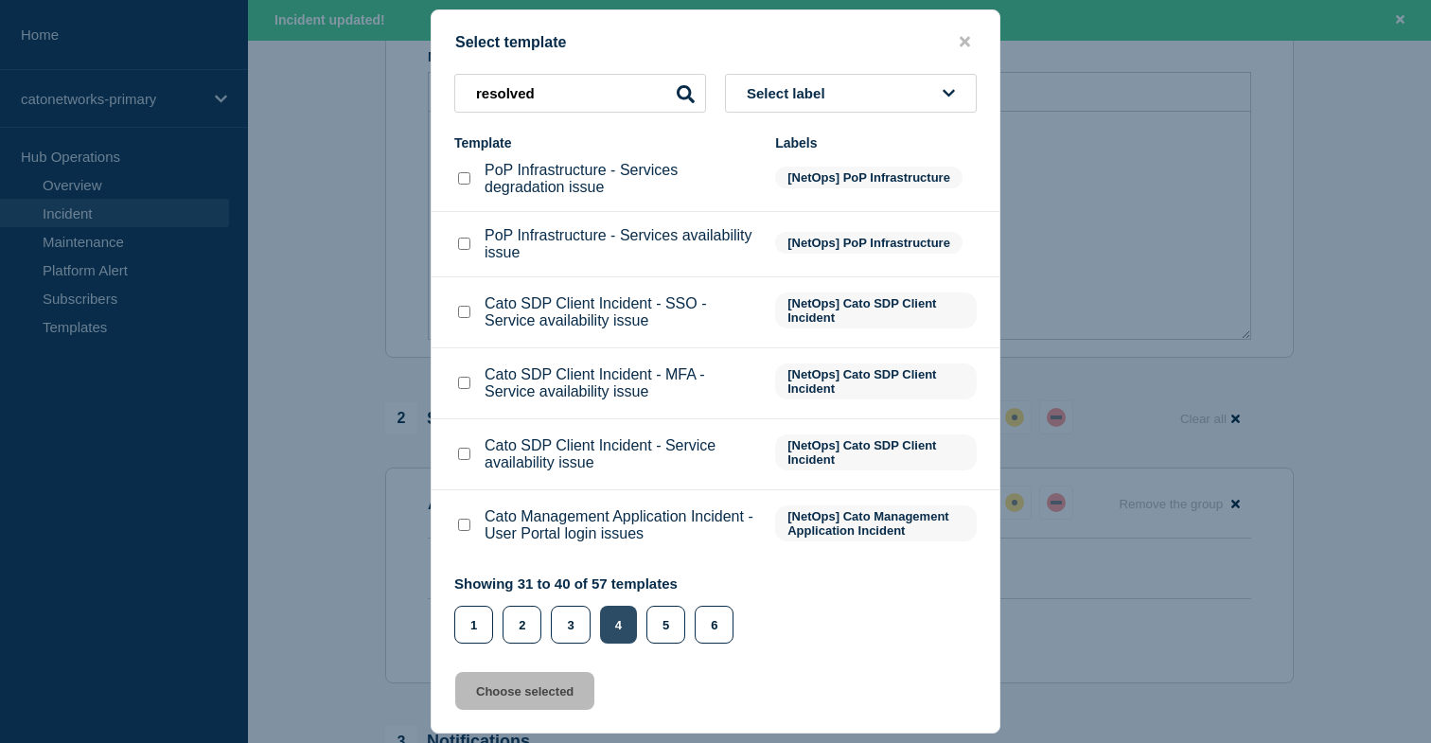
scroll to position [450, 0]
click at [660, 638] on button "5" at bounding box center [665, 625] width 39 height 38
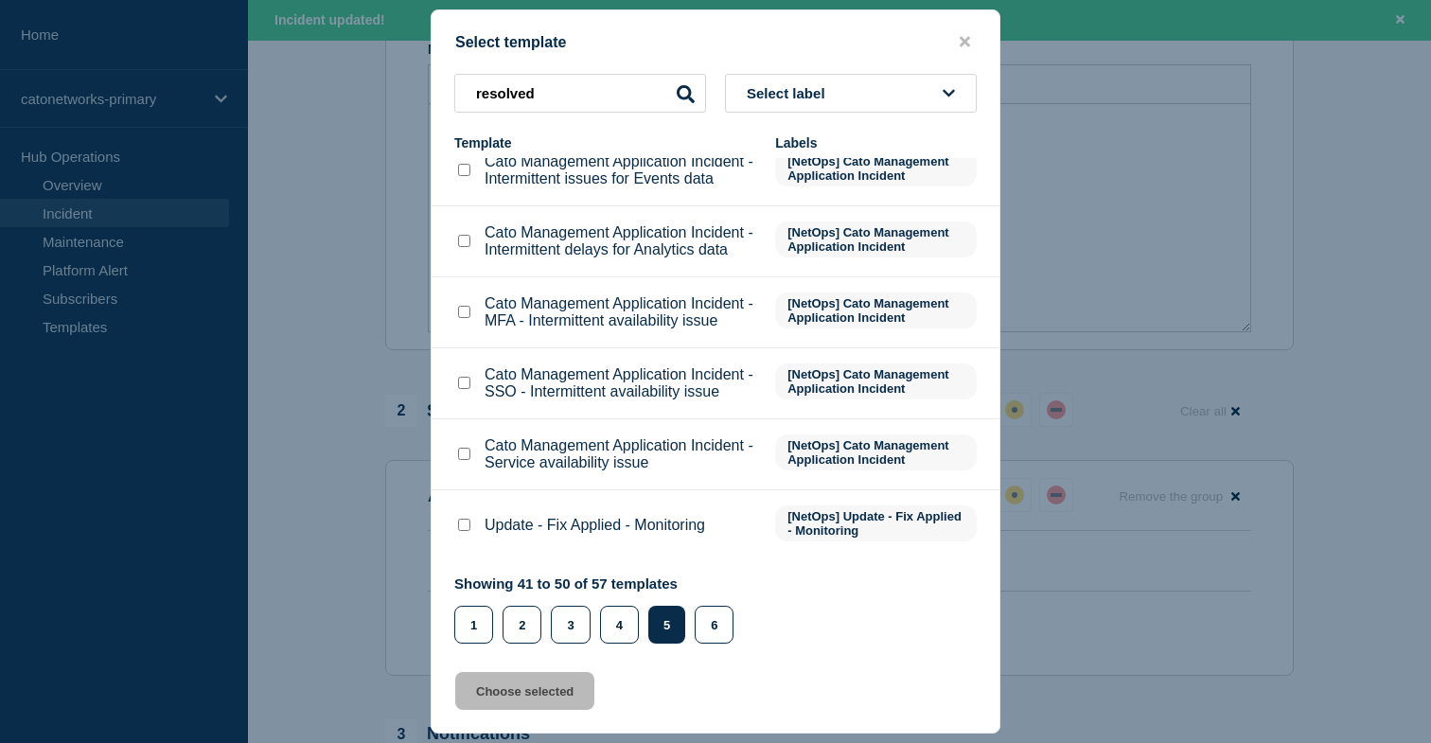
scroll to position [363, 0]
click at [703, 629] on button "6" at bounding box center [714, 625] width 39 height 38
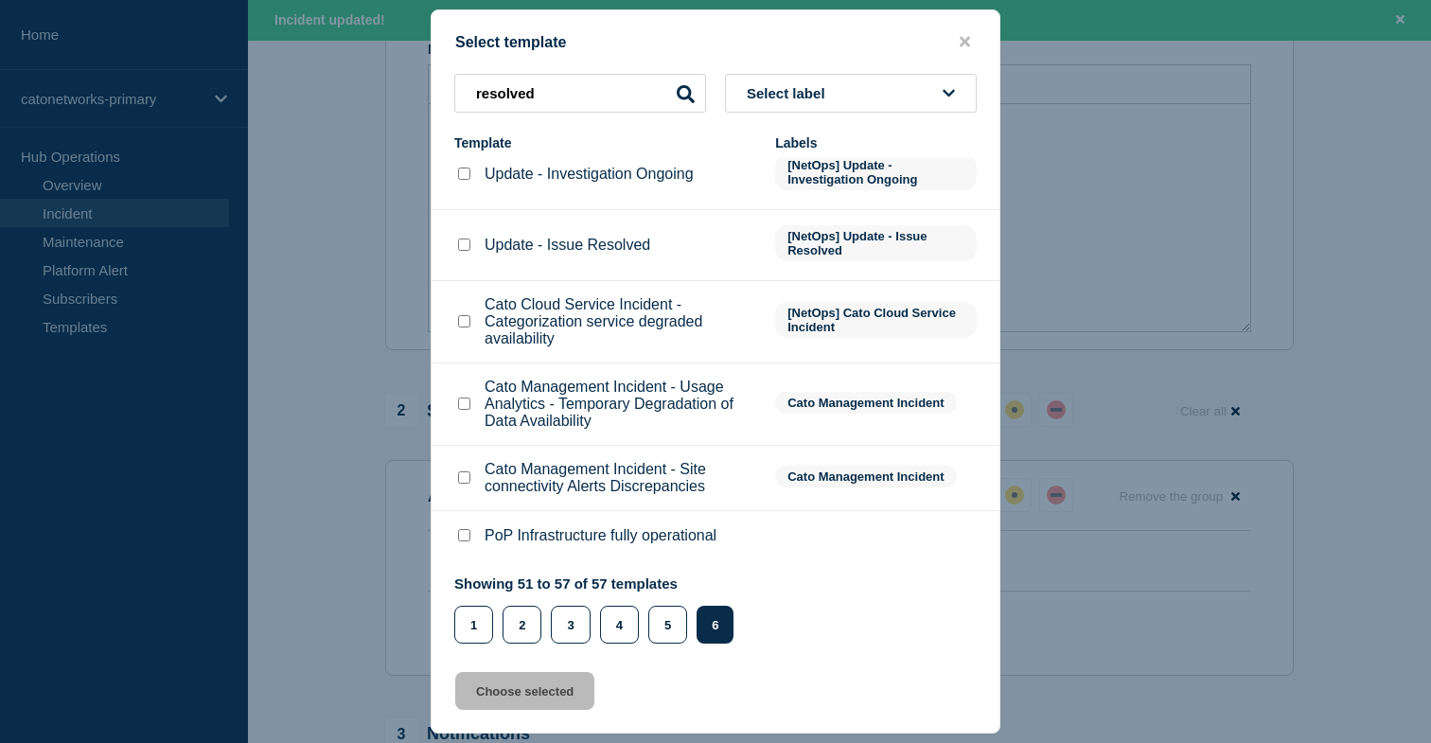
scroll to position [139, 0]
click at [465, 239] on input "Update - Issue Resolved checkbox" at bounding box center [464, 245] width 12 height 12
checkbox input "true"
click at [517, 701] on button "Choose selected" at bounding box center [524, 691] width 139 height 38
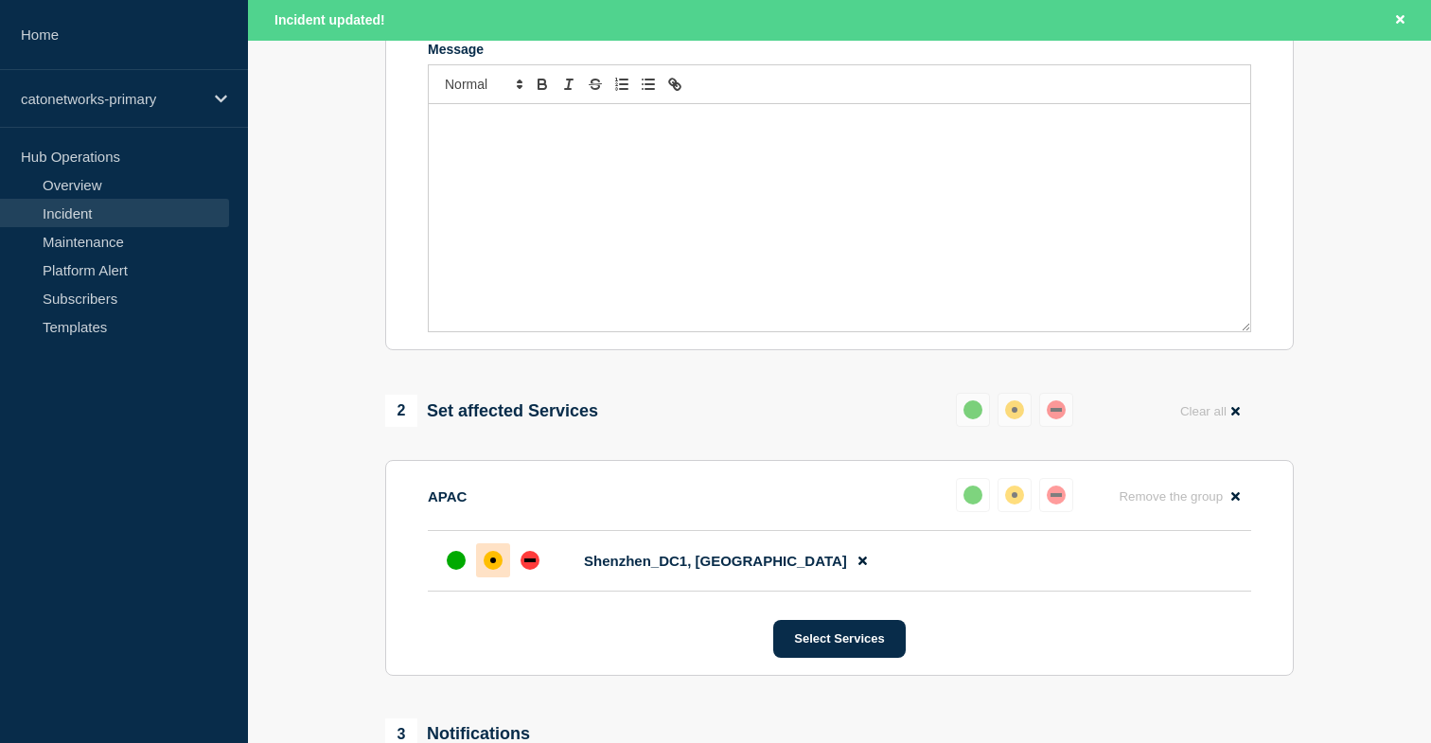
select select "resolved"
radio input "false"
radio input "true"
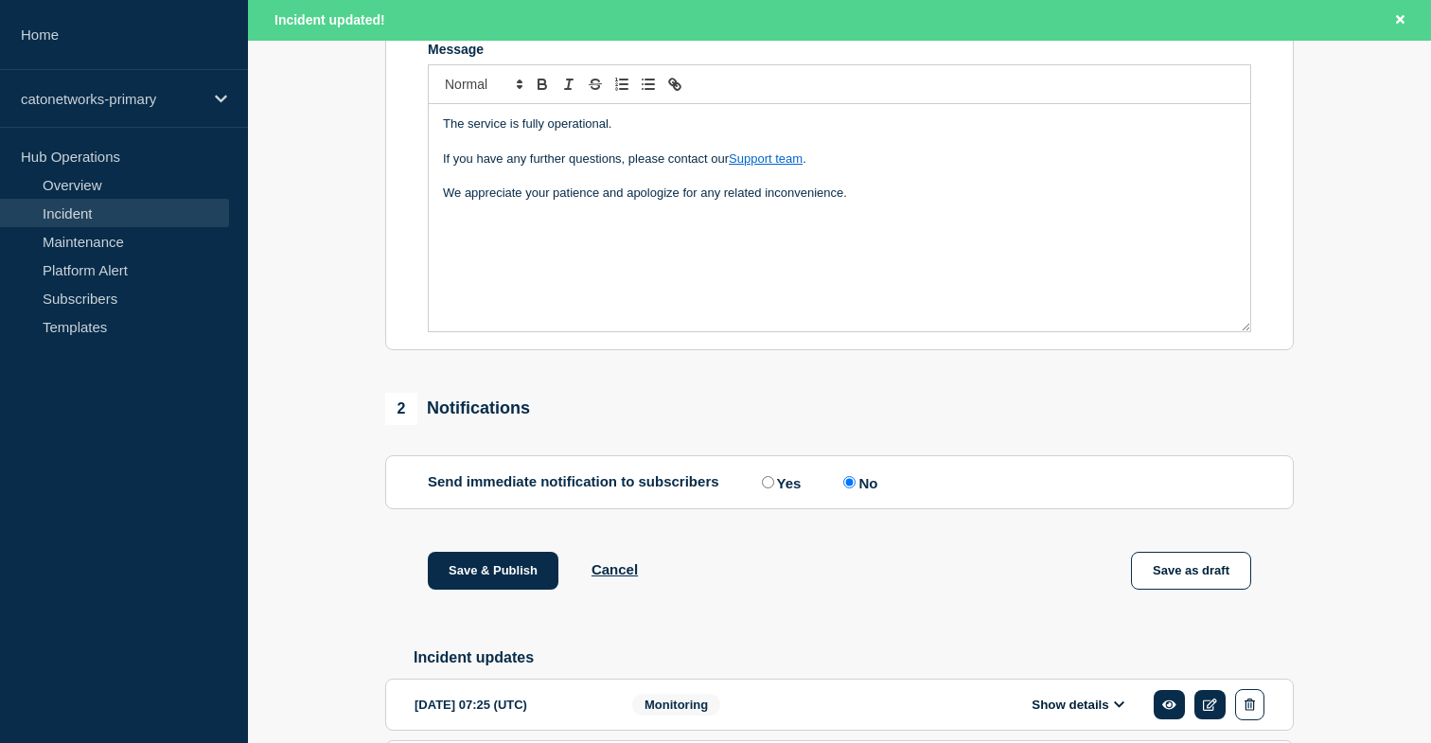
click at [903, 202] on p "We appreciate your patience and apologize for any related inconvenience." at bounding box center [839, 193] width 793 height 17
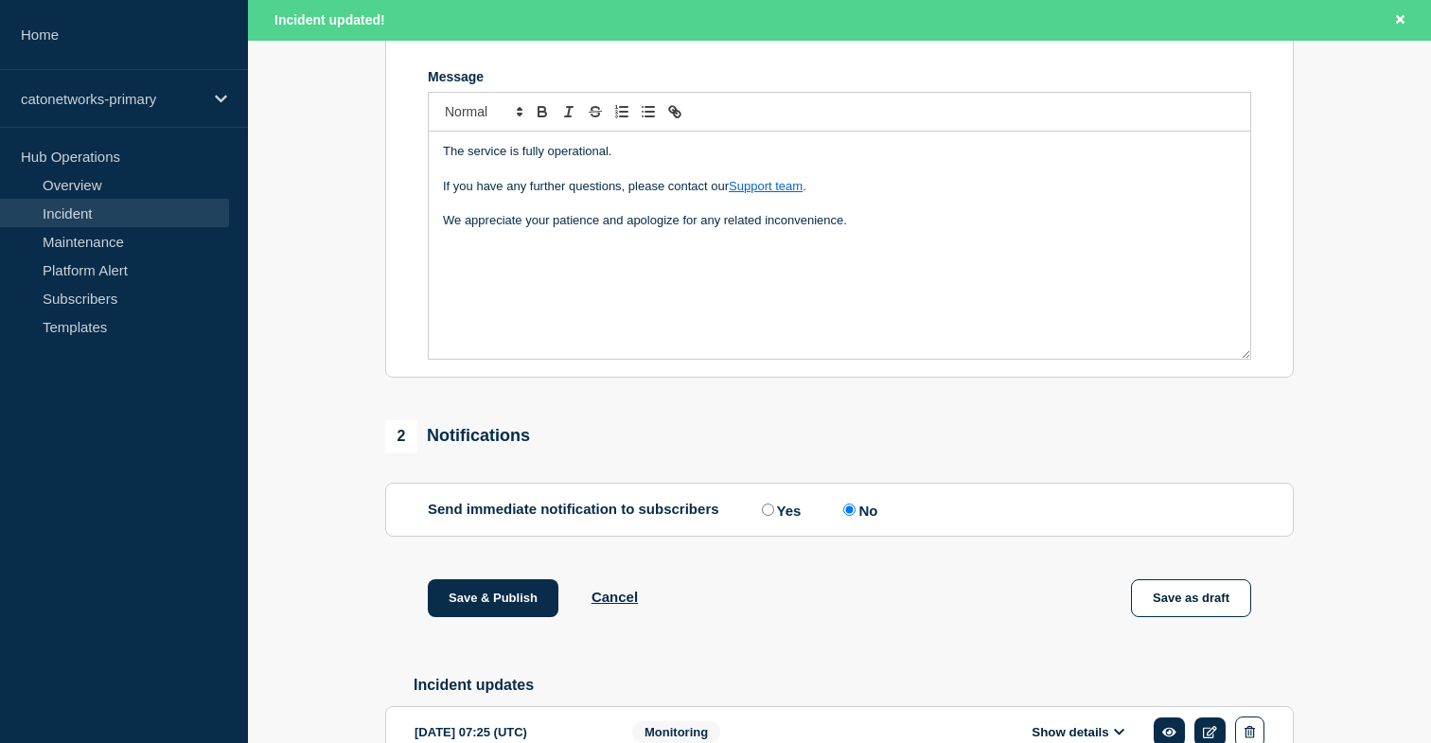
click at [566, 293] on div "The service is fully operational. If you have any further questions, please con…" at bounding box center [840, 245] width 822 height 227
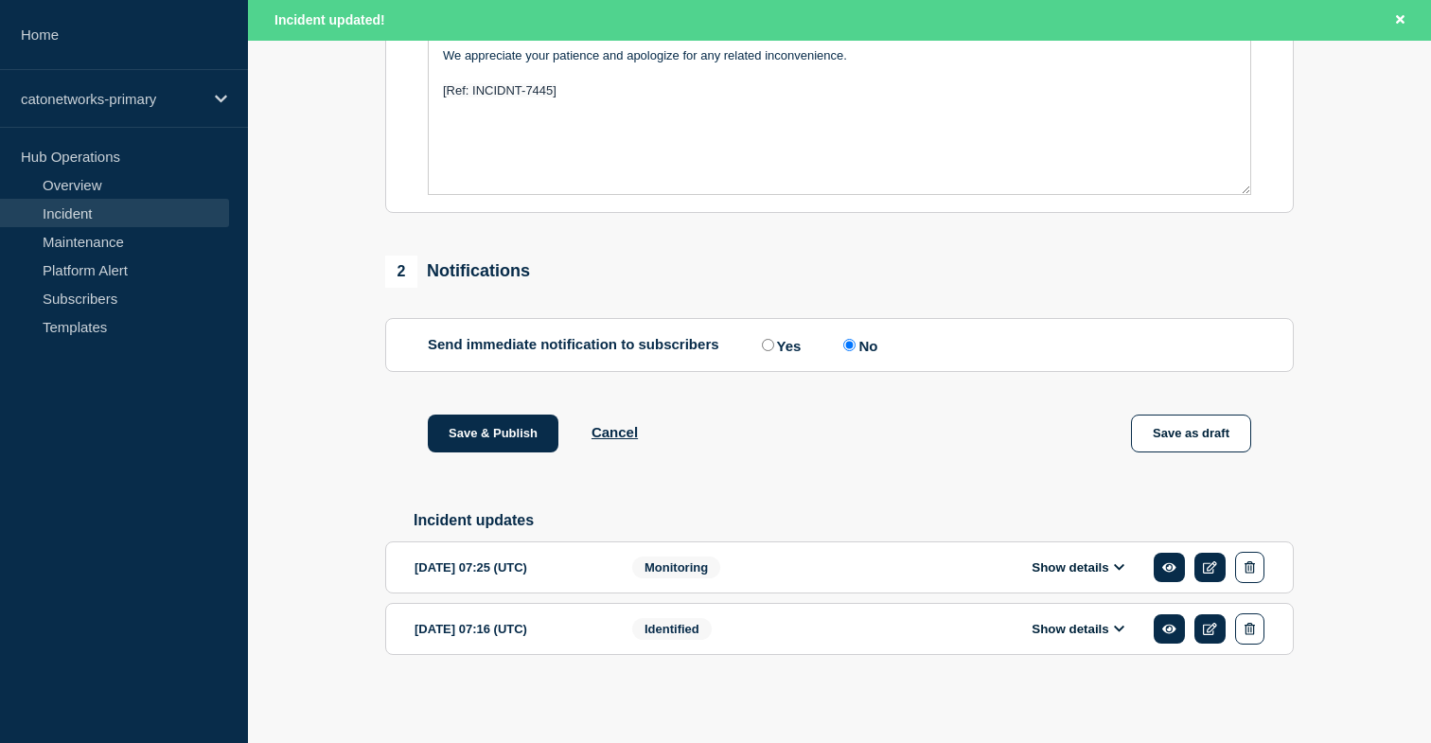
scroll to position [620, 0]
click at [765, 339] on input "Yes" at bounding box center [768, 345] width 12 height 12
radio input "true"
radio input "false"
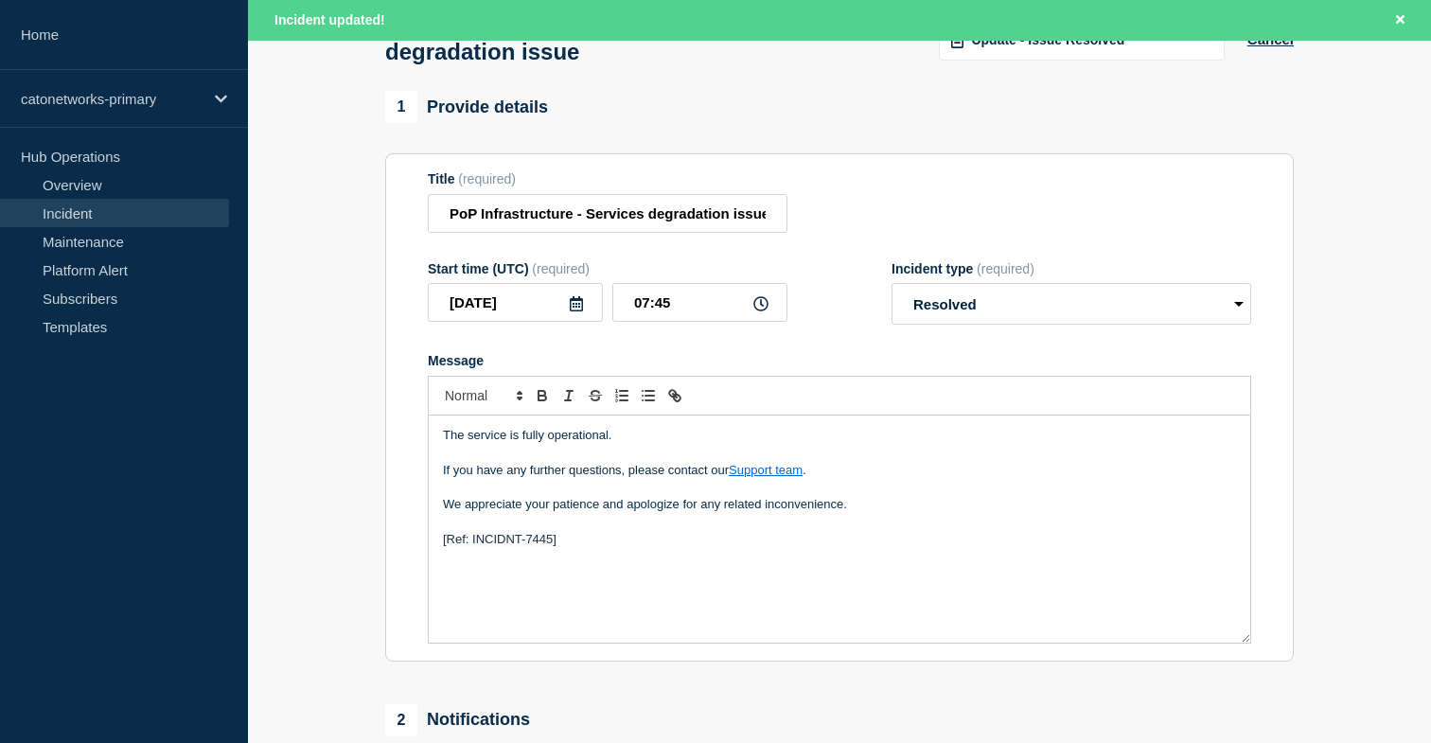
scroll to position [119, 0]
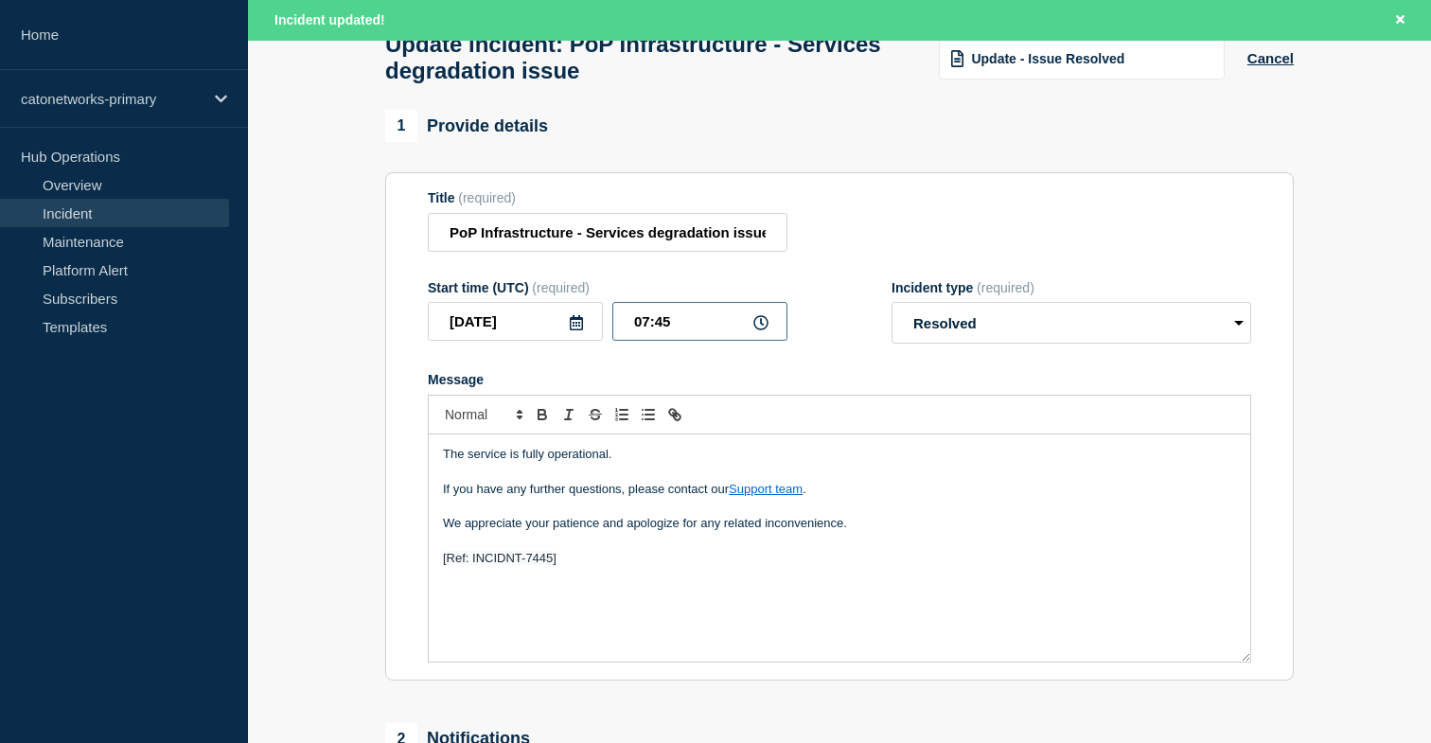
click at [685, 333] on input "07:45" at bounding box center [699, 321] width 175 height 39
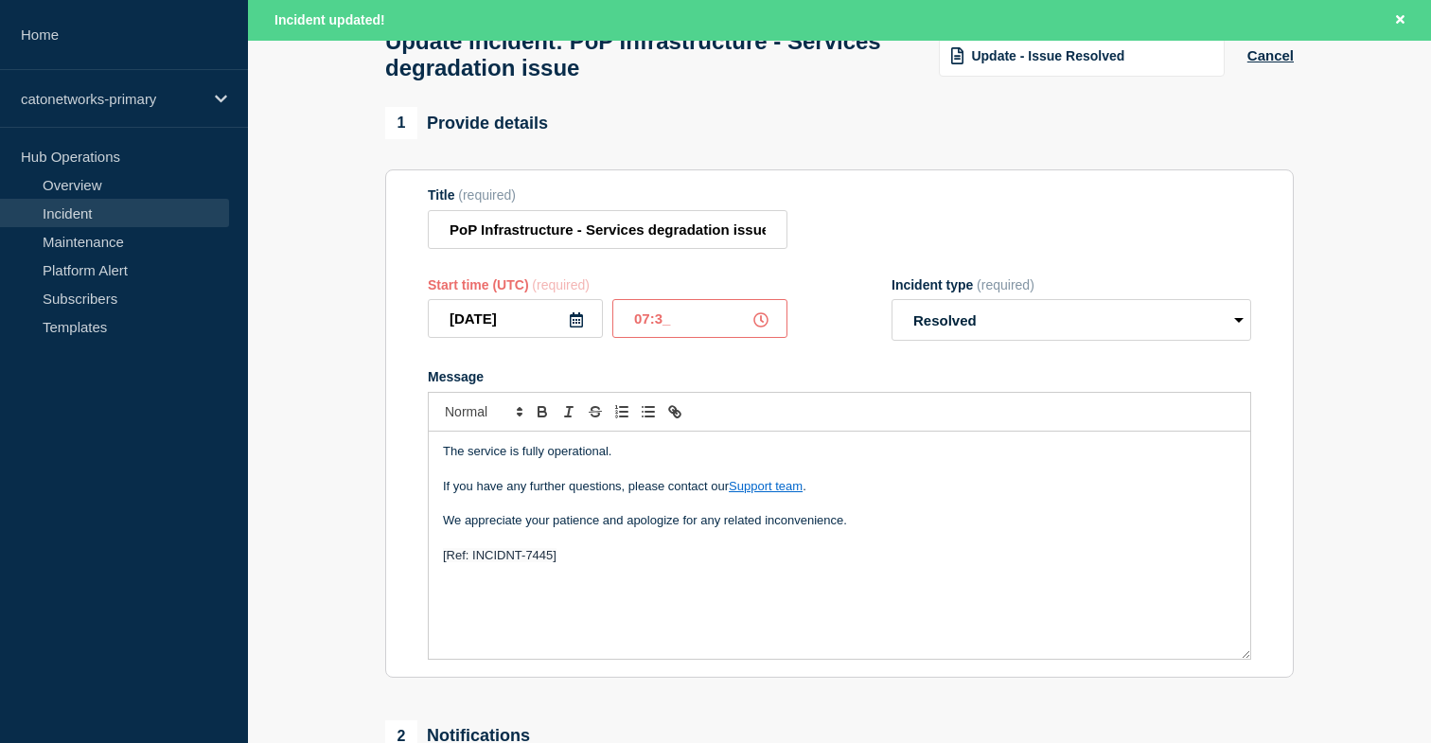
type input "07:30"
click at [730, 377] on form "Title (required) PoP Infrastructure - Services degradation issue Start time (UT…" at bounding box center [839, 424] width 823 height 472
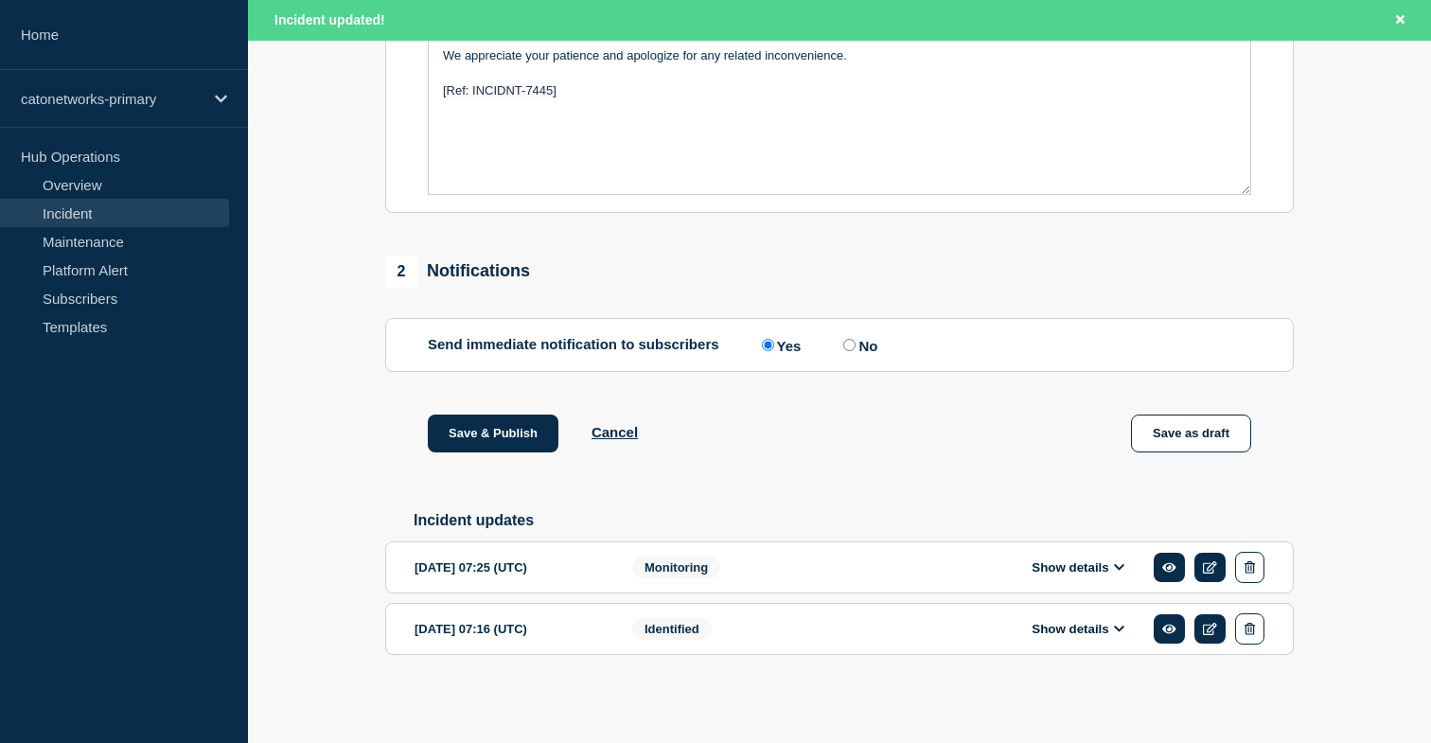
scroll to position [620, 0]
click at [527, 428] on button "Save & Publish" at bounding box center [493, 434] width 131 height 38
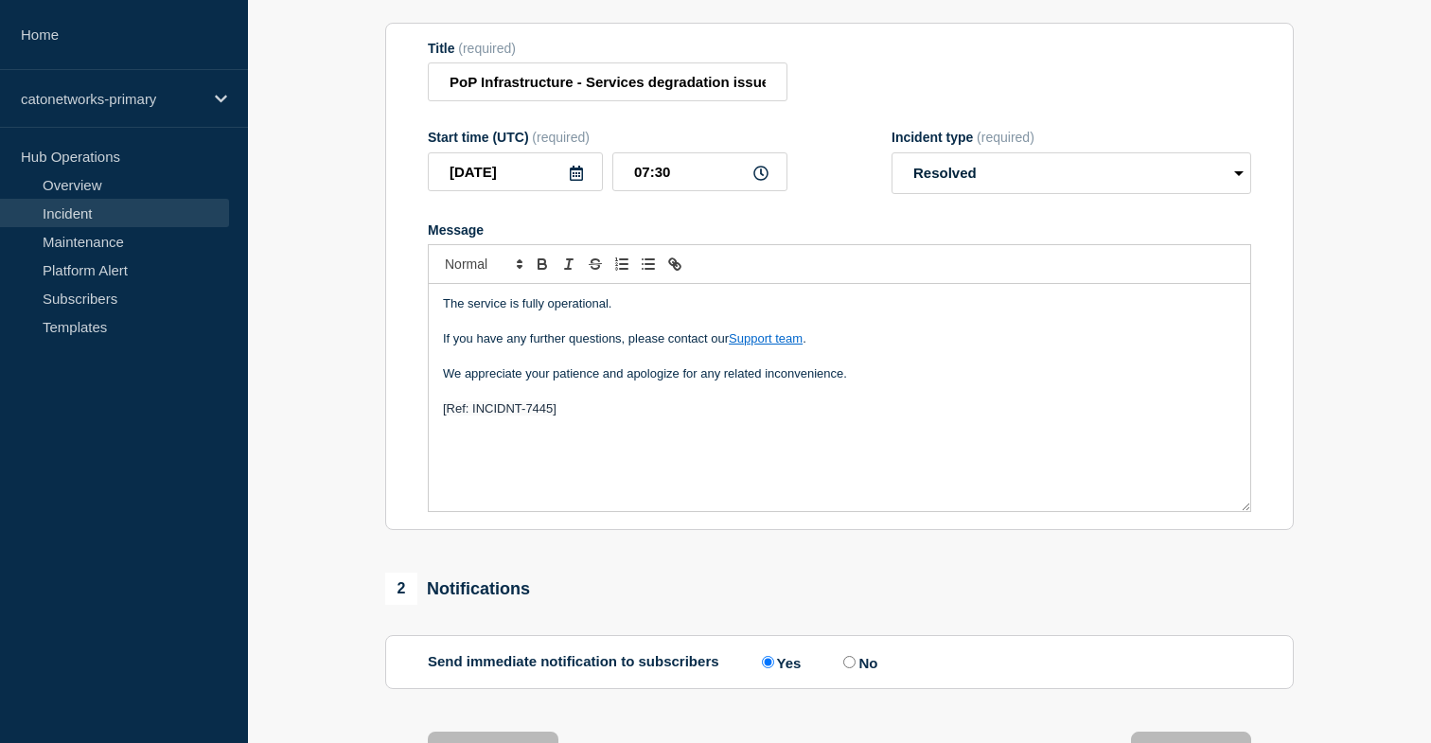
scroll to position [0, 0]
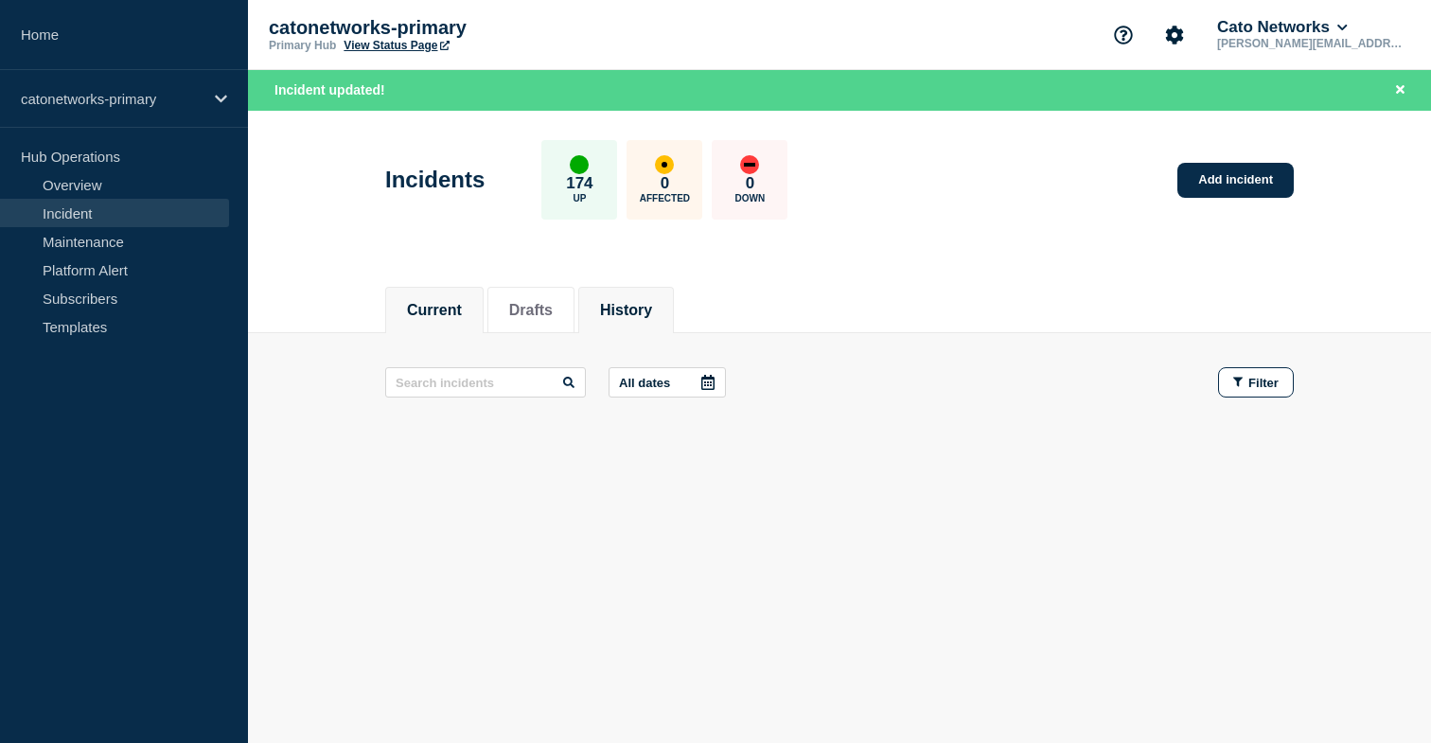
click at [637, 311] on button "History" at bounding box center [626, 310] width 52 height 17
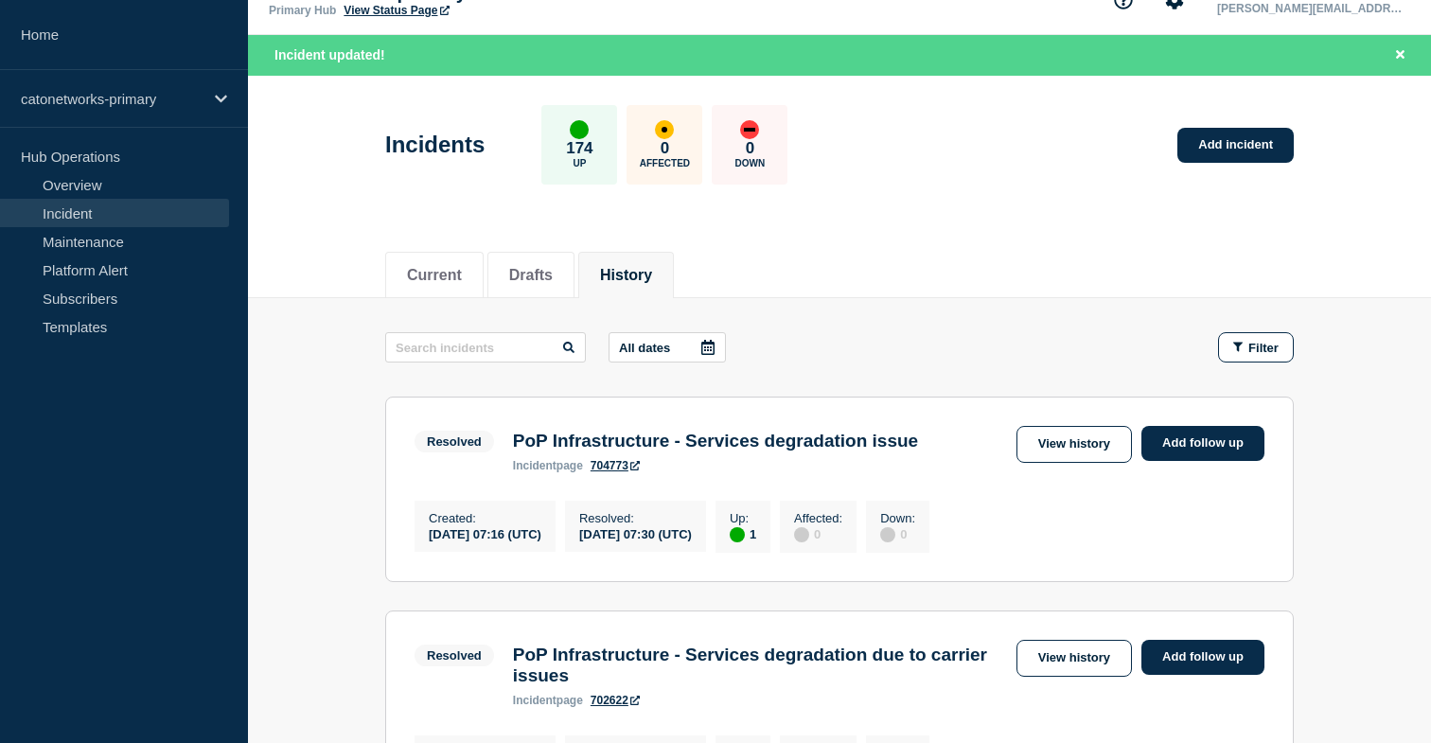
scroll to position [38, 0]
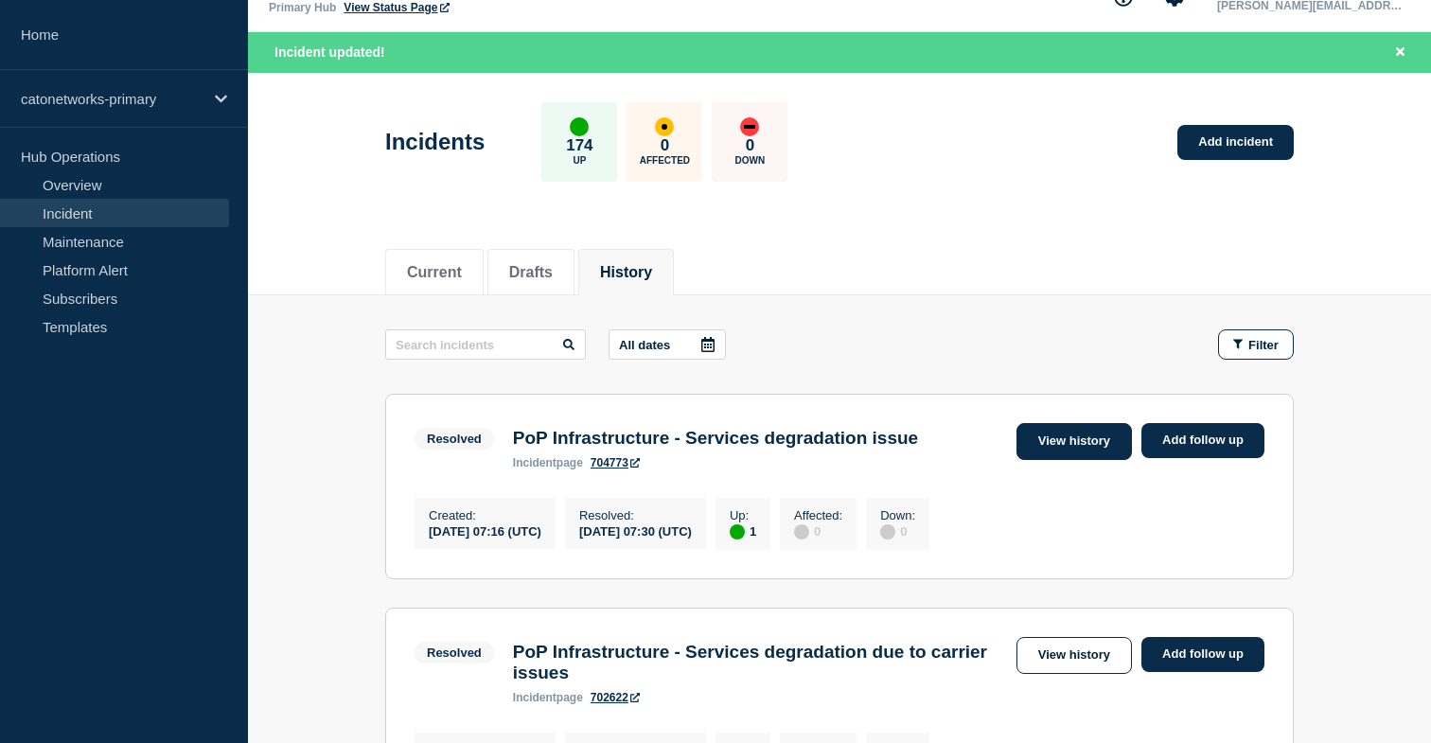
click at [1071, 446] on link "View history" at bounding box center [1074, 441] width 115 height 37
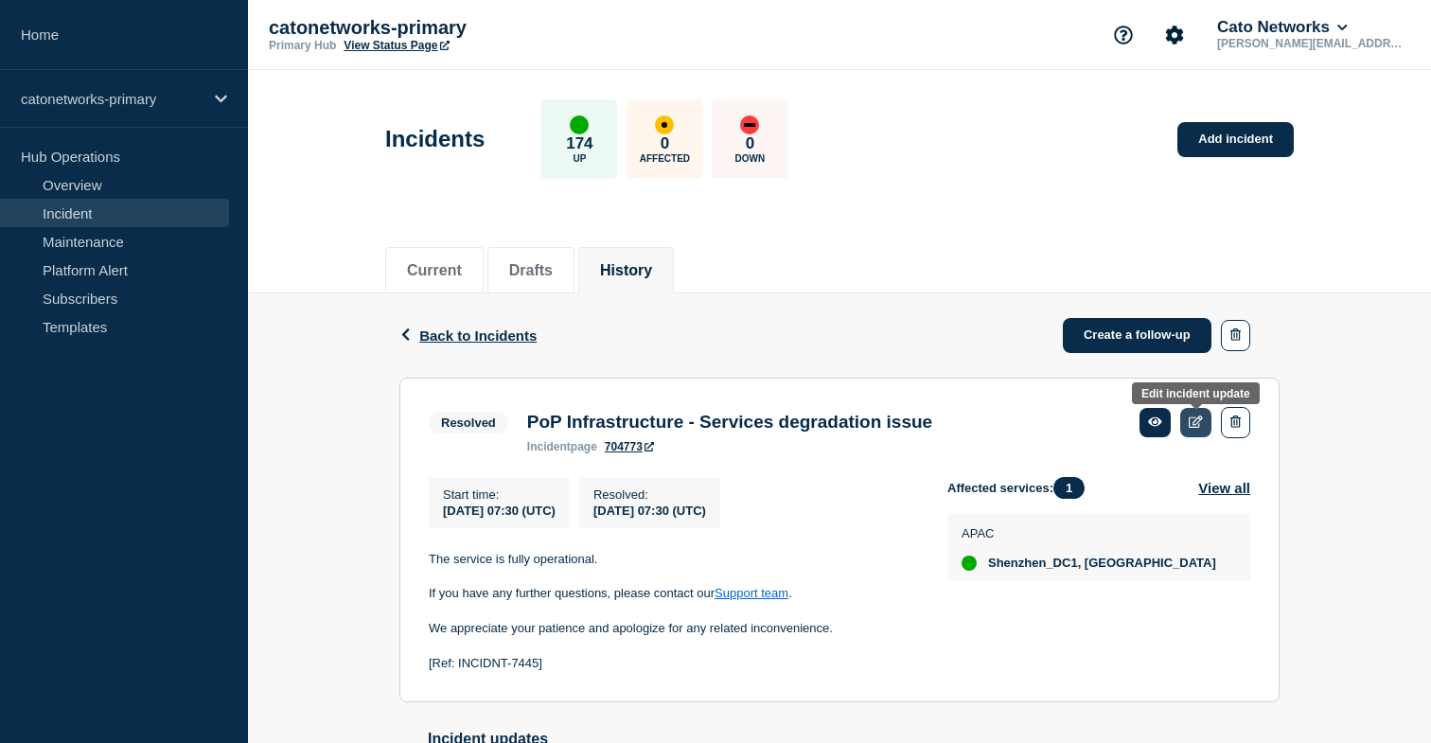
click at [1202, 423] on link at bounding box center [1195, 422] width 31 height 29
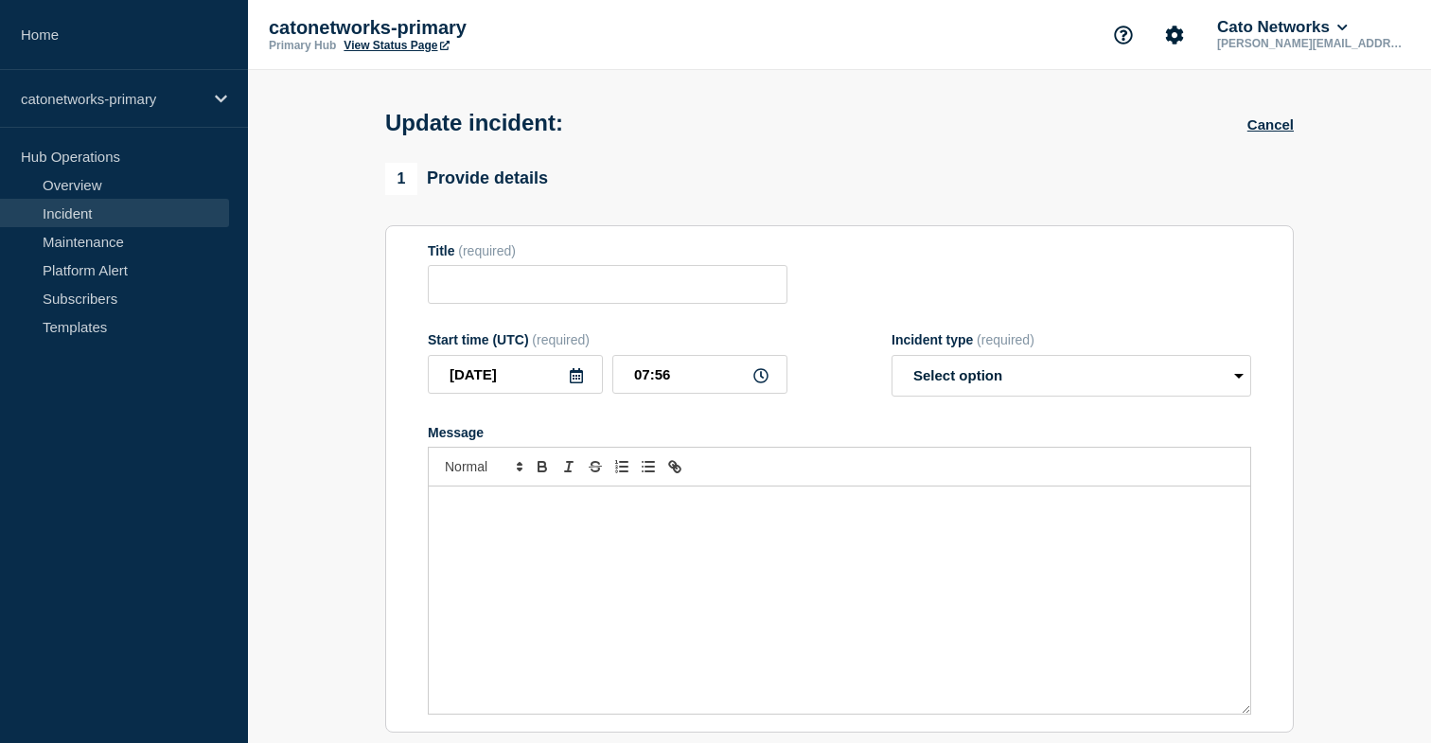
type input "PoP Infrastructure - Services degradation issue"
type input "07:30"
select select "resolved"
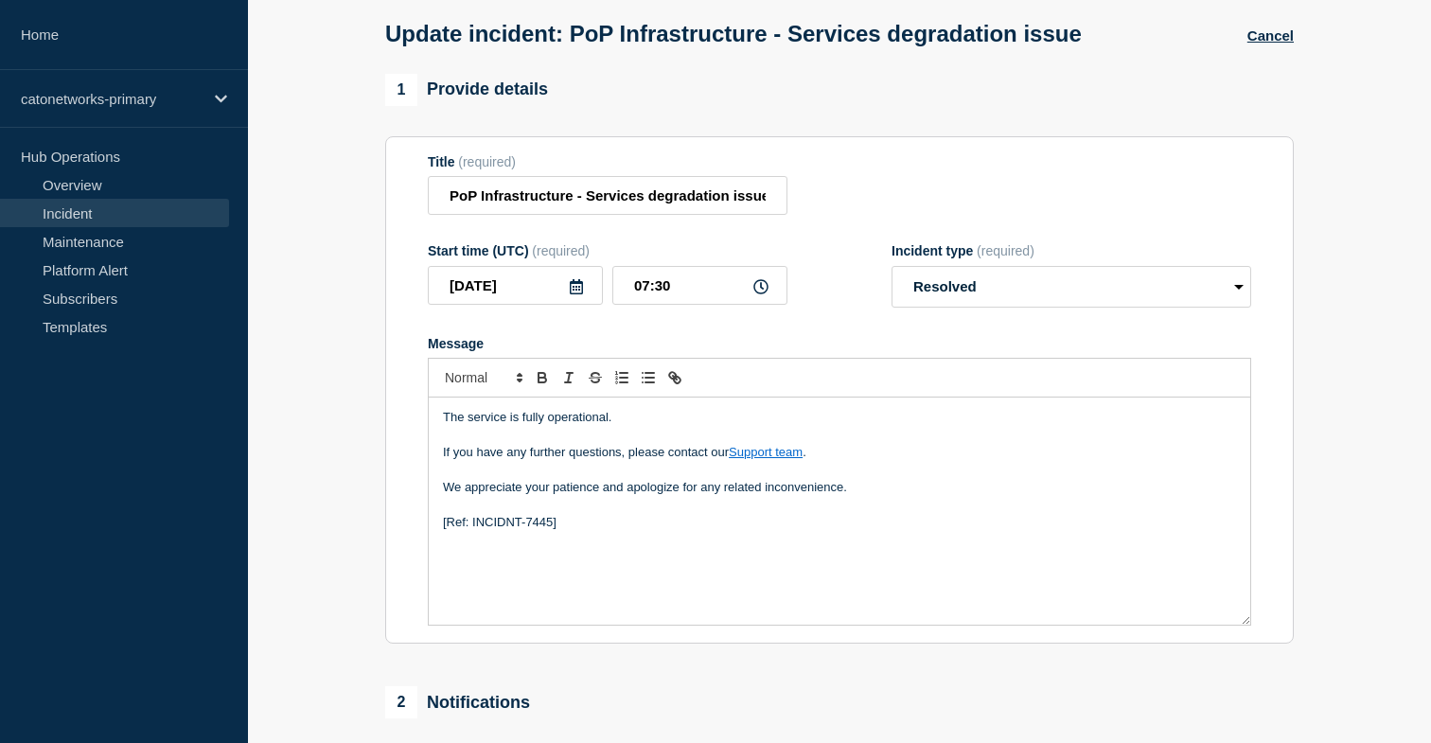
scroll to position [15, 0]
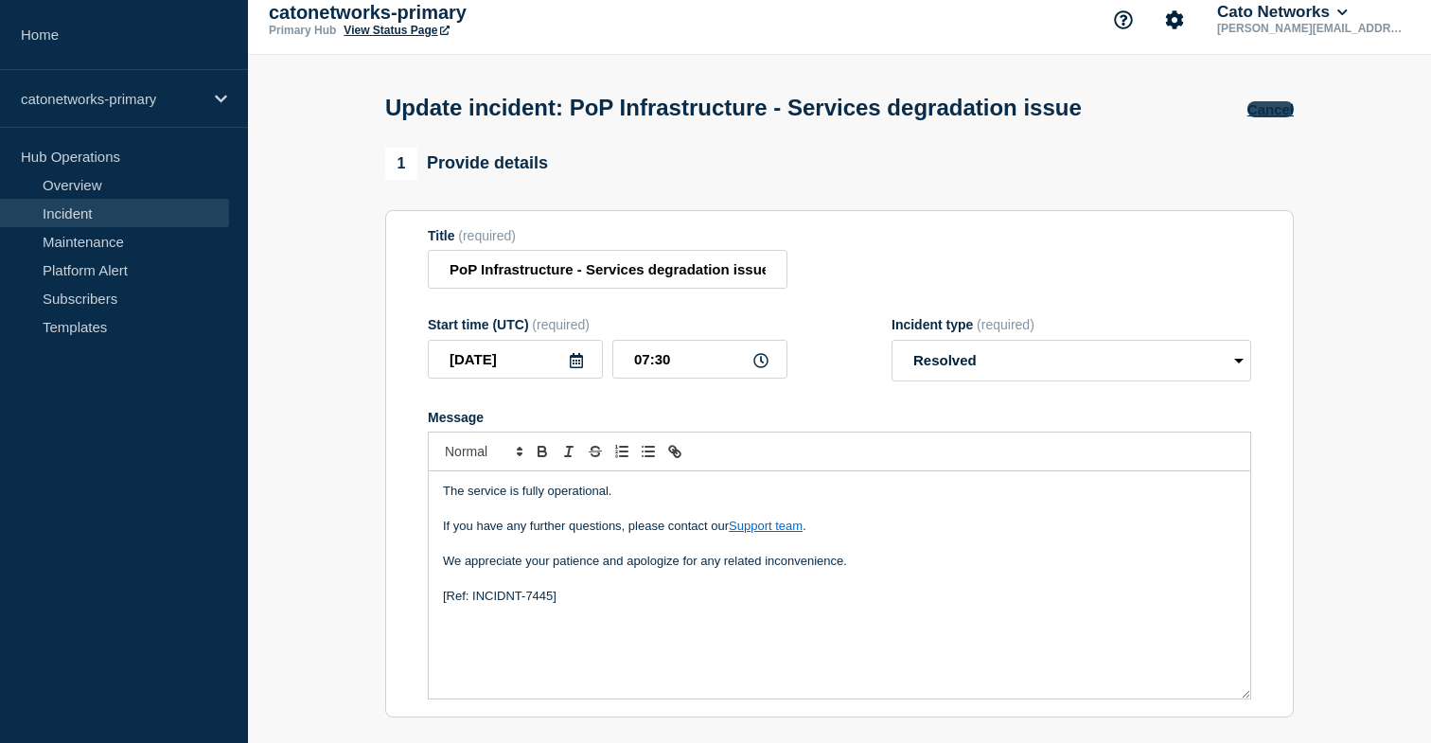
click at [1263, 110] on button "Cancel" at bounding box center [1271, 109] width 46 height 16
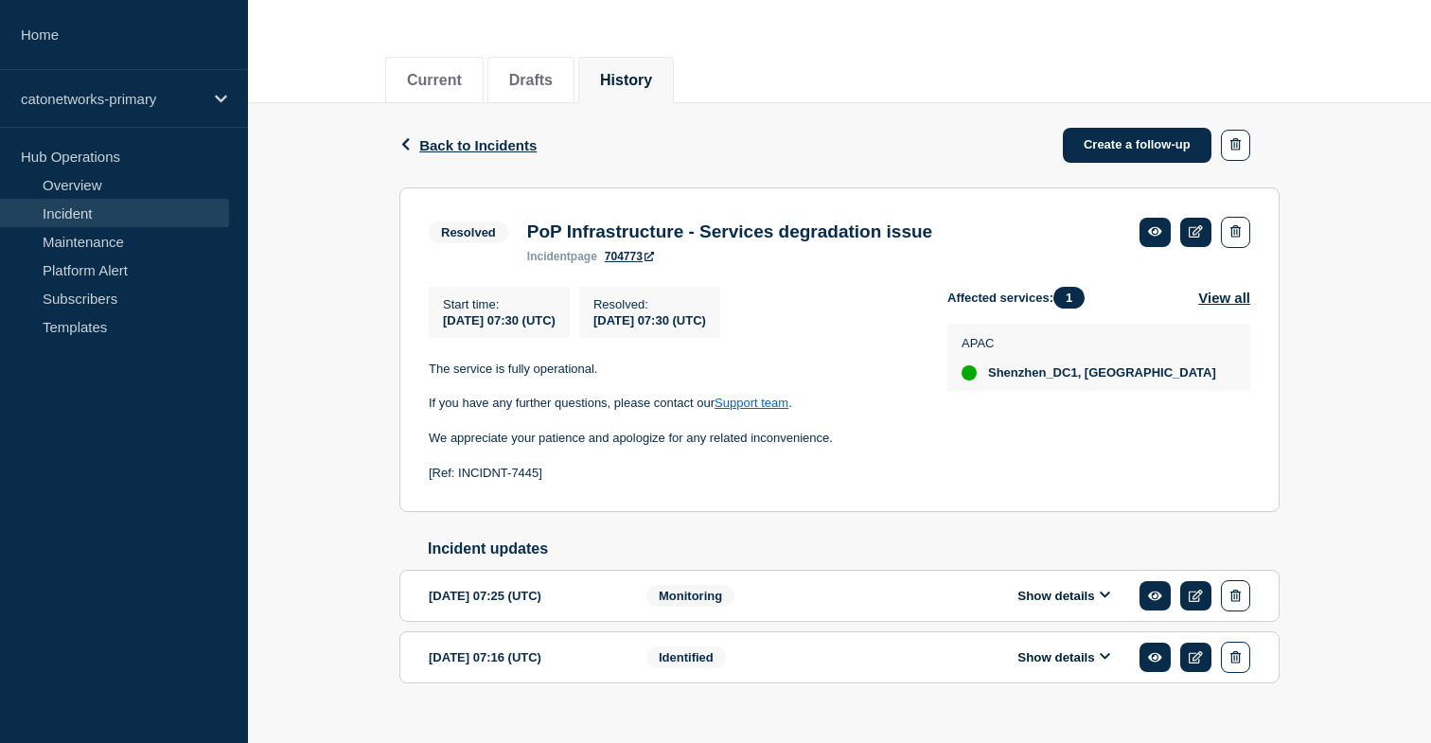
scroll to position [243, 0]
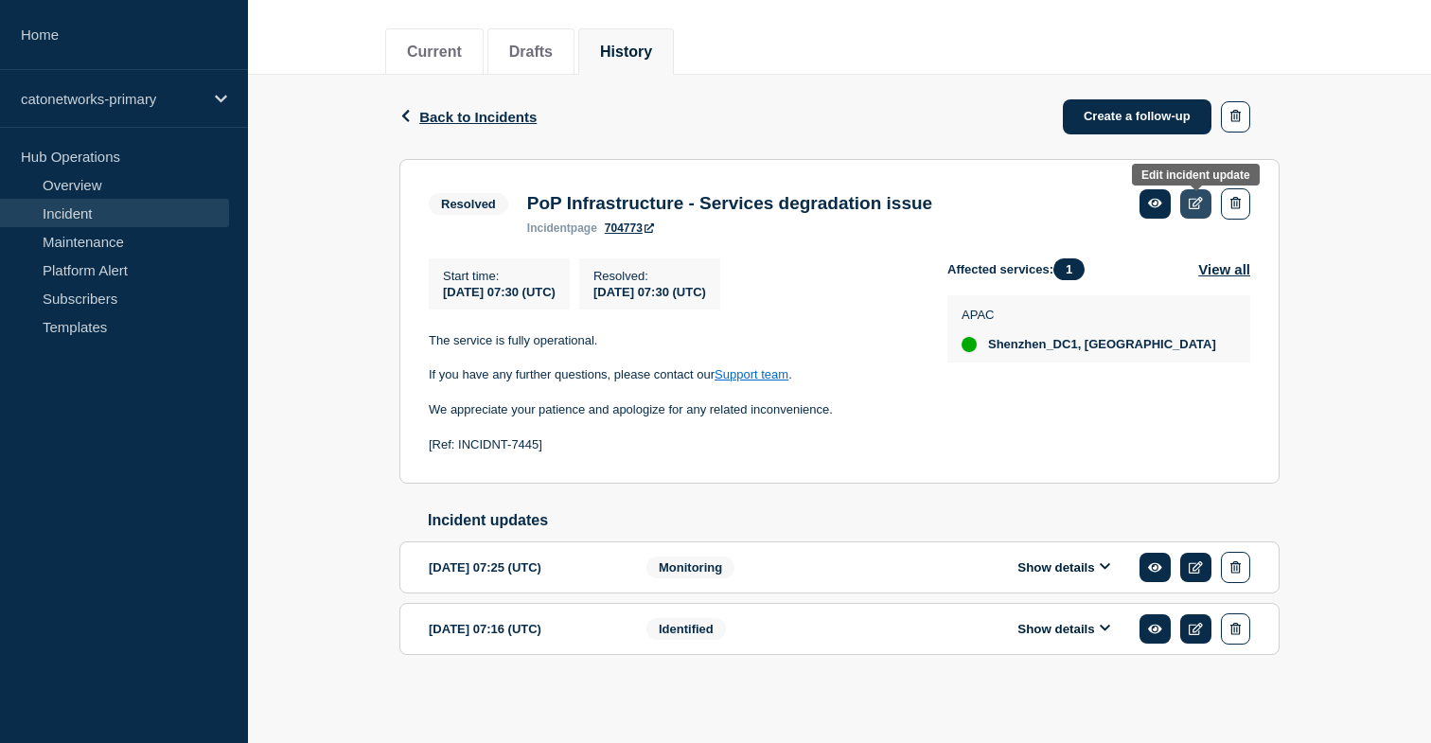
click at [1197, 197] on icon at bounding box center [1196, 203] width 14 height 12
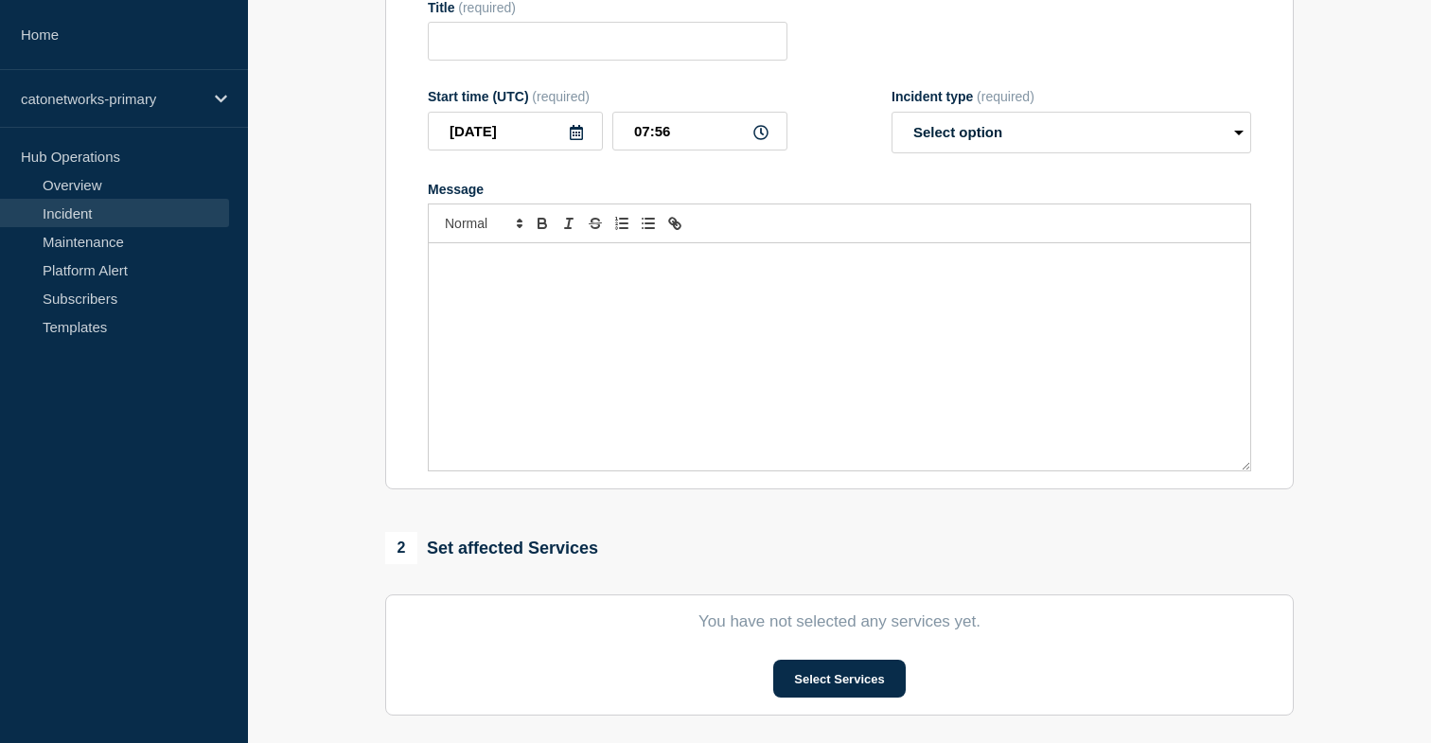
type input "PoP Infrastructure - Services degradation issue"
type input "07:30"
select select "resolved"
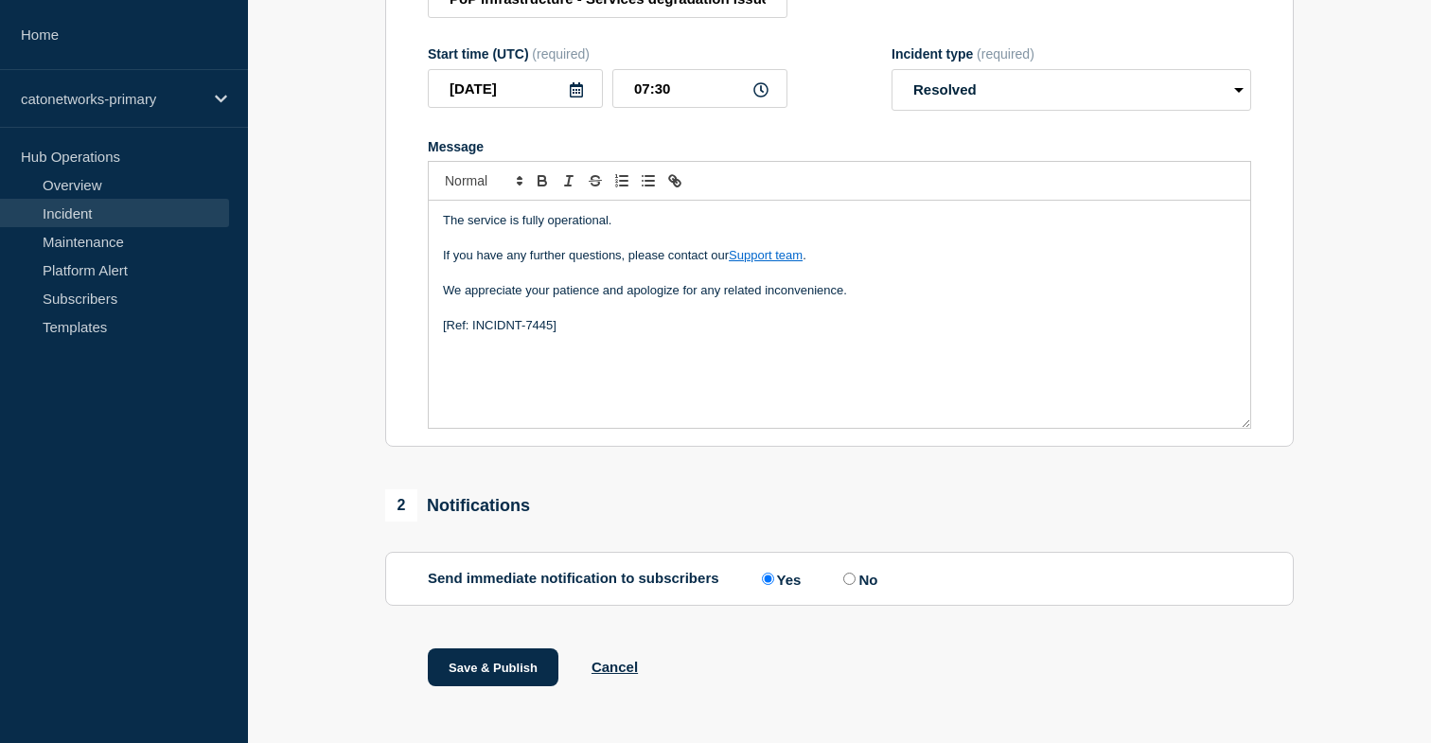
scroll to position [324, 0]
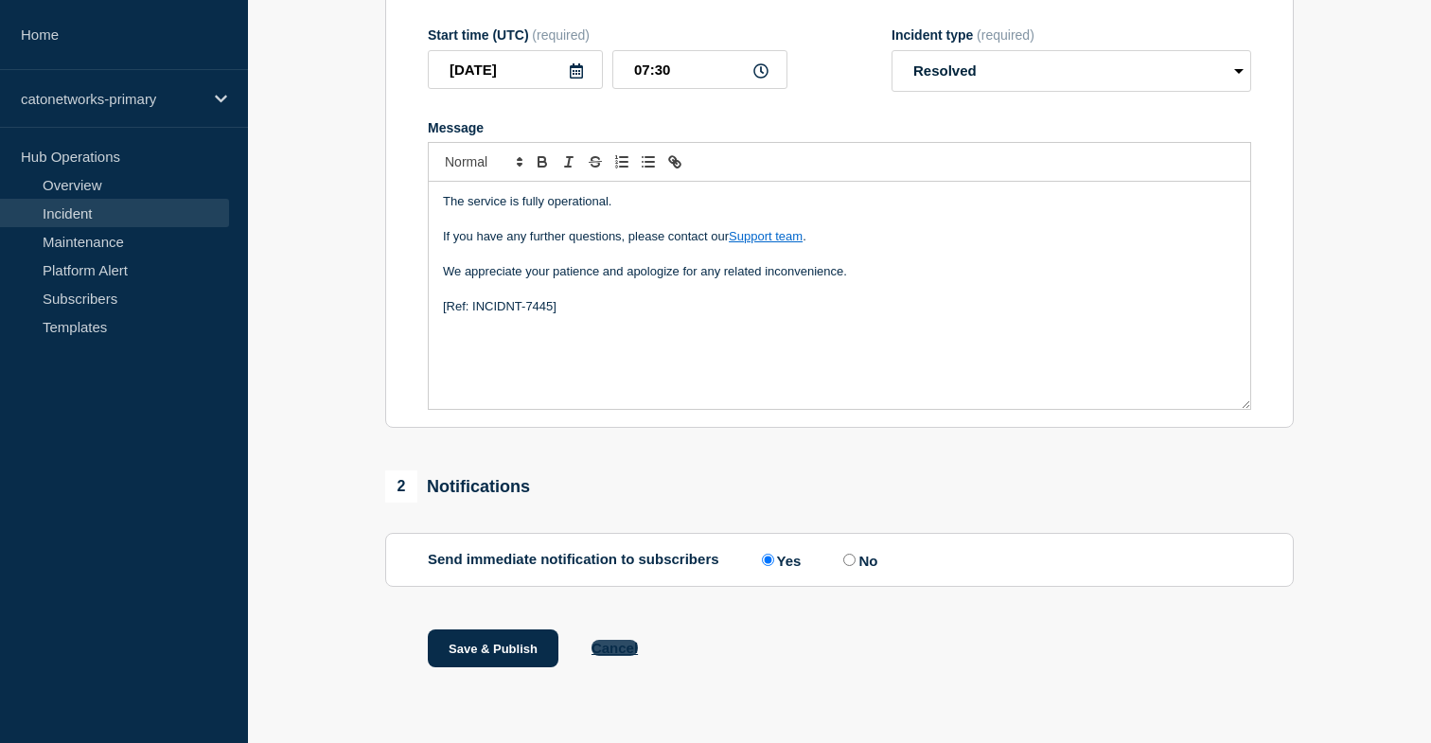
click at [623, 649] on button "Cancel" at bounding box center [615, 648] width 46 height 16
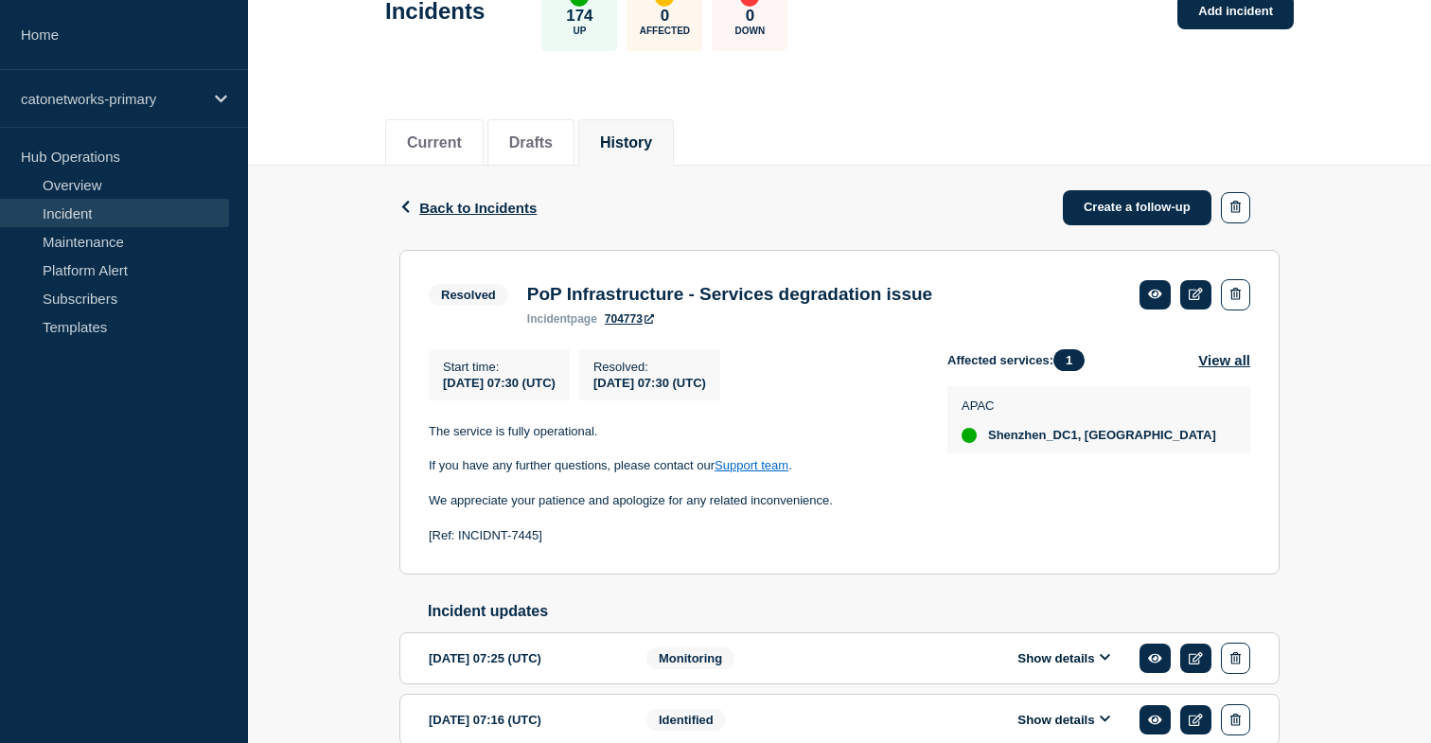
scroll to position [130, 0]
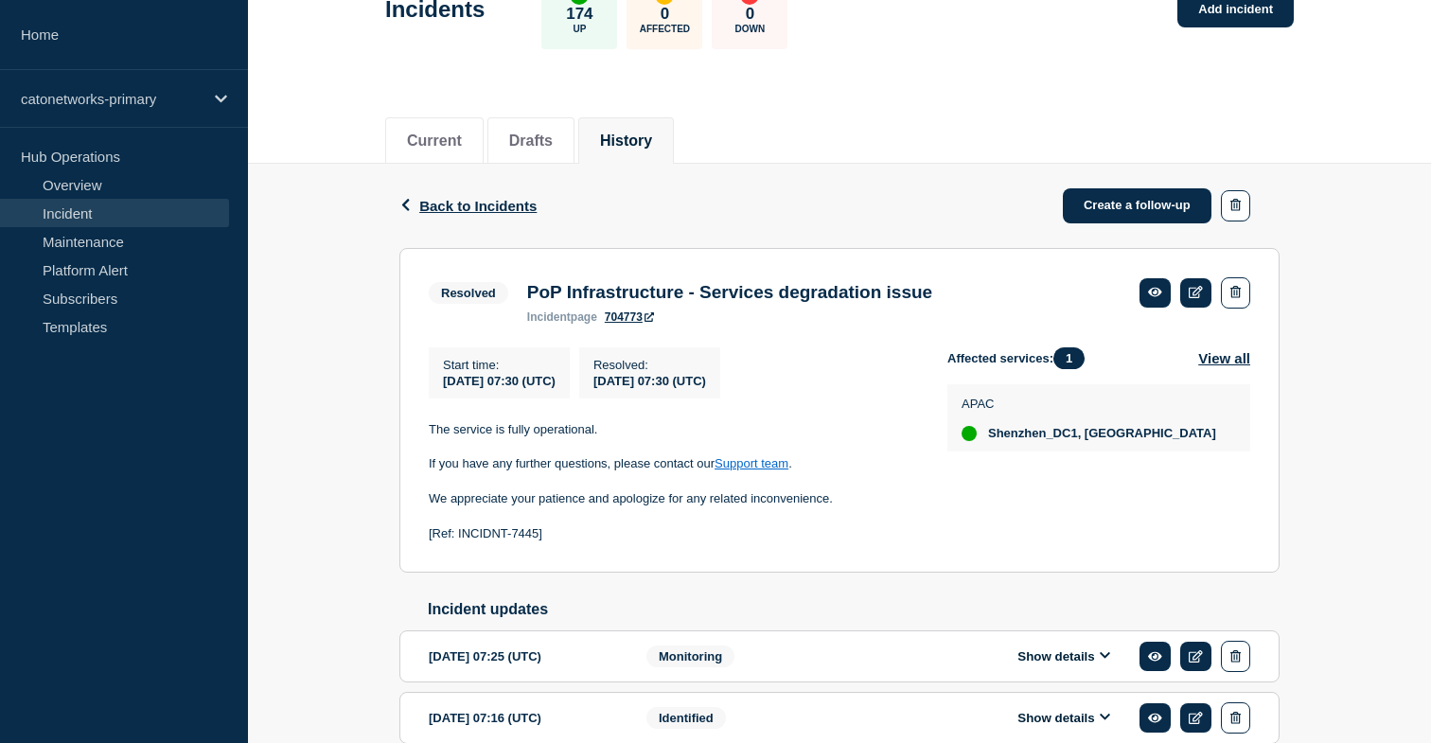
click at [1060, 441] on span "Shenzhen_DC1, [GEOGRAPHIC_DATA]" at bounding box center [1102, 433] width 228 height 15
click at [1201, 294] on icon at bounding box center [1196, 292] width 14 height 12
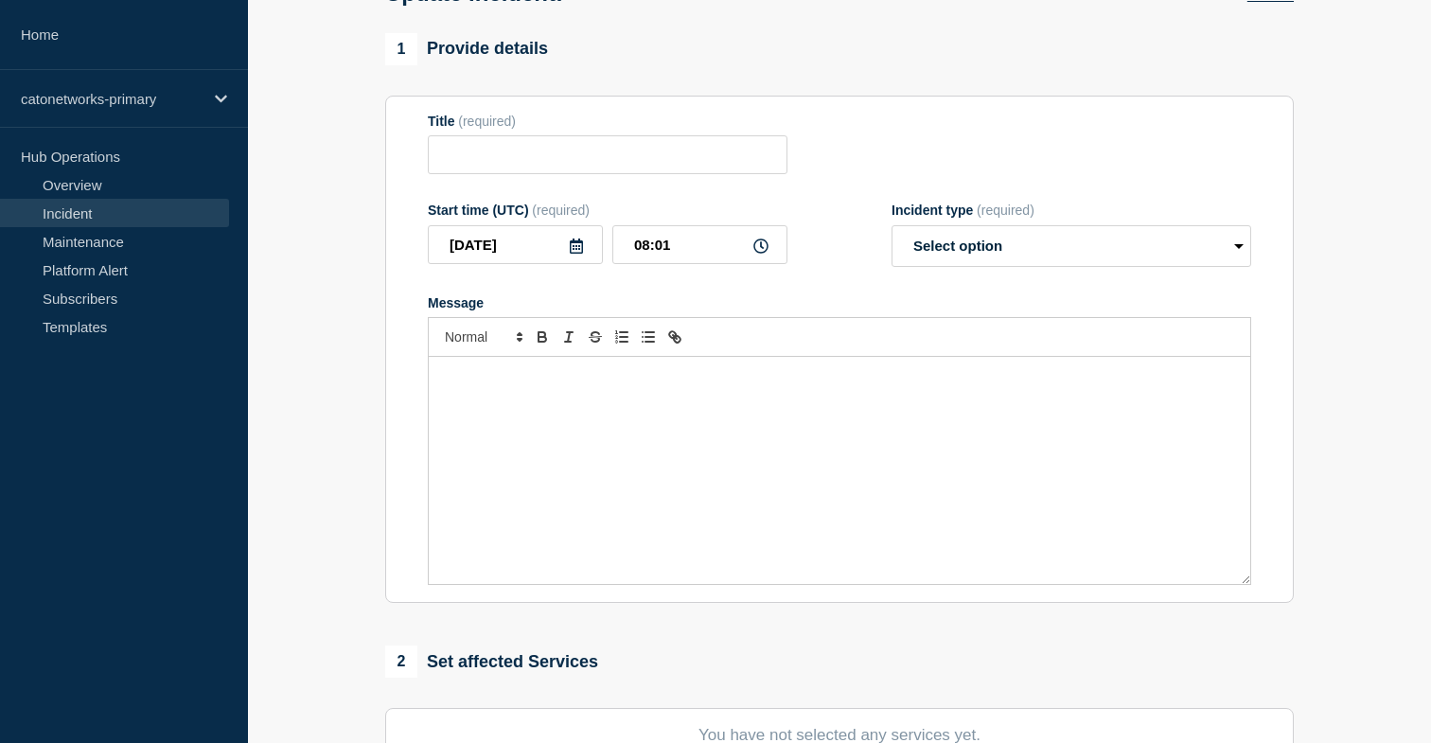
type input "PoP Infrastructure - Services degradation issue"
type input "07:30"
select select "resolved"
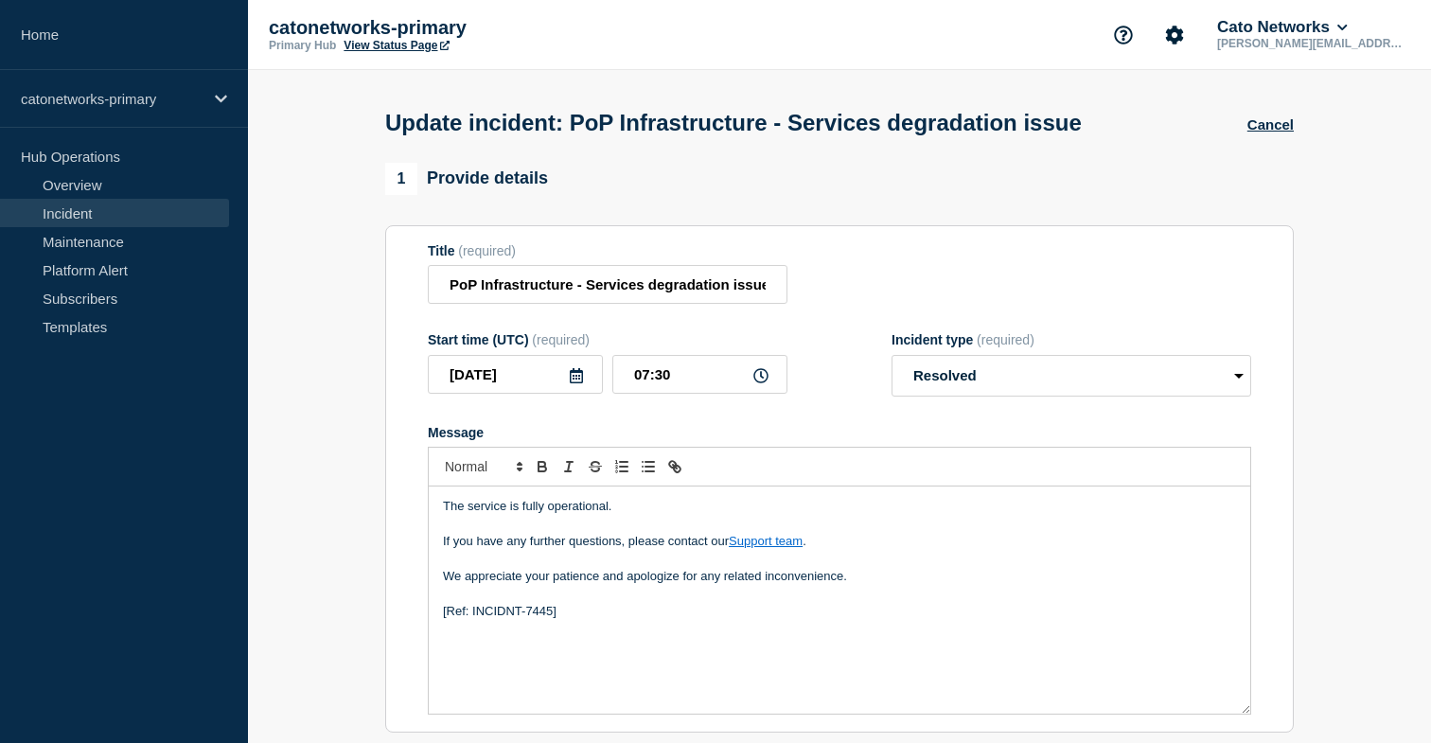
click at [98, 214] on link "Incident" at bounding box center [114, 213] width 229 height 28
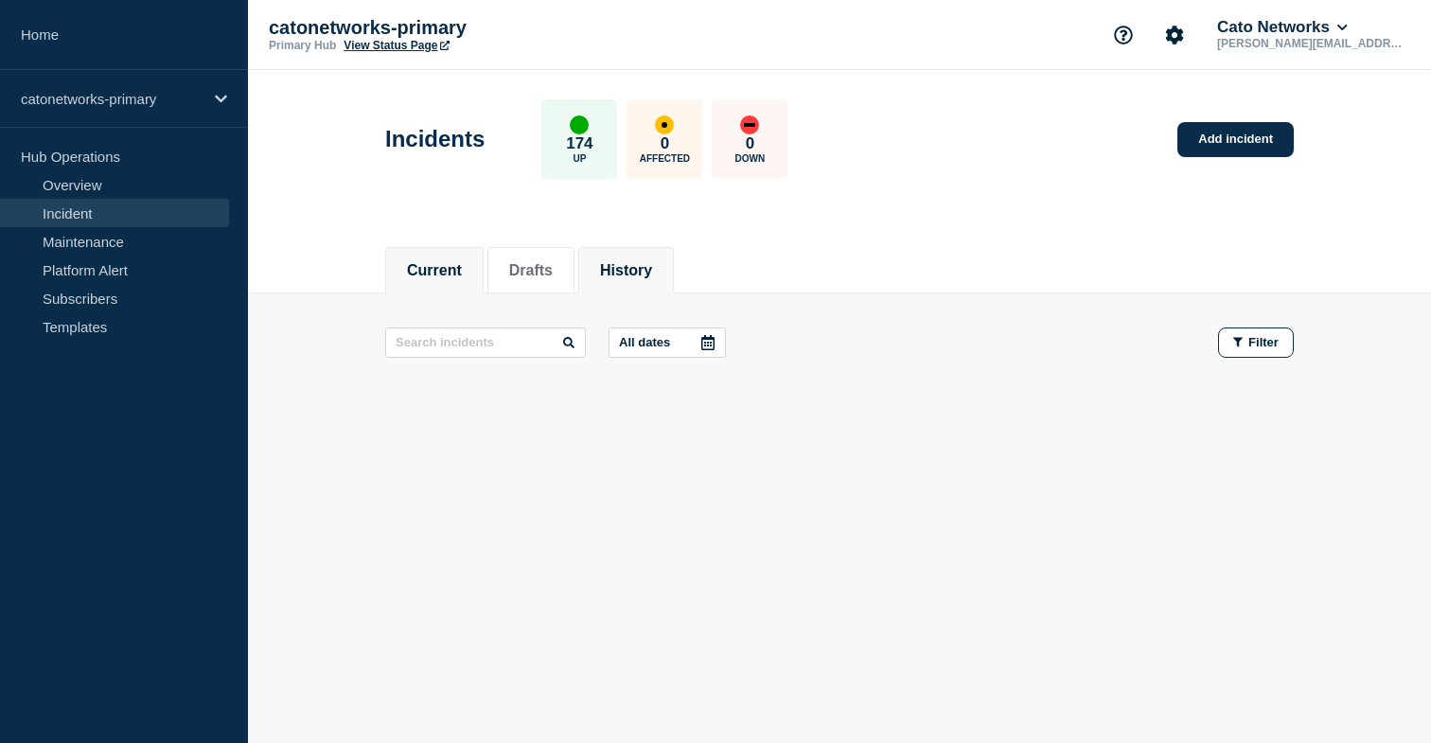
click at [635, 262] on button "History" at bounding box center [626, 270] width 52 height 17
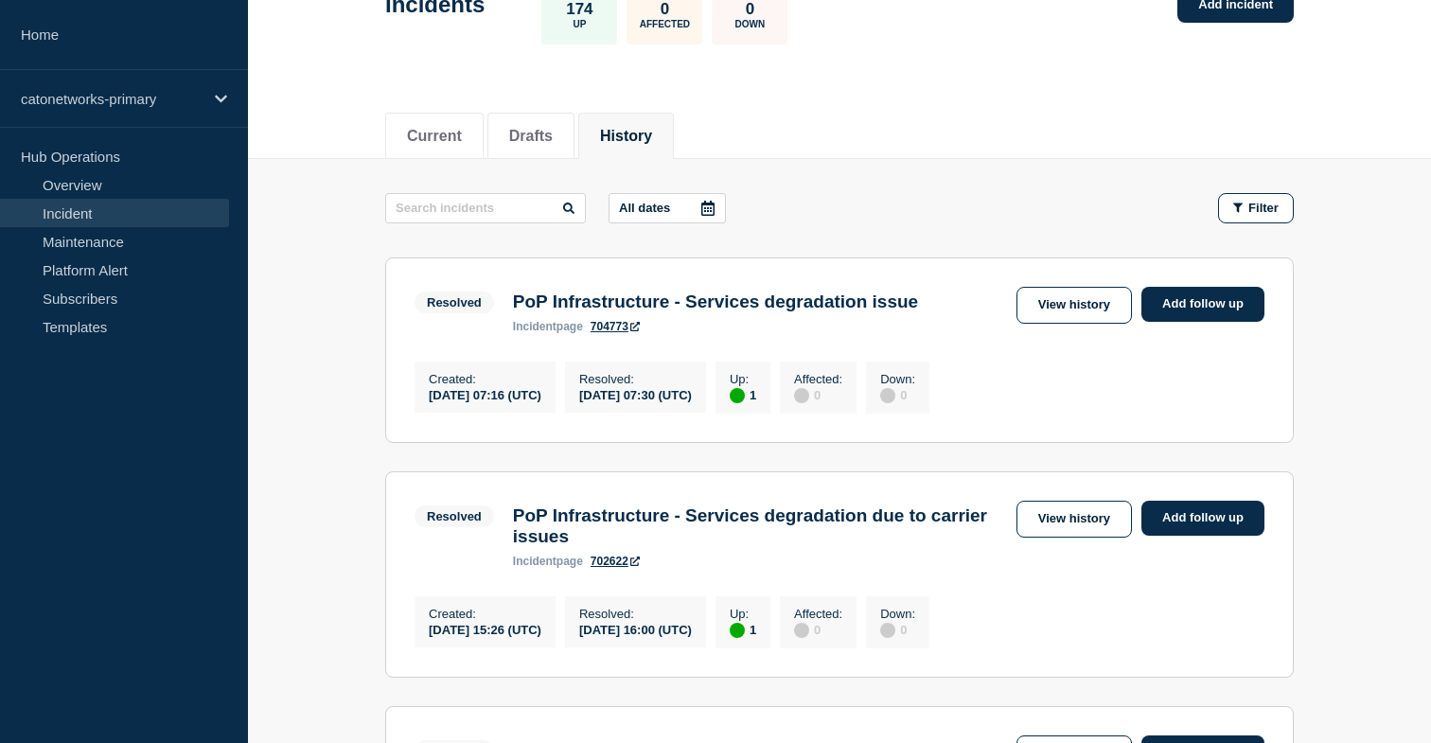
scroll to position [142, 0]
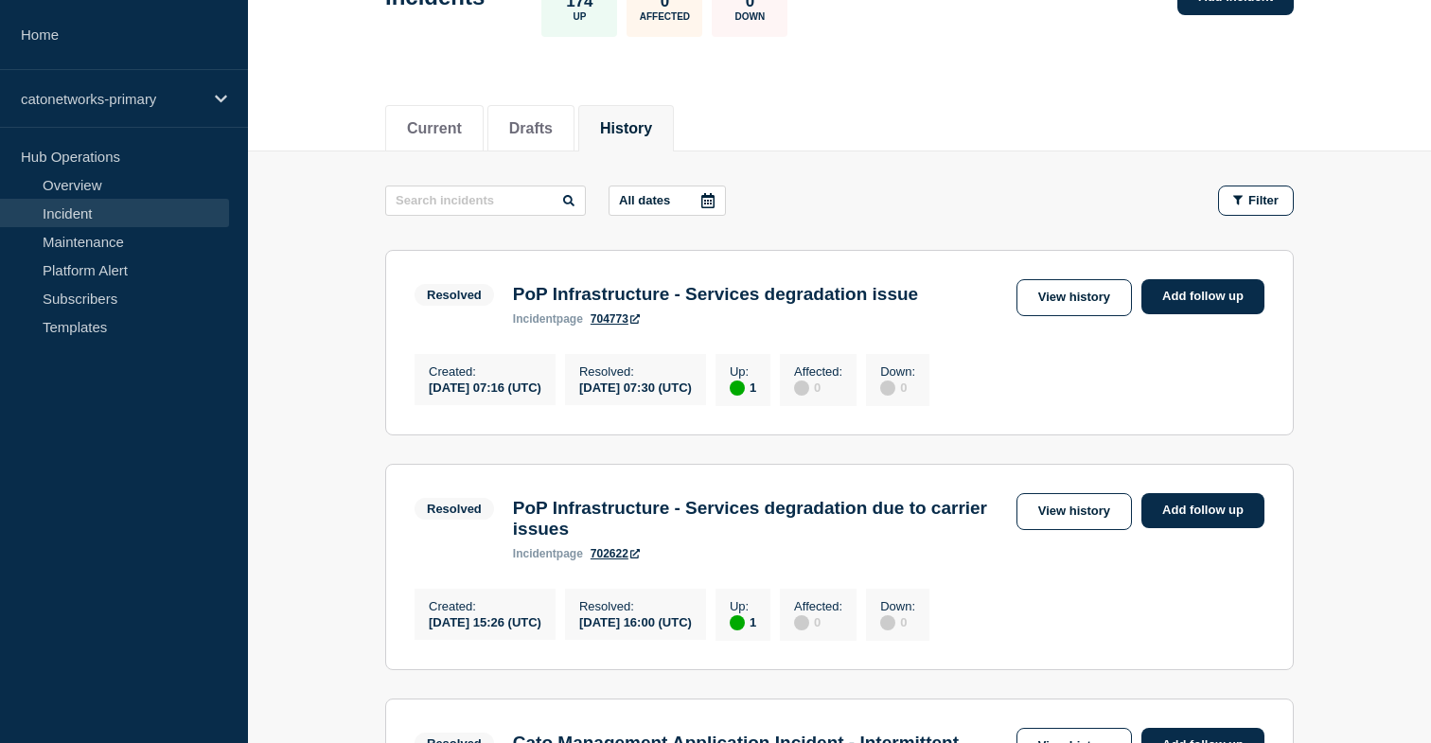
click at [1012, 186] on div "All dates Filter" at bounding box center [839, 201] width 909 height 30
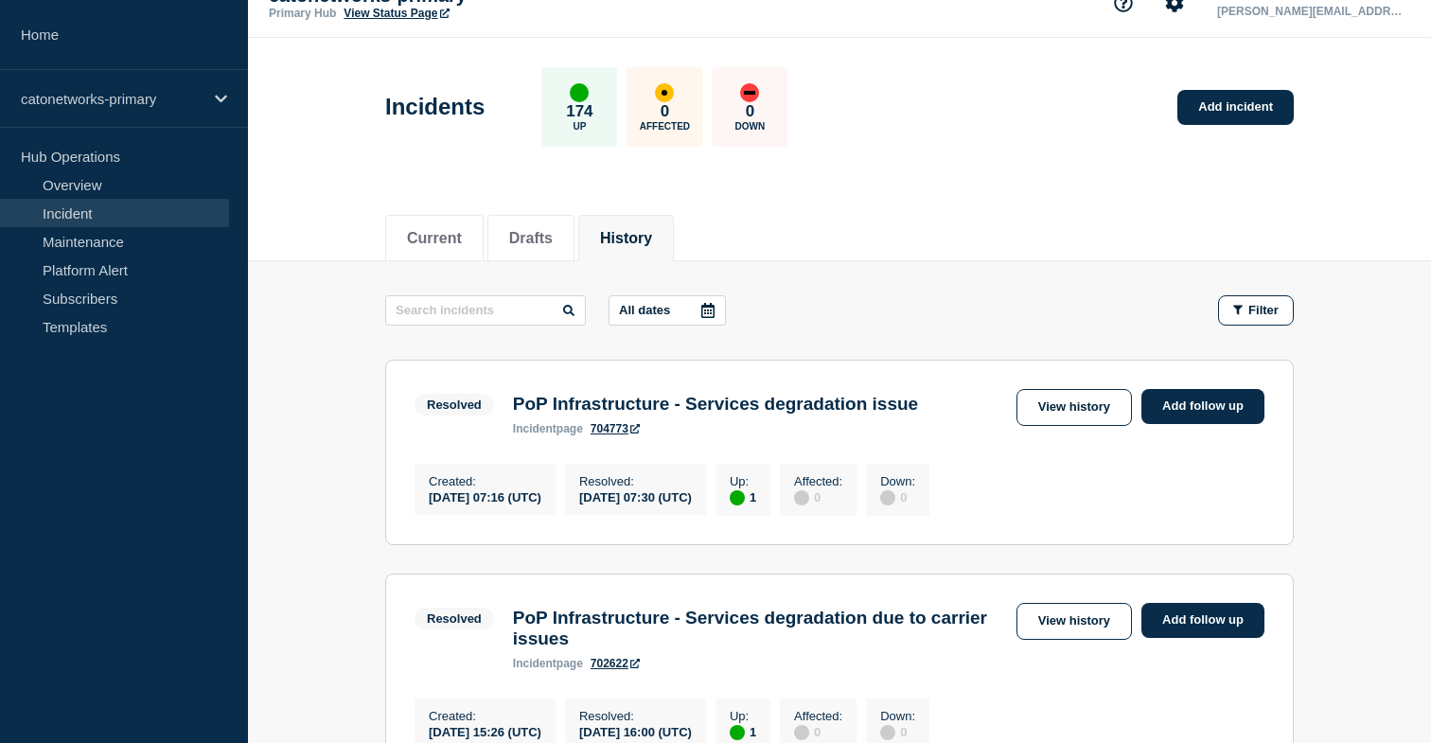
scroll to position [0, 0]
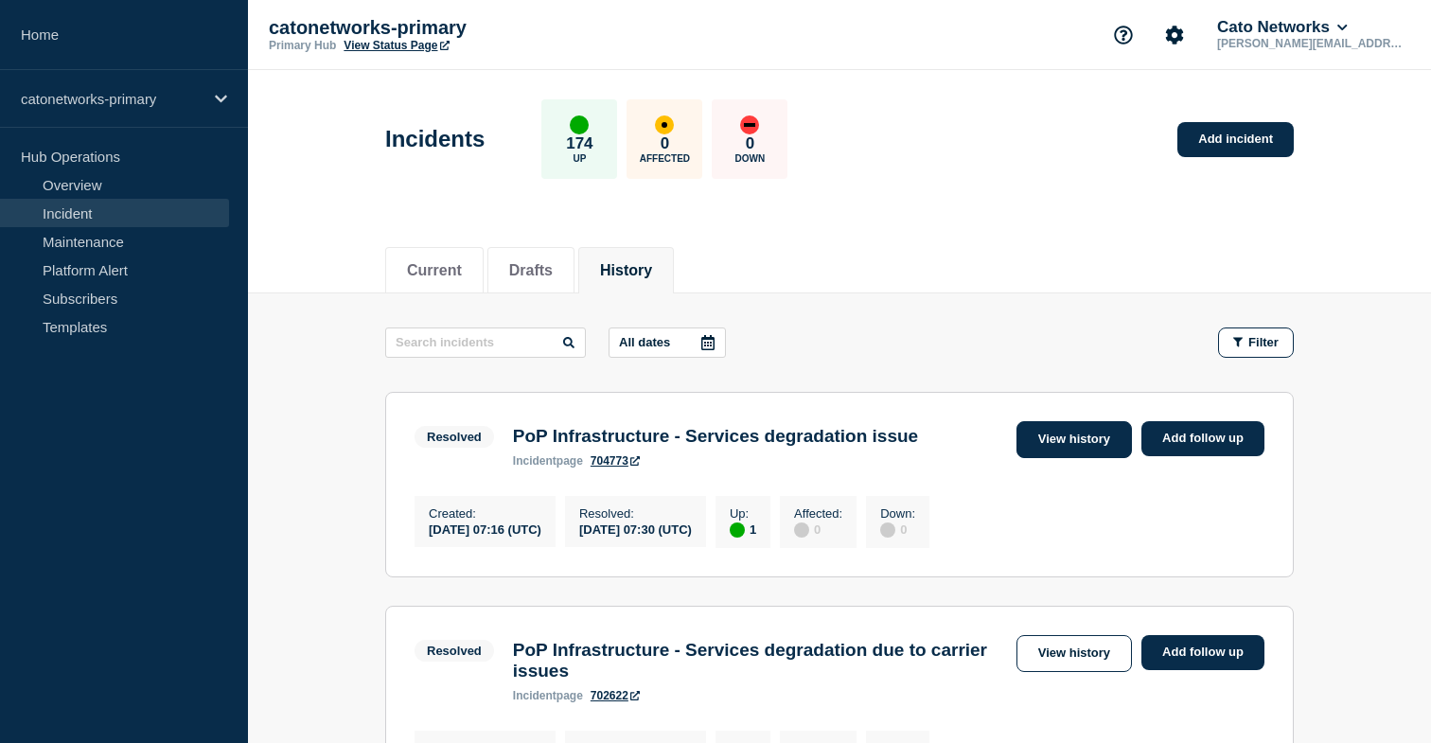
click at [1098, 432] on link "View history" at bounding box center [1074, 439] width 115 height 37
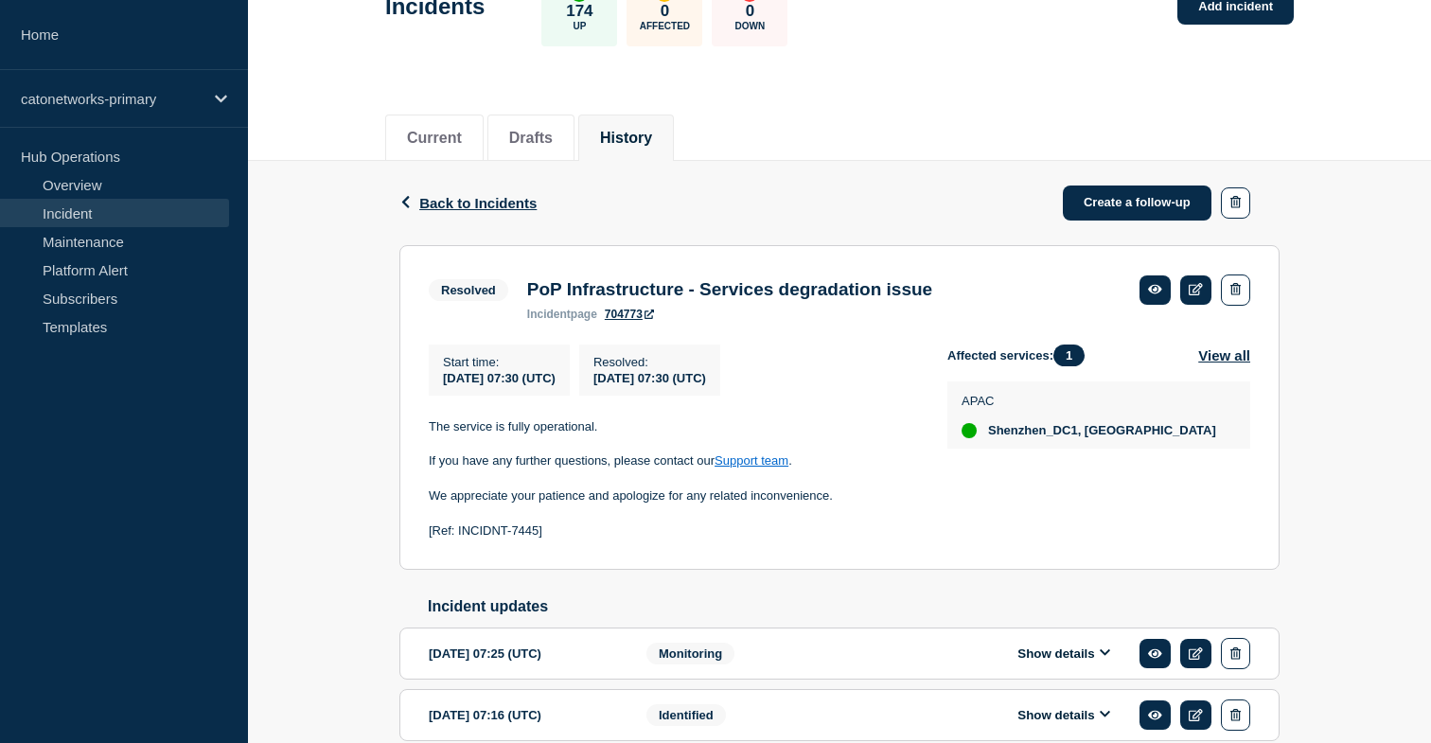
scroll to position [146, 0]
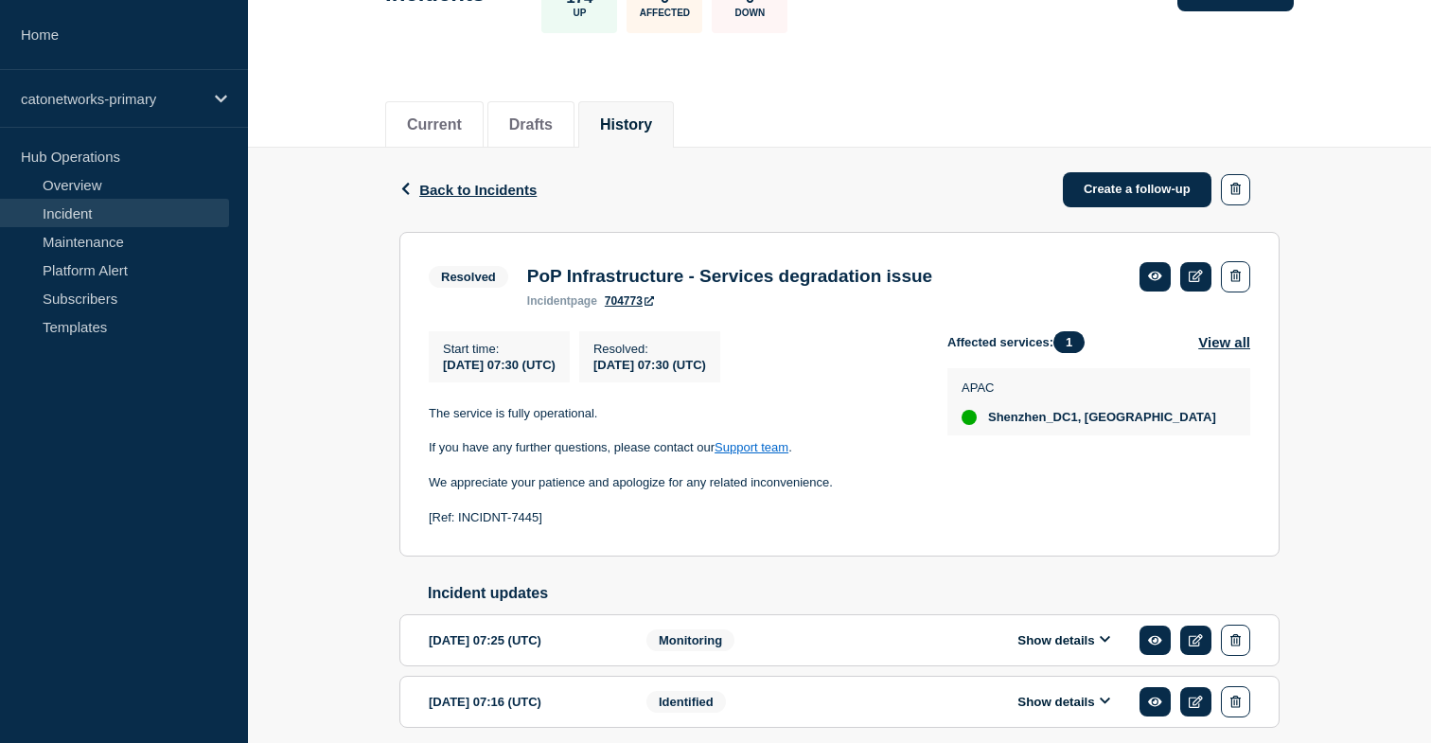
click at [1106, 425] on span "Shenzhen_DC1, [GEOGRAPHIC_DATA]" at bounding box center [1102, 417] width 228 height 15
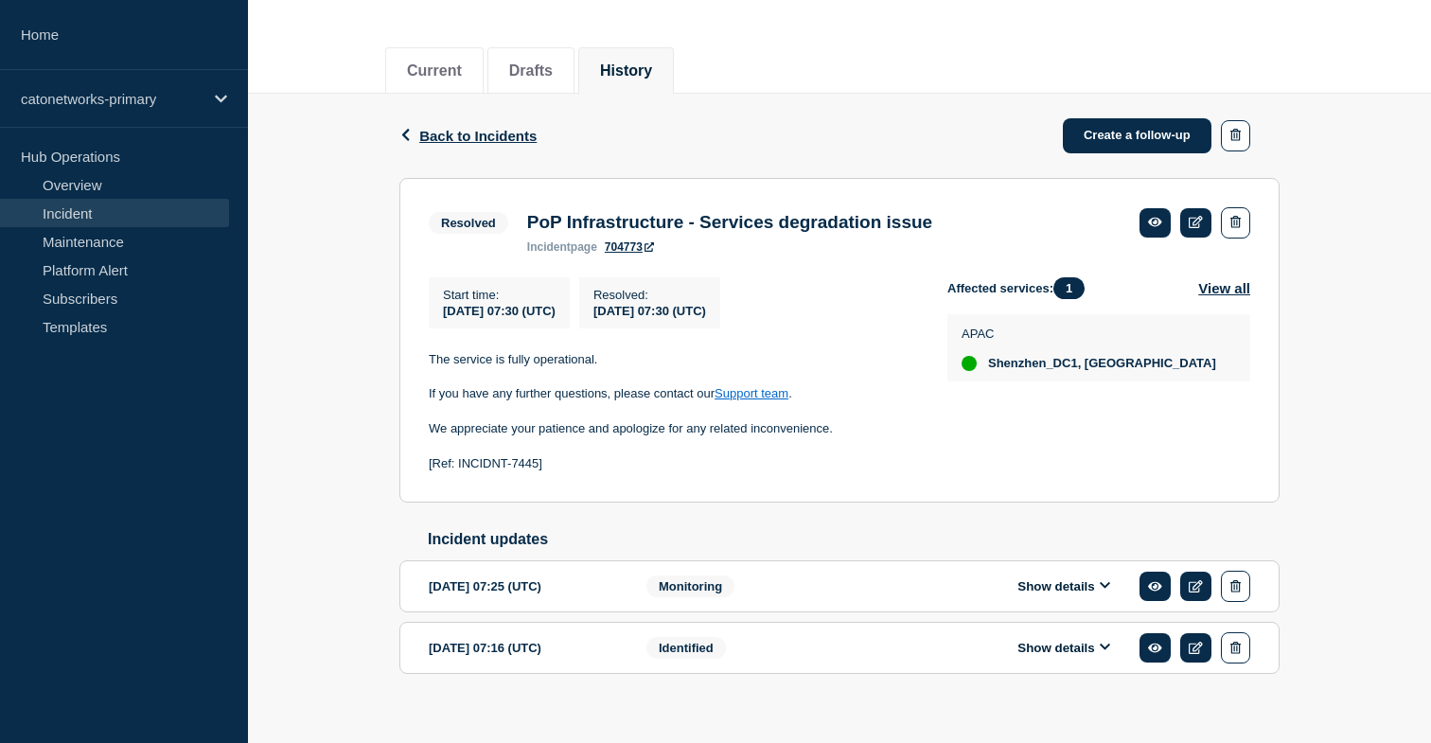
scroll to position [242, 0]
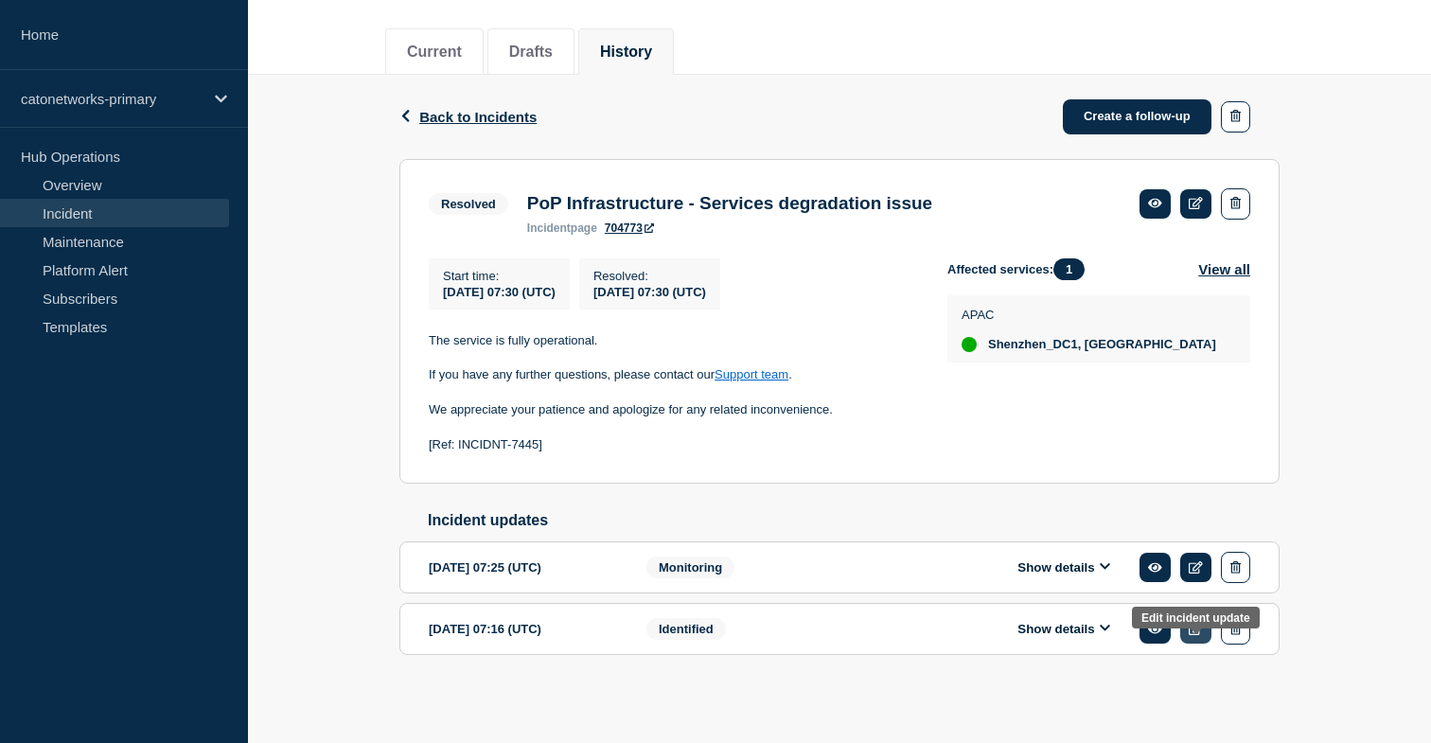
click at [1199, 628] on icon at bounding box center [1196, 629] width 14 height 12
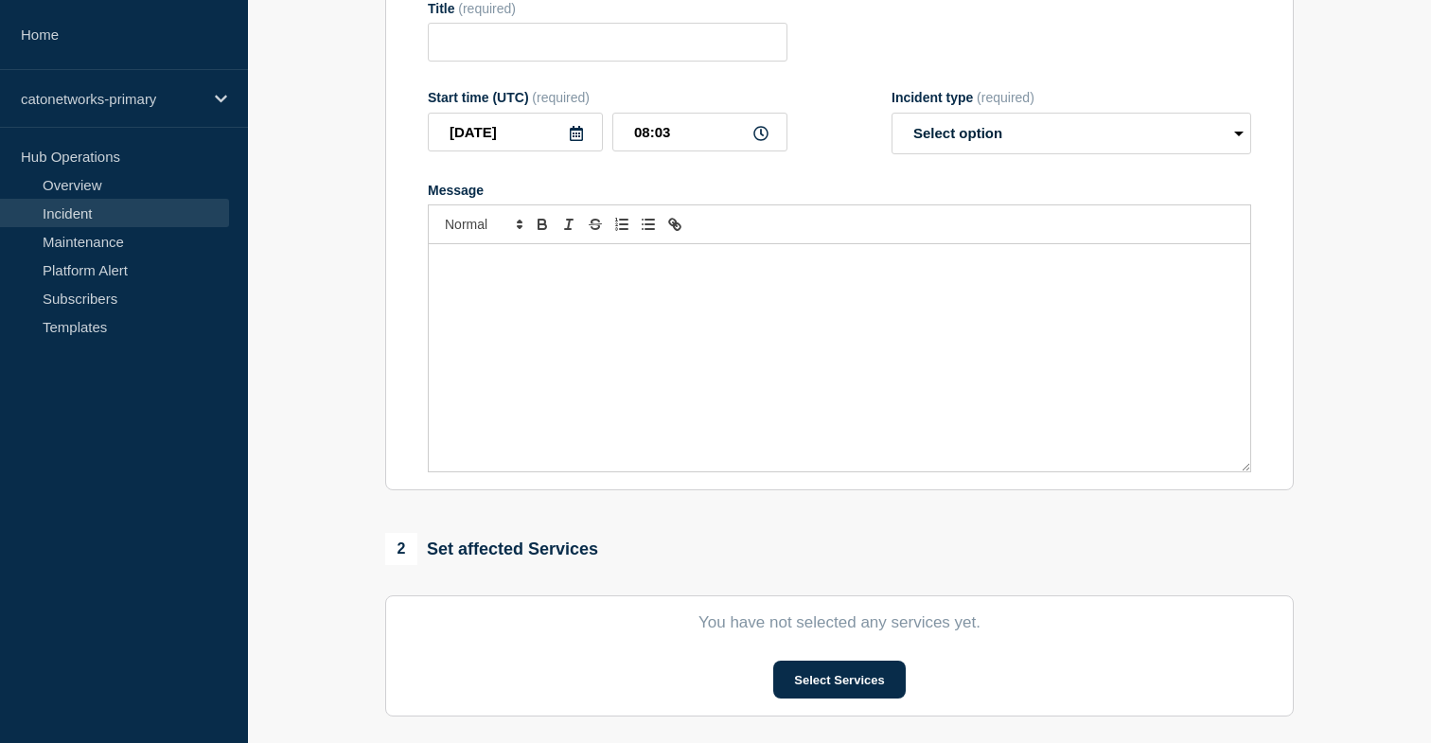
type input "PoP Infrastructure - Services degradation issue"
type input "07:16"
select select "identified"
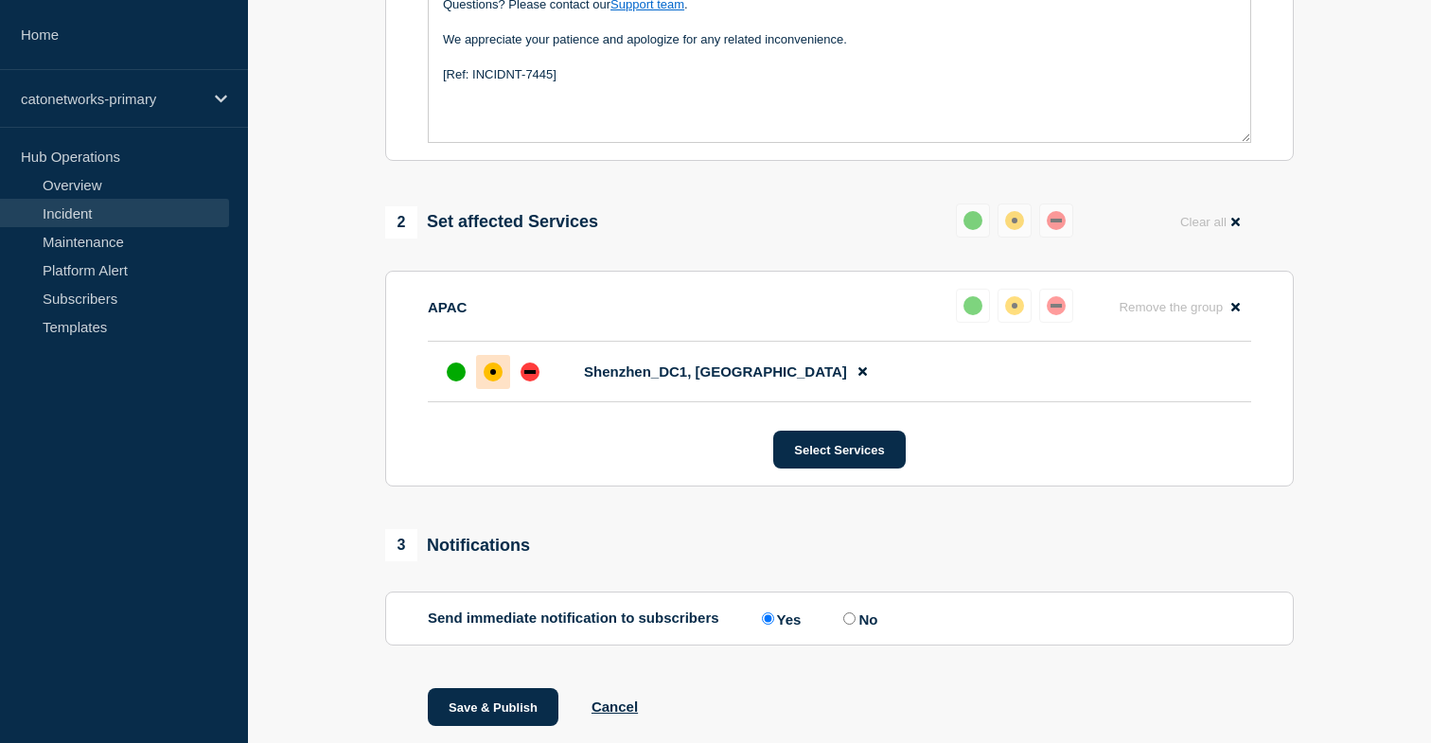
scroll to position [657, 0]
